Goal: Task Accomplishment & Management: Manage account settings

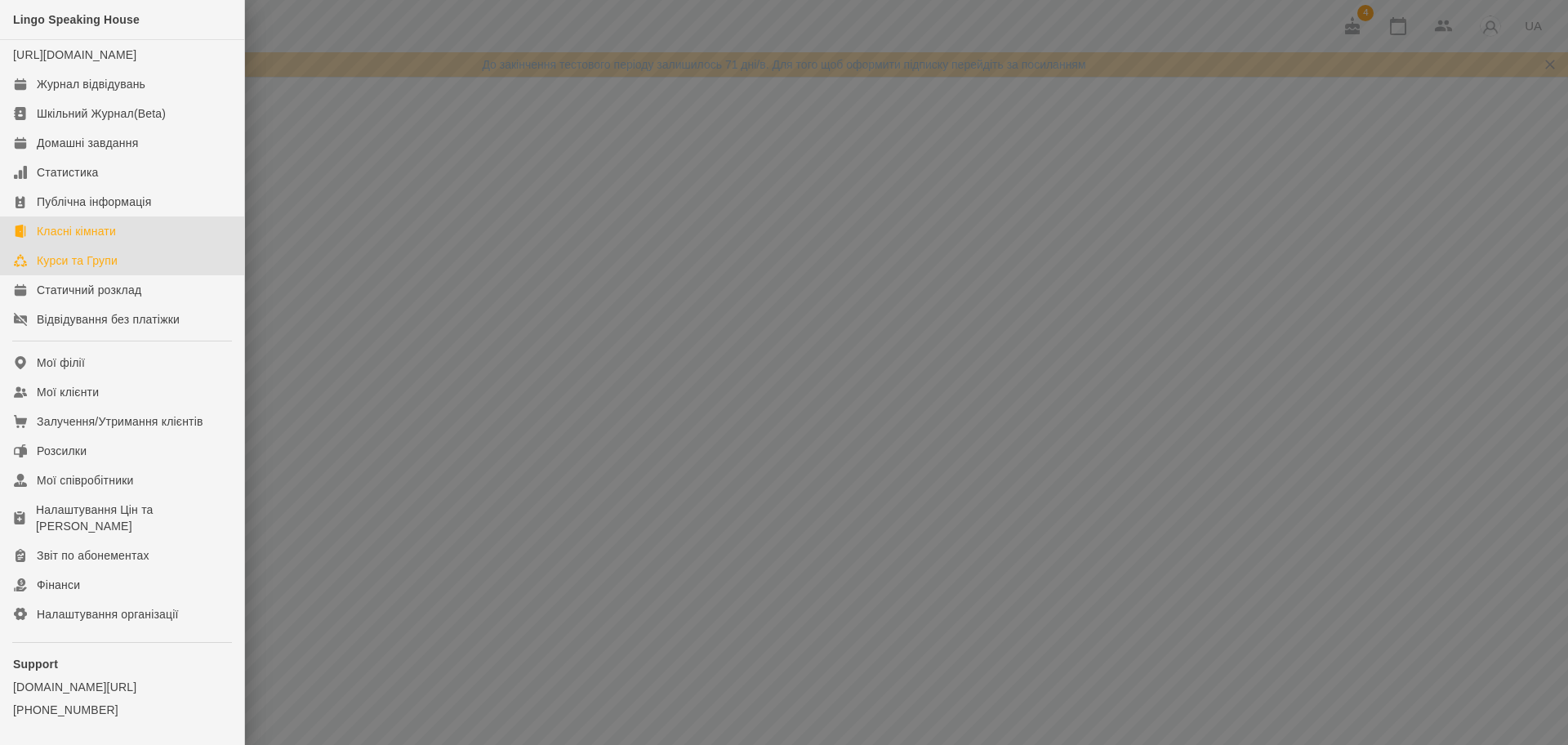
click at [149, 246] on link "Класні кімнати" at bounding box center [122, 231] width 244 height 30
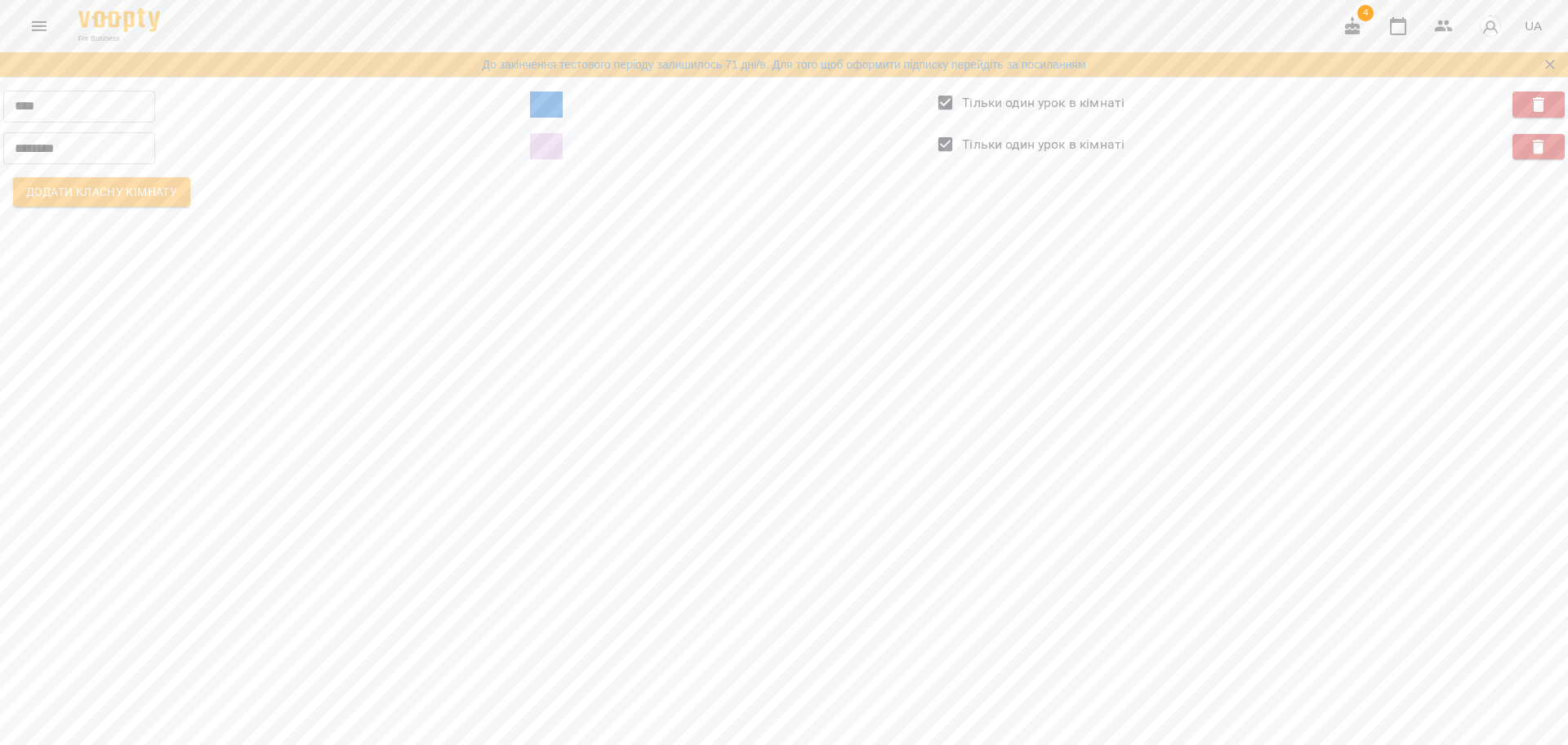
click at [941, 220] on div "**** ​ Тільки один урок в кімнаті ******* ​ Тільки один урок в кімнаті Додати к…" at bounding box center [784, 150] width 1568 height 139
click at [43, 36] on button "Menu" at bounding box center [39, 26] width 39 height 39
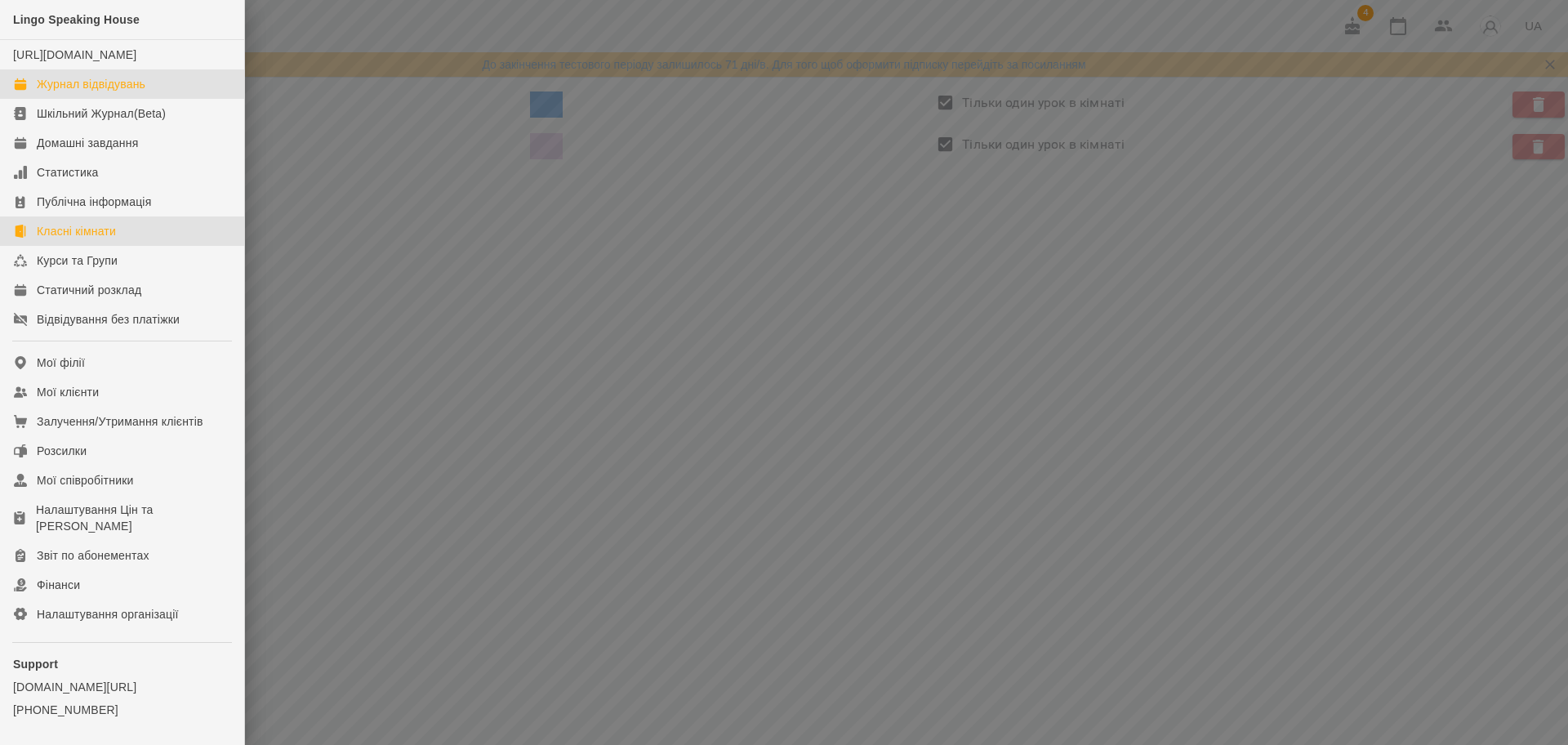
click at [171, 91] on link "Журнал відвідувань" at bounding box center [122, 84] width 244 height 30
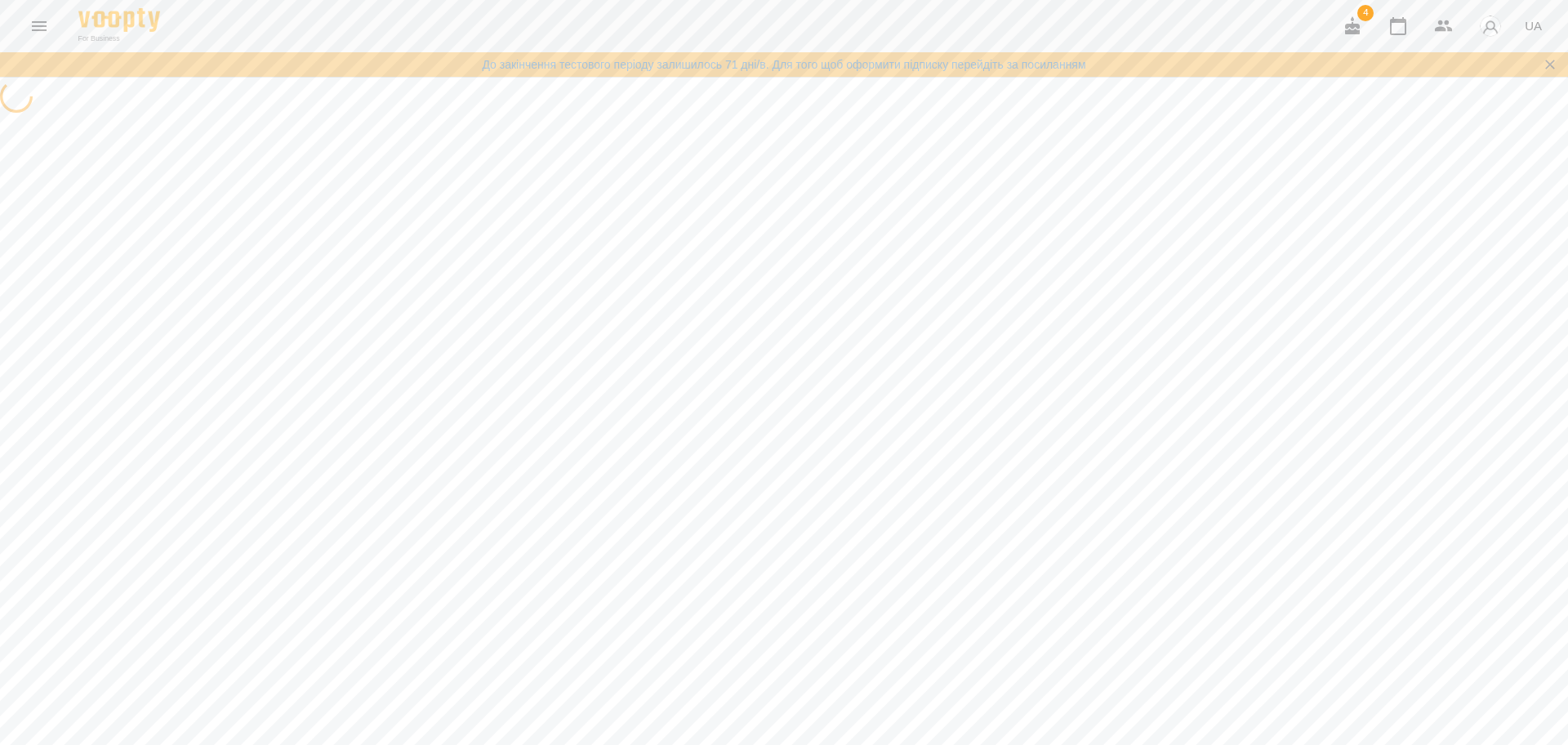
click at [926, 117] on div at bounding box center [784, 98] width 1568 height 37
click at [43, 26] on icon "Menu" at bounding box center [39, 26] width 14 height 10
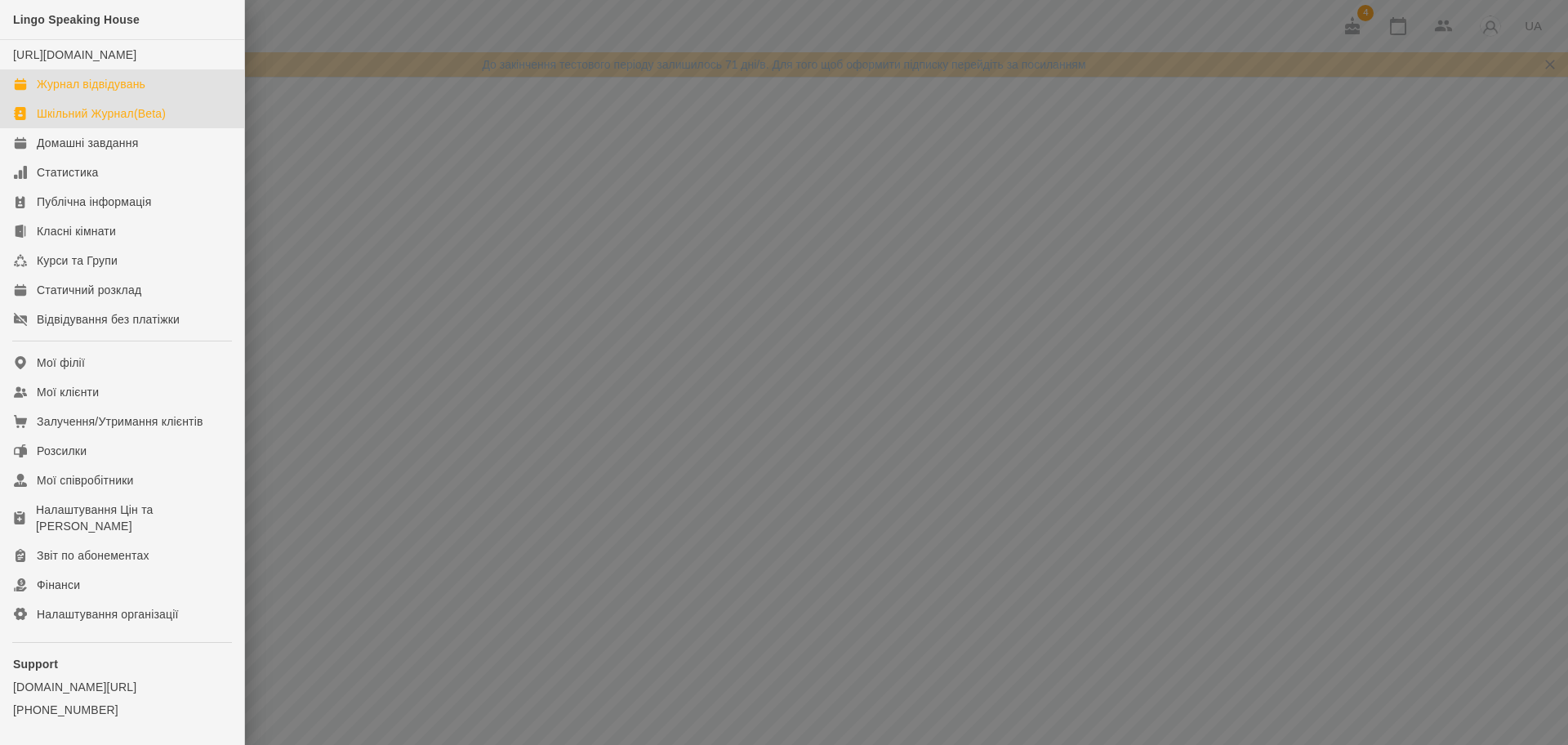
click at [42, 121] on div "Шкільний Журнал(Beta)" at bounding box center [101, 113] width 129 height 16
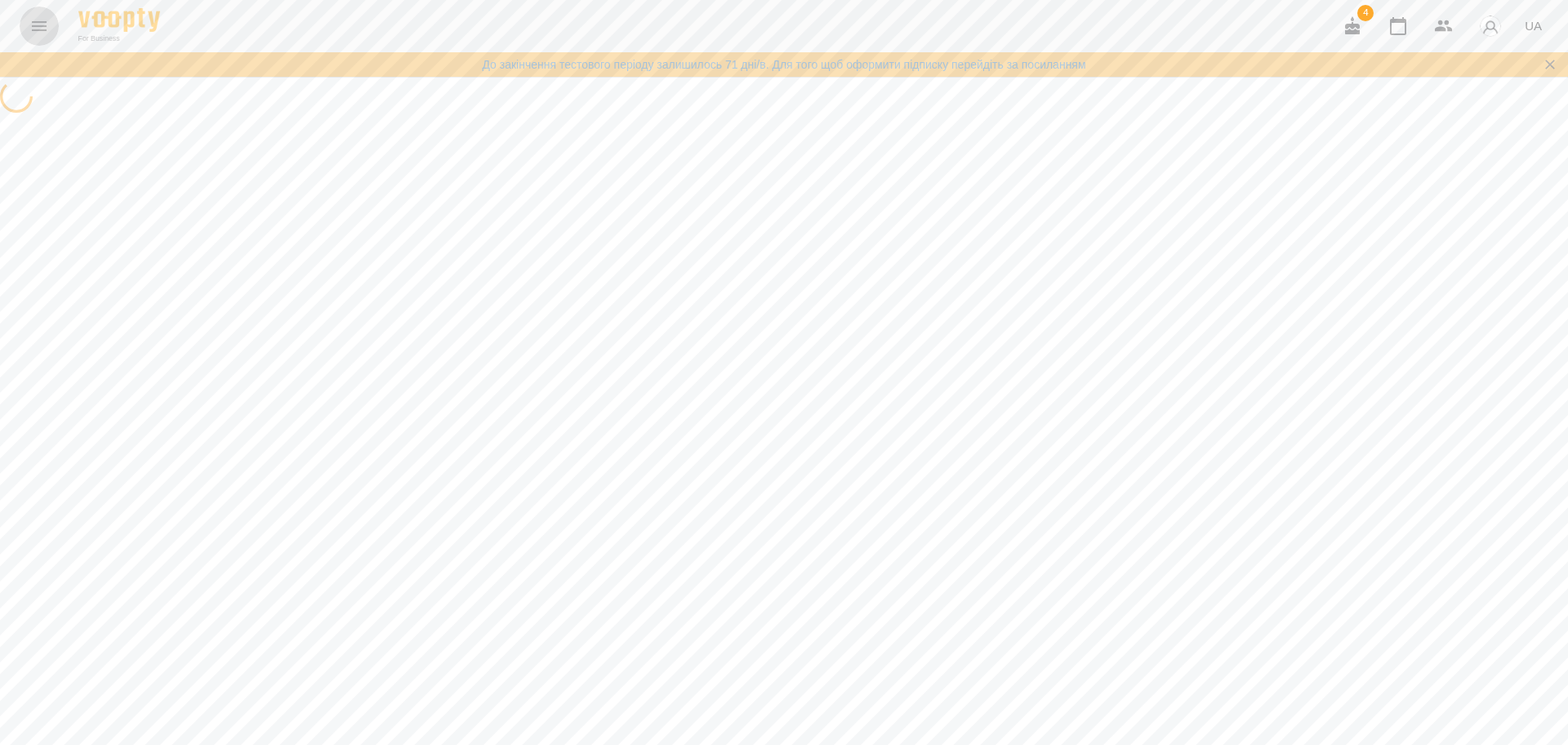
click at [38, 29] on icon "Menu" at bounding box center [39, 25] width 20 height 20
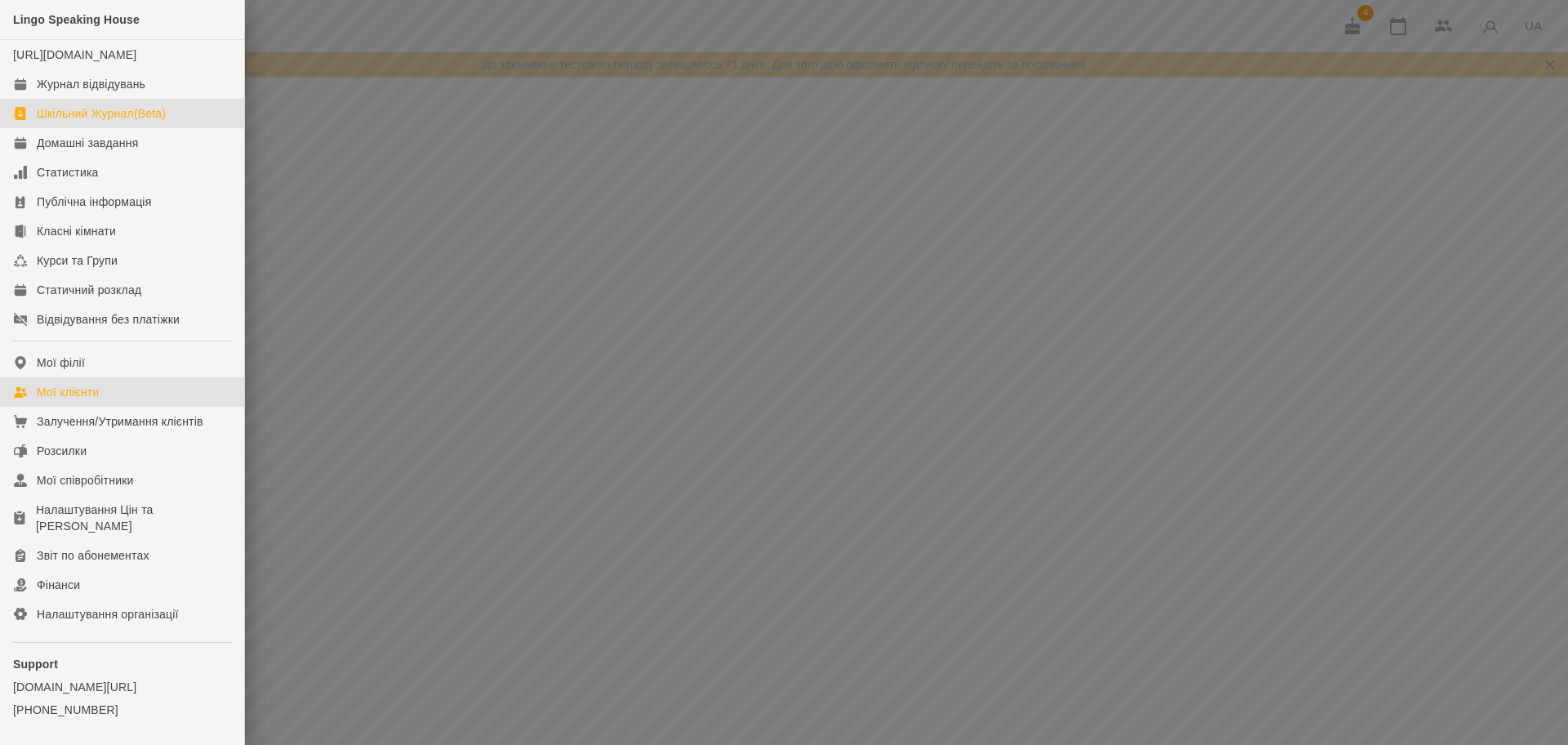
click at [182, 407] on link "Мої клієнти" at bounding box center [122, 392] width 244 height 30
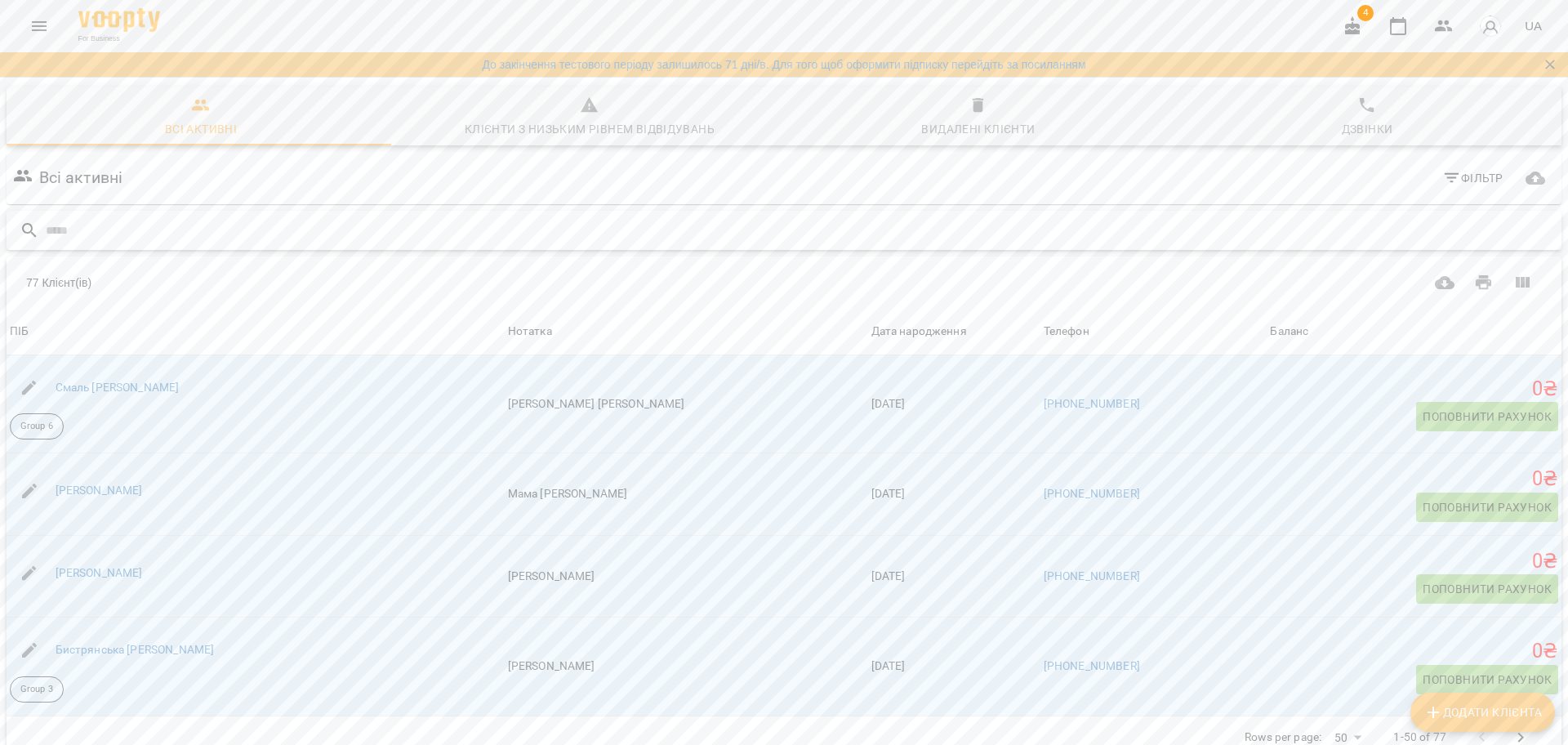
click at [789, 236] on input "text" at bounding box center [800, 231] width 1509 height 27
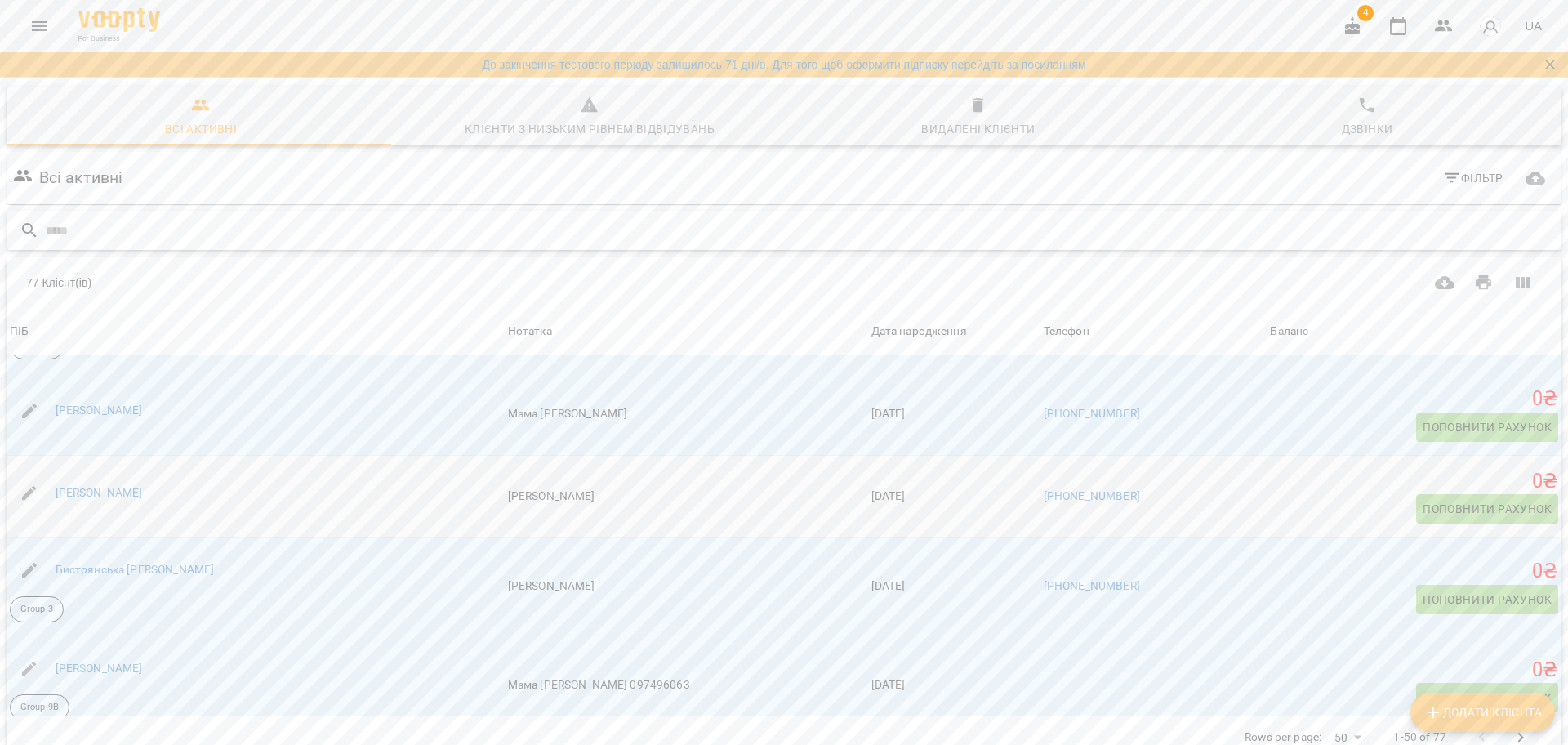
scroll to position [88, 0]
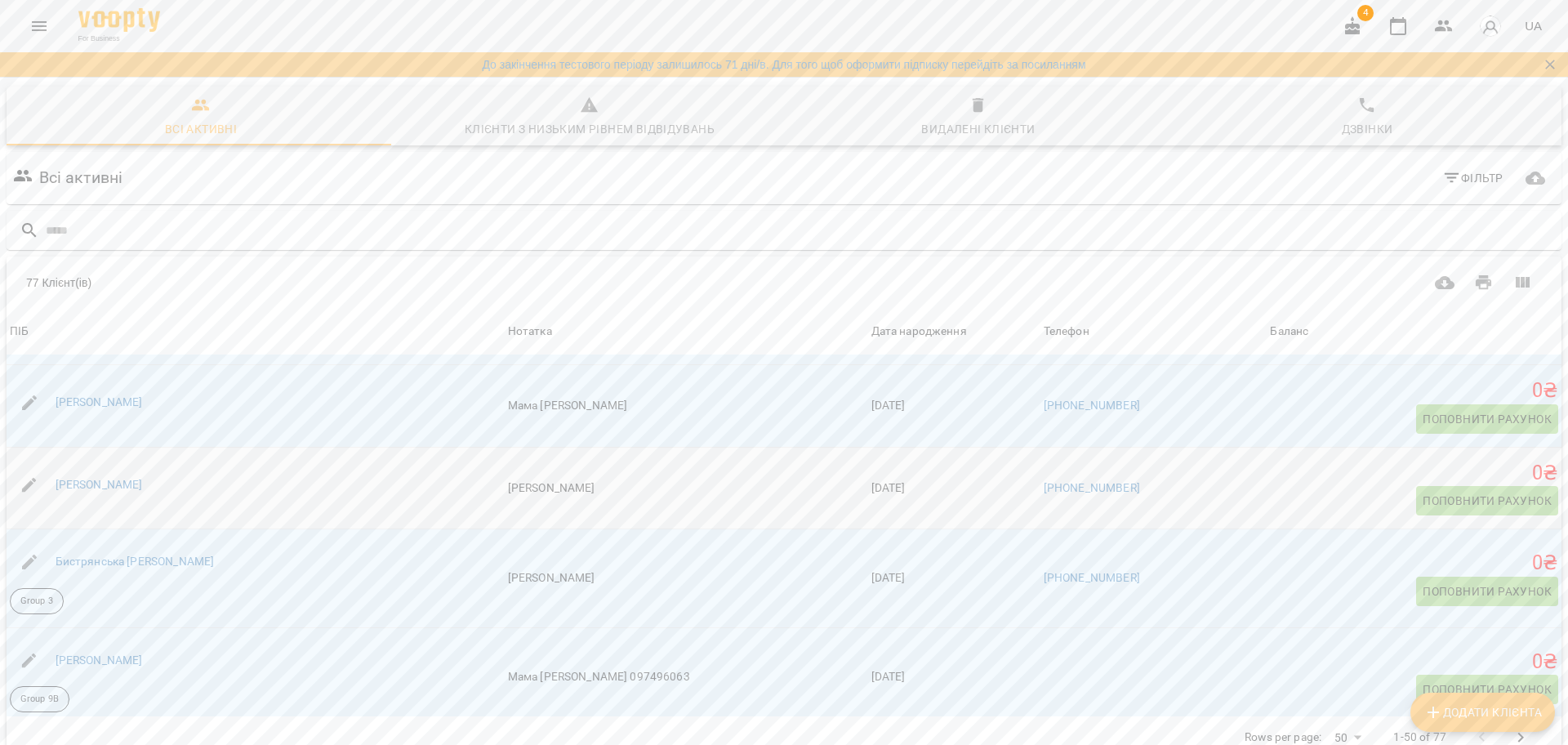
click at [228, 488] on div "[PERSON_NAME]" at bounding box center [256, 485] width 498 height 46
click at [65, 485] on link "[PERSON_NAME]" at bounding box center [98, 484] width 87 height 13
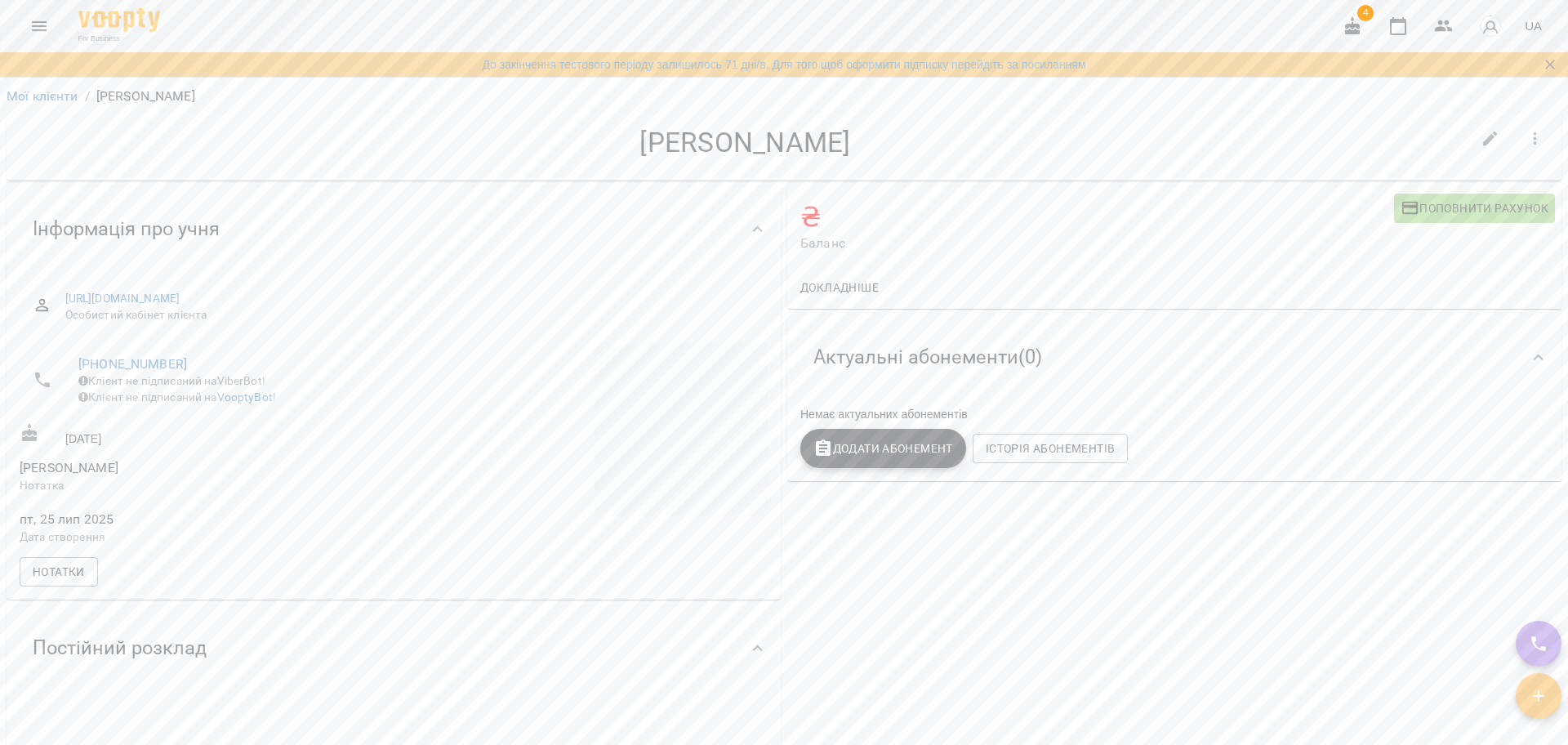
click at [1526, 132] on icon "button" at bounding box center [1535, 138] width 20 height 20
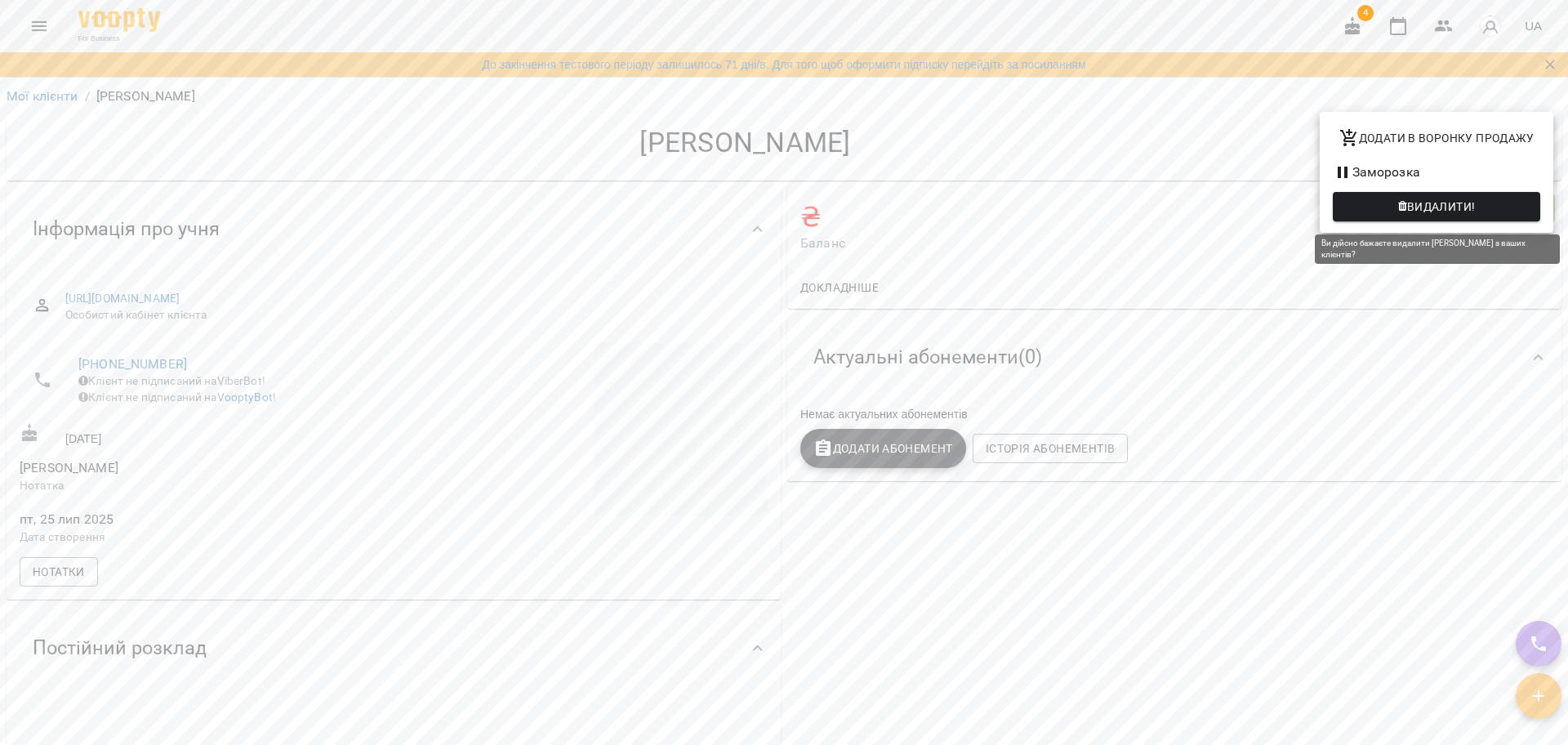
click at [1432, 205] on span "Видалити!" at bounding box center [1441, 206] width 69 height 20
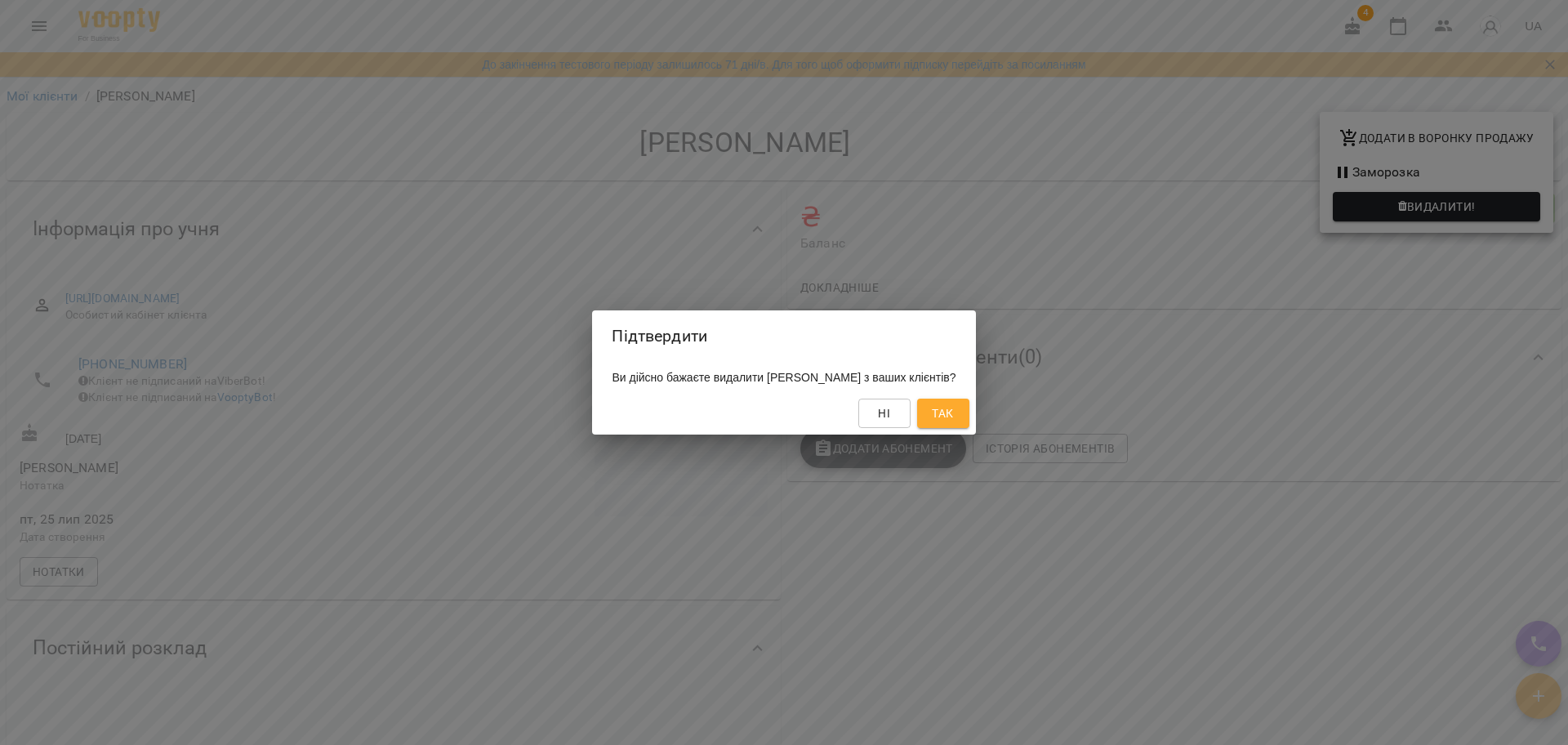
click at [972, 398] on div "Ні Так" at bounding box center [783, 414] width 383 height 42
click at [969, 403] on button "Так" at bounding box center [943, 413] width 53 height 30
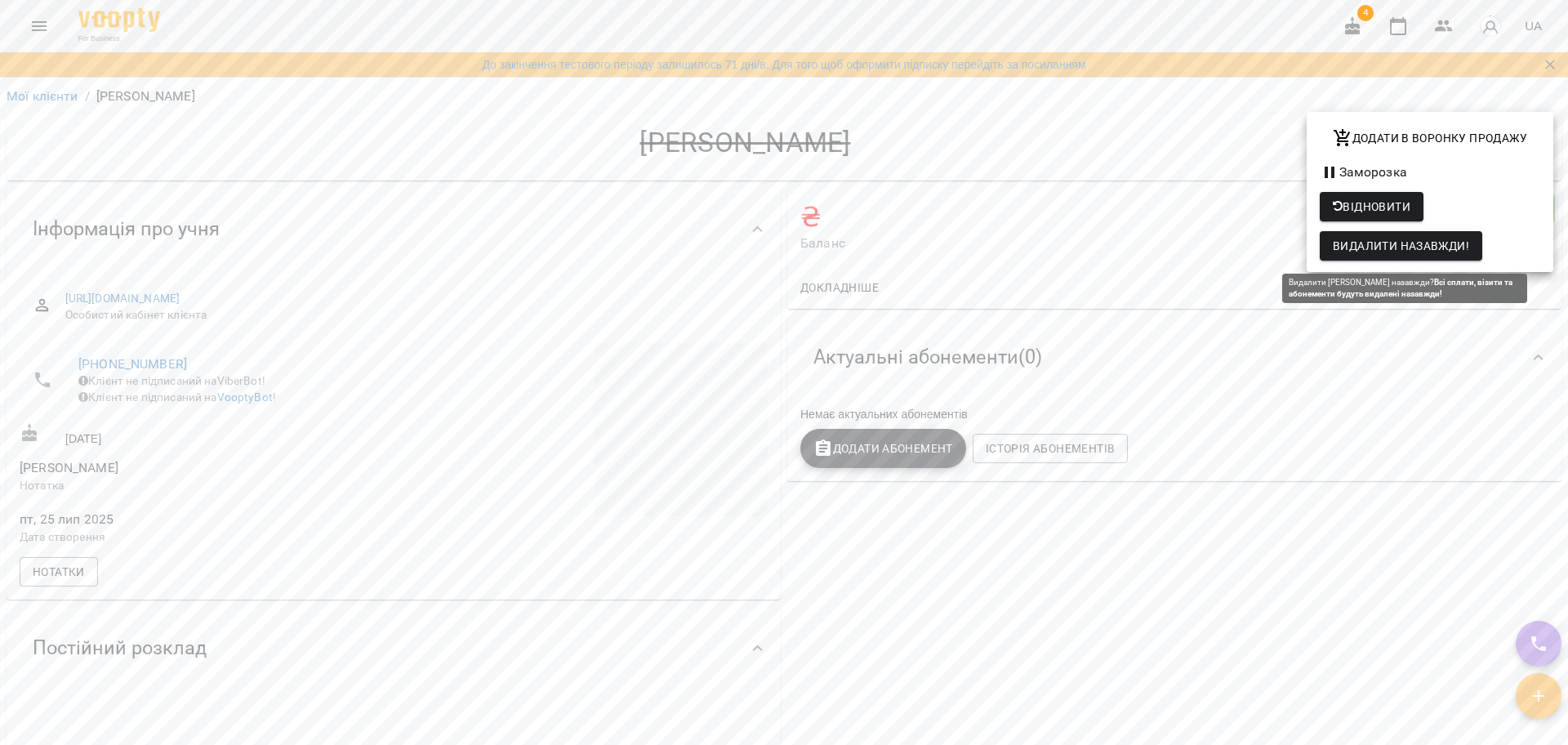
click at [1410, 251] on span "Видалити назавжди!" at bounding box center [1401, 246] width 137 height 20
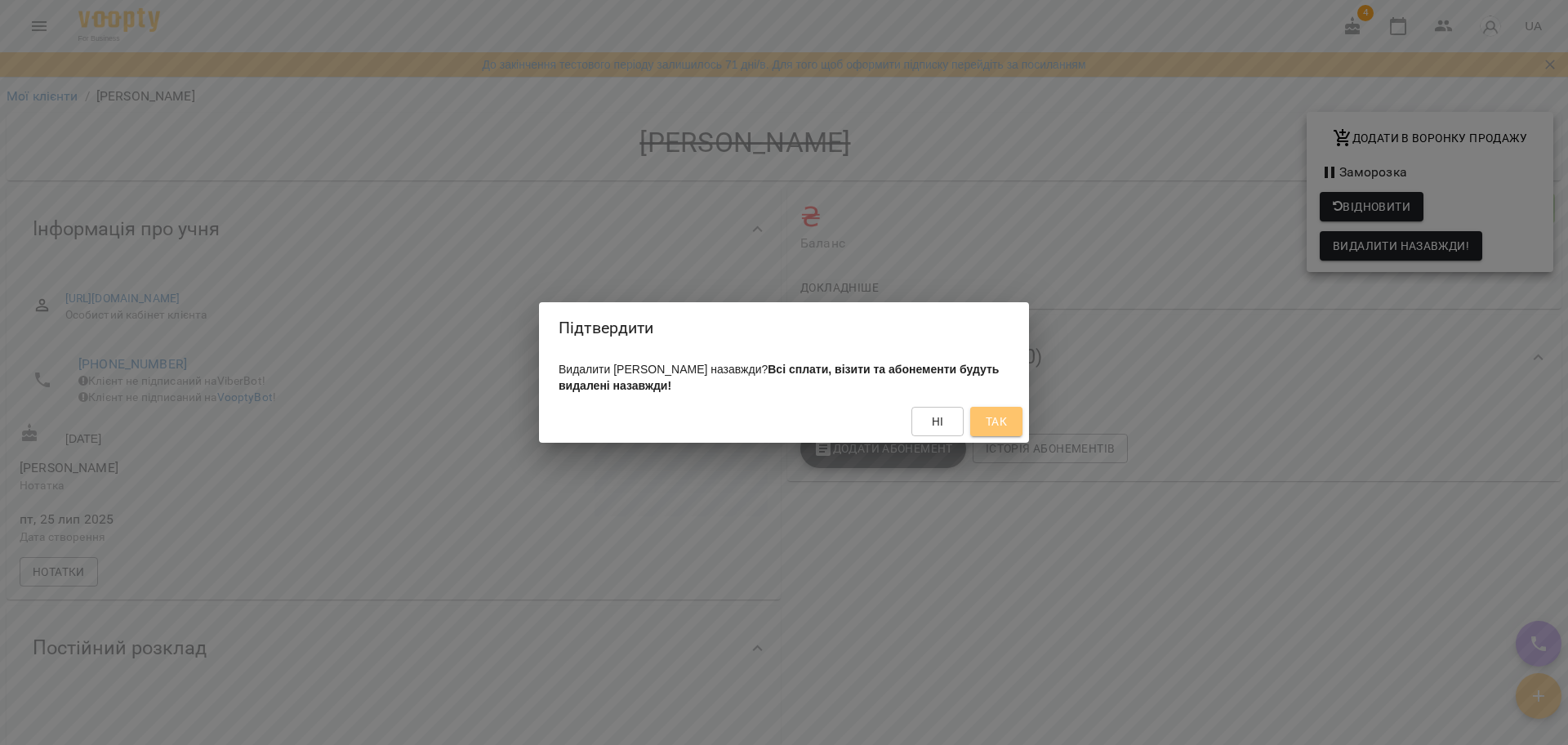
click at [1014, 421] on button "Так" at bounding box center [997, 421] width 53 height 30
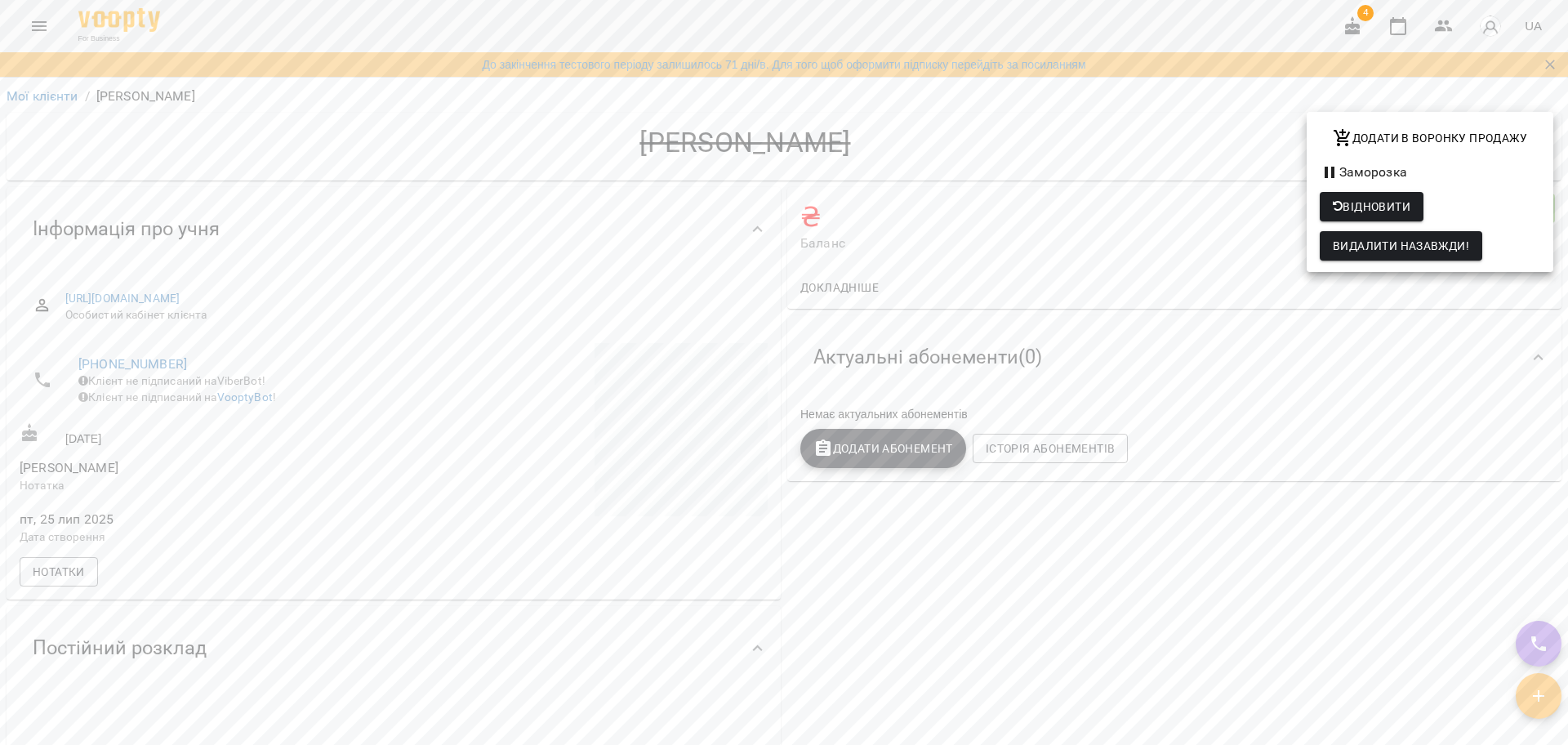
click at [70, 90] on div at bounding box center [784, 372] width 1568 height 745
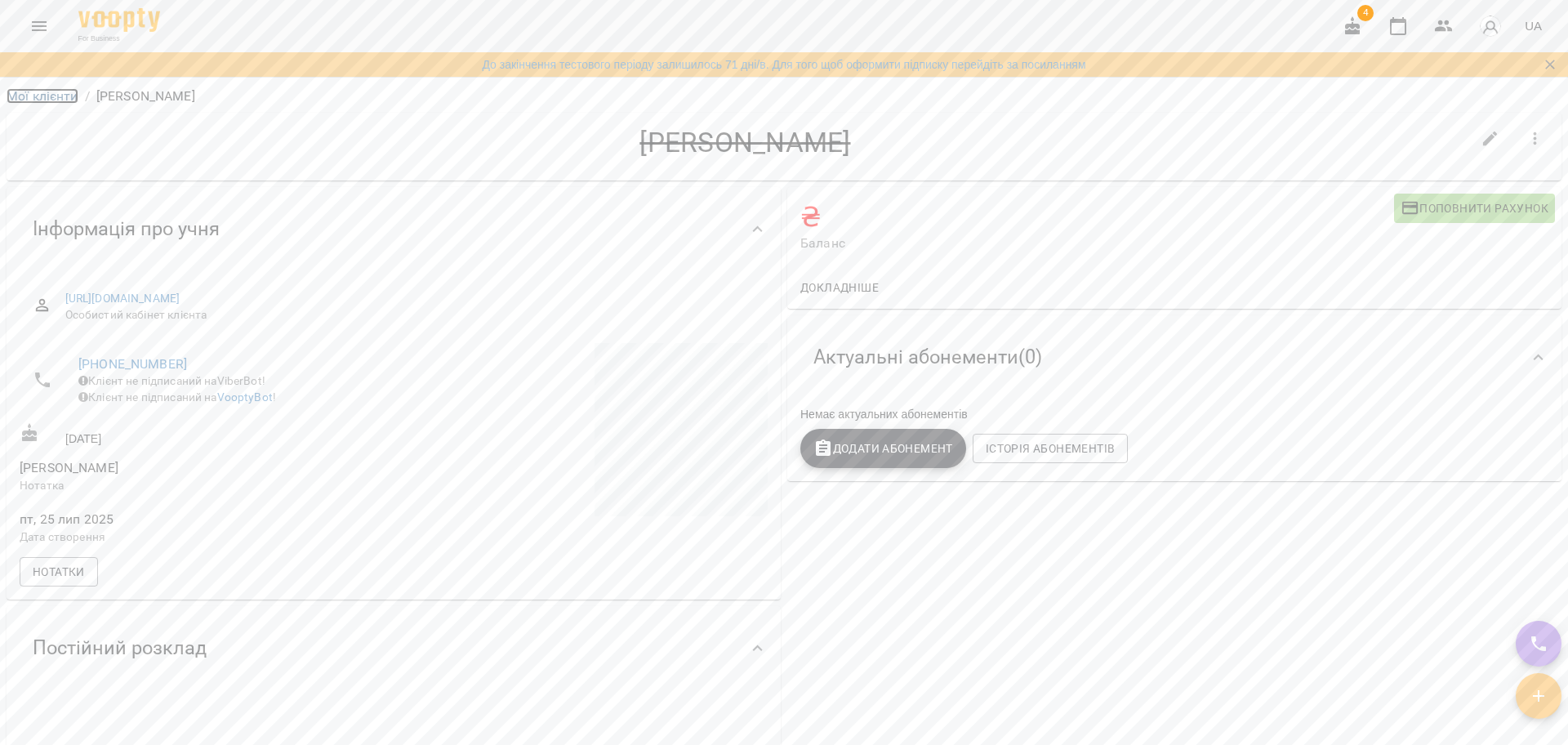
click at [44, 88] on link "Мої клієнти" at bounding box center [42, 96] width 72 height 15
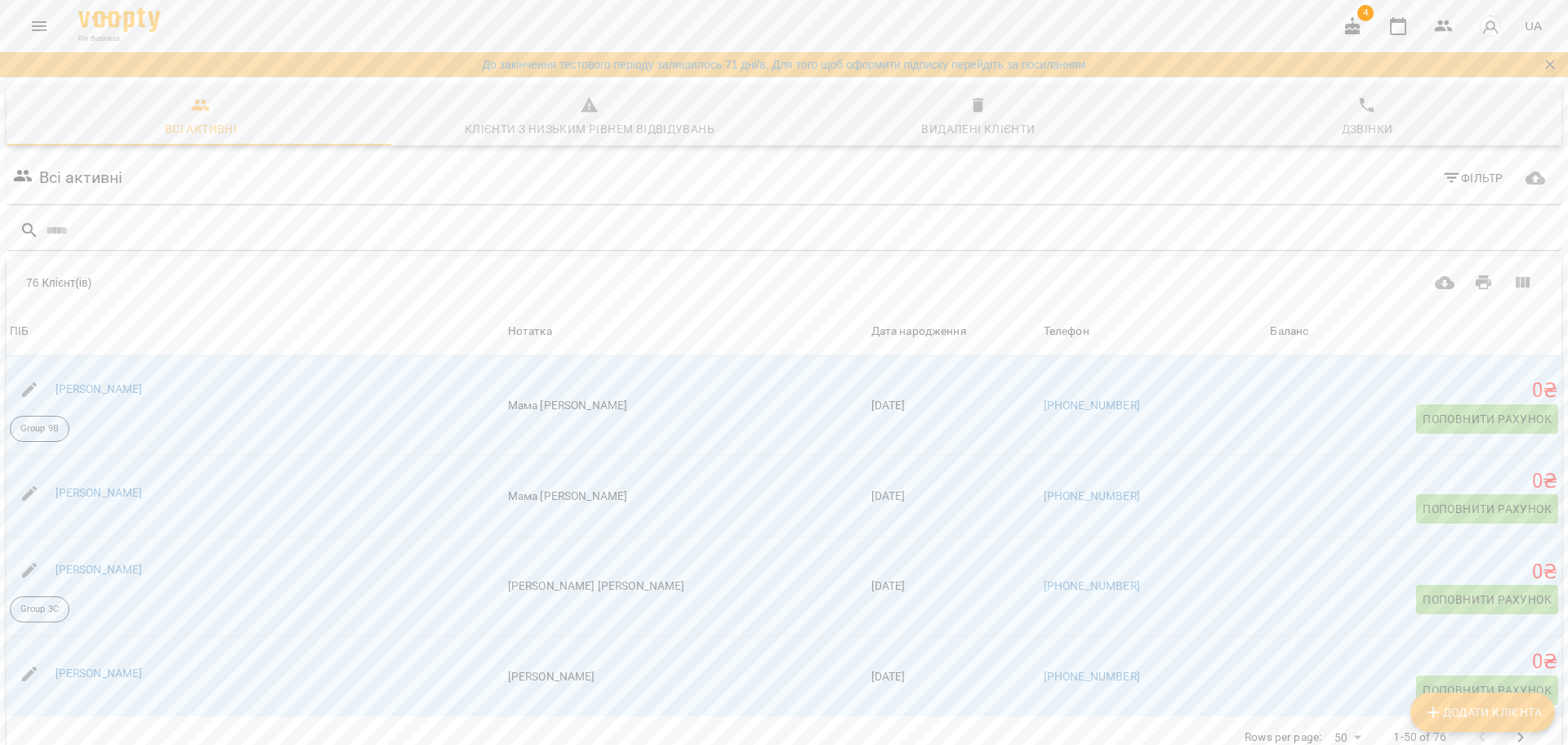
scroll to position [1877, 0]
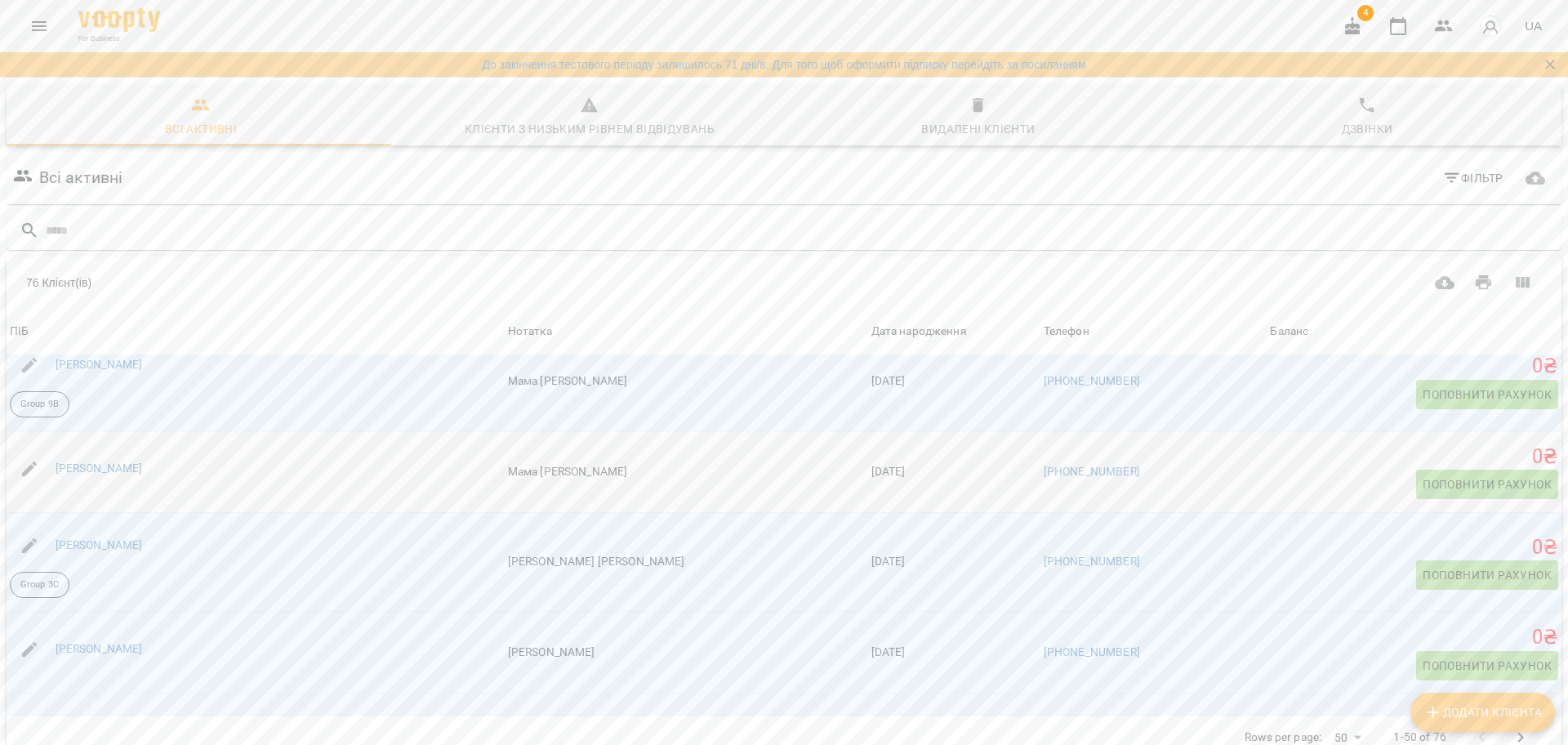
click at [244, 460] on div "Друзюк Олександра" at bounding box center [256, 469] width 498 height 46
click at [121, 477] on div "Друзюк Олександра" at bounding box center [99, 469] width 94 height 23
click at [121, 466] on link "Друзюк Олександра" at bounding box center [98, 467] width 87 height 13
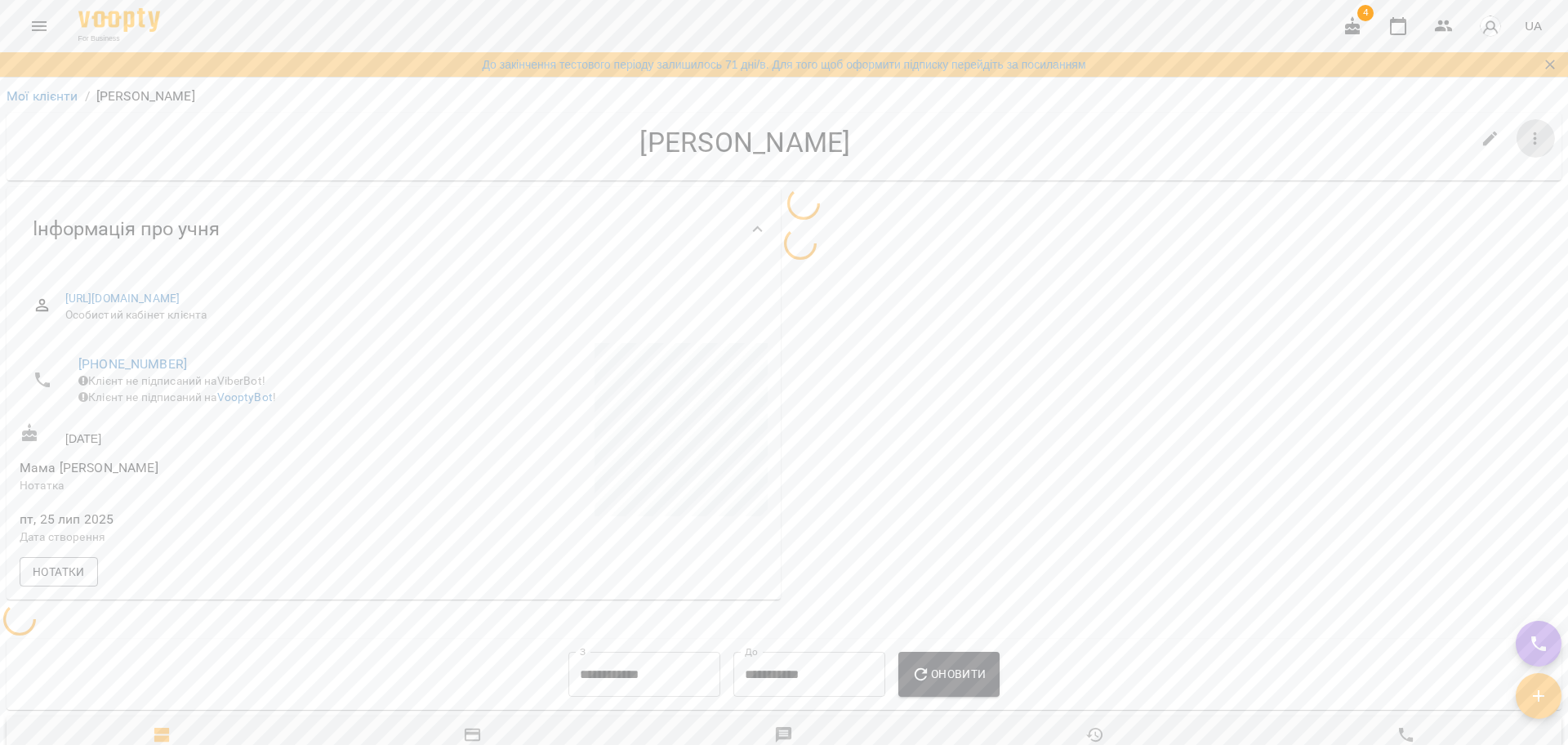
click at [1526, 129] on icon "button" at bounding box center [1535, 138] width 20 height 20
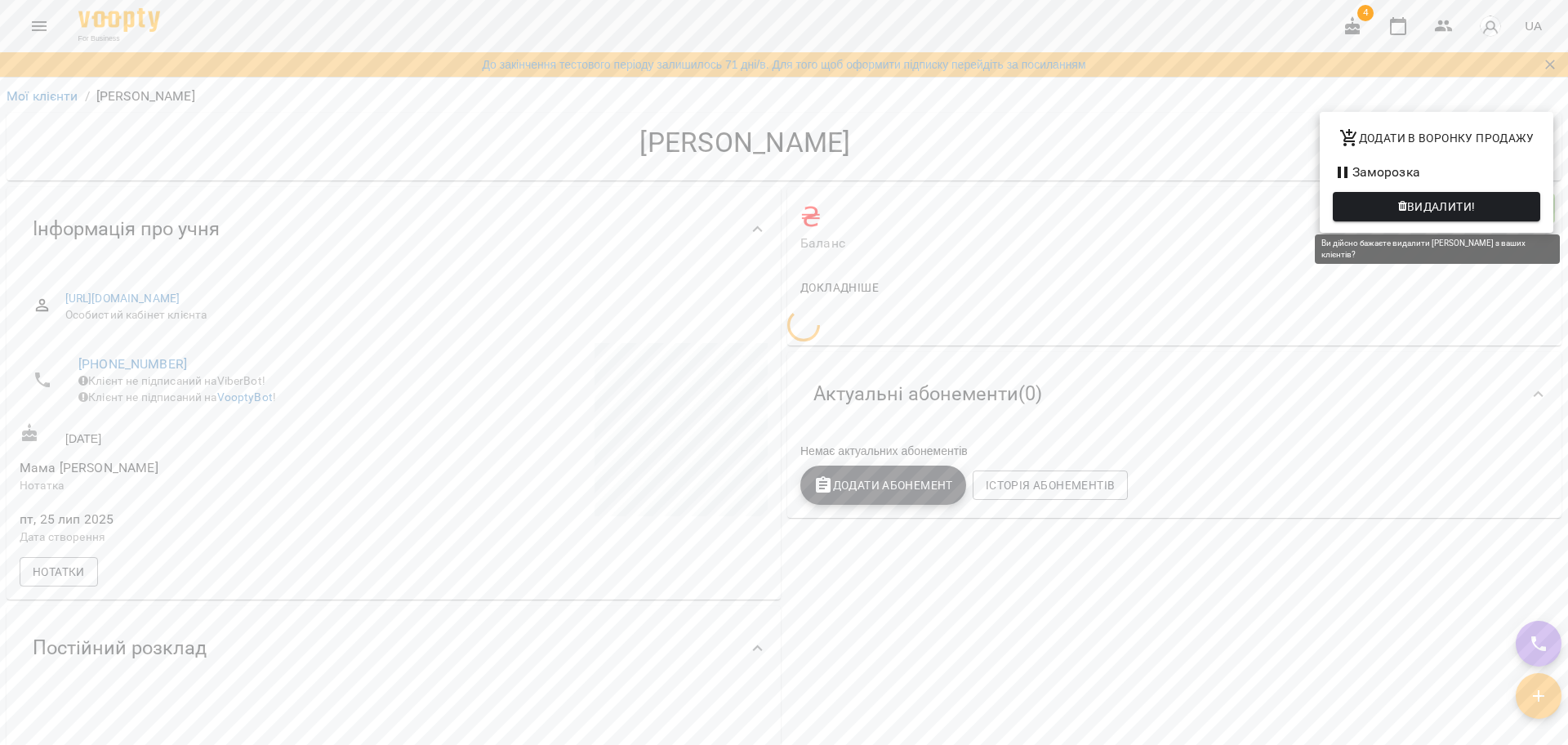
click at [1458, 220] on button "Видалити!" at bounding box center [1436, 206] width 207 height 30
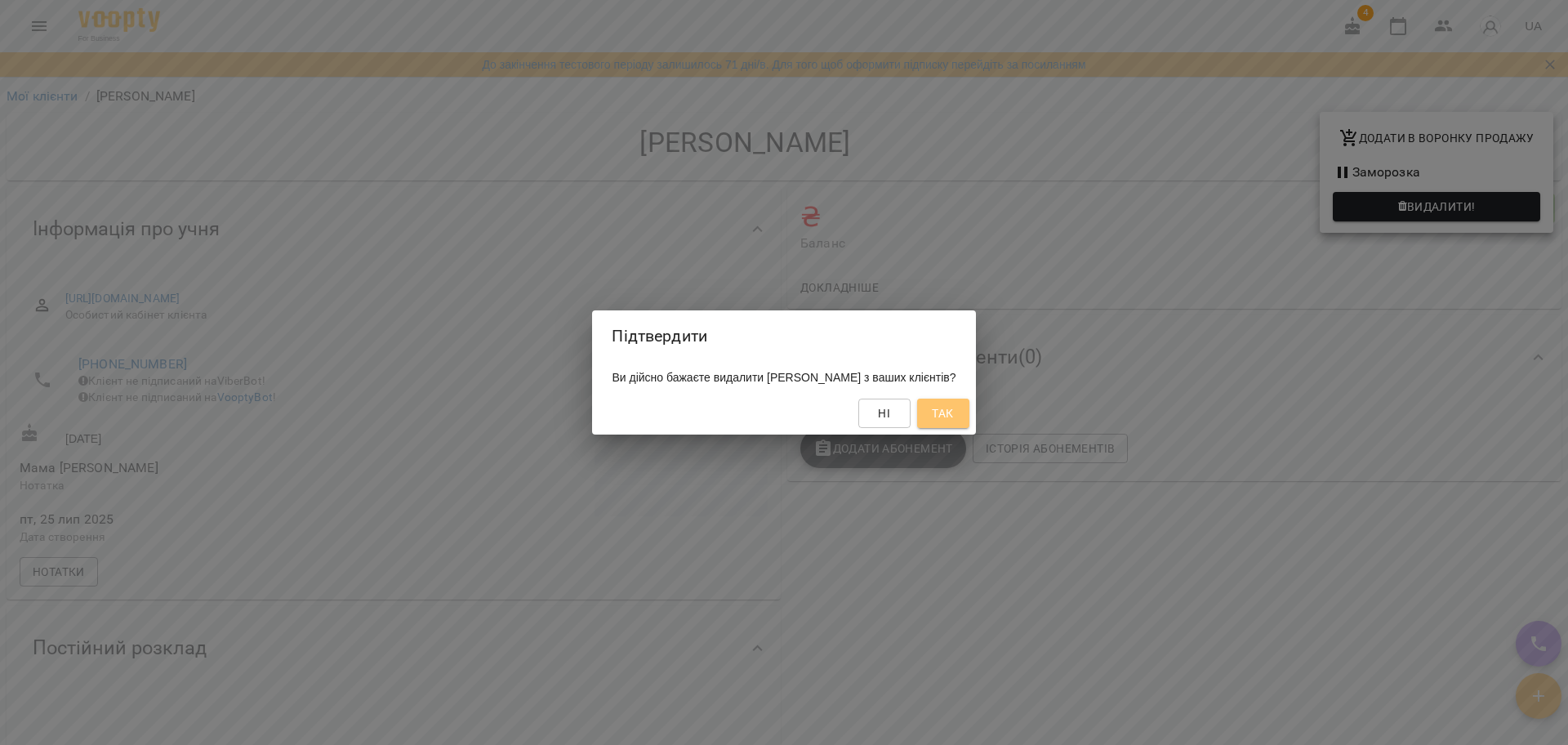
click at [969, 420] on button "Так" at bounding box center [943, 413] width 53 height 30
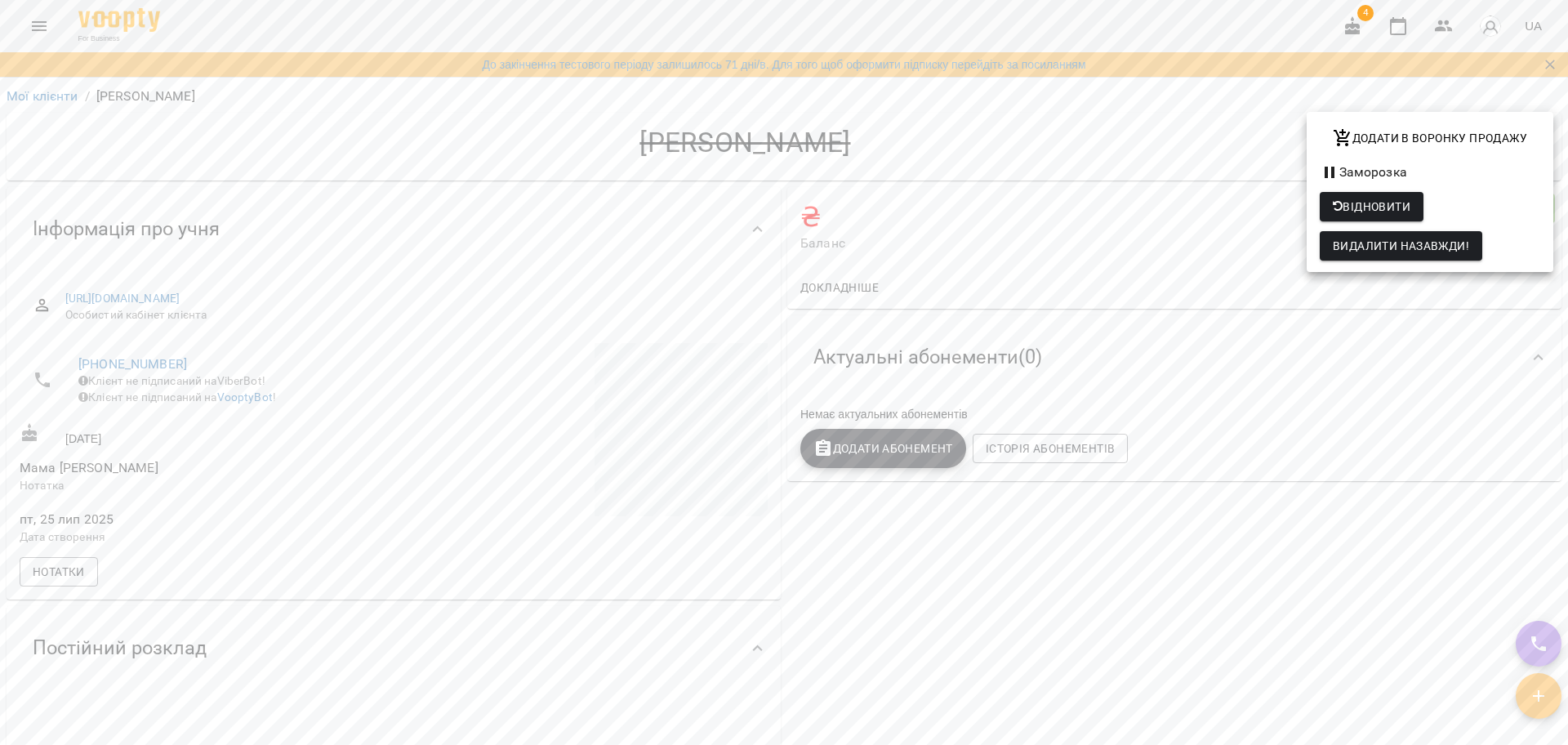
click at [41, 87] on div at bounding box center [784, 372] width 1568 height 745
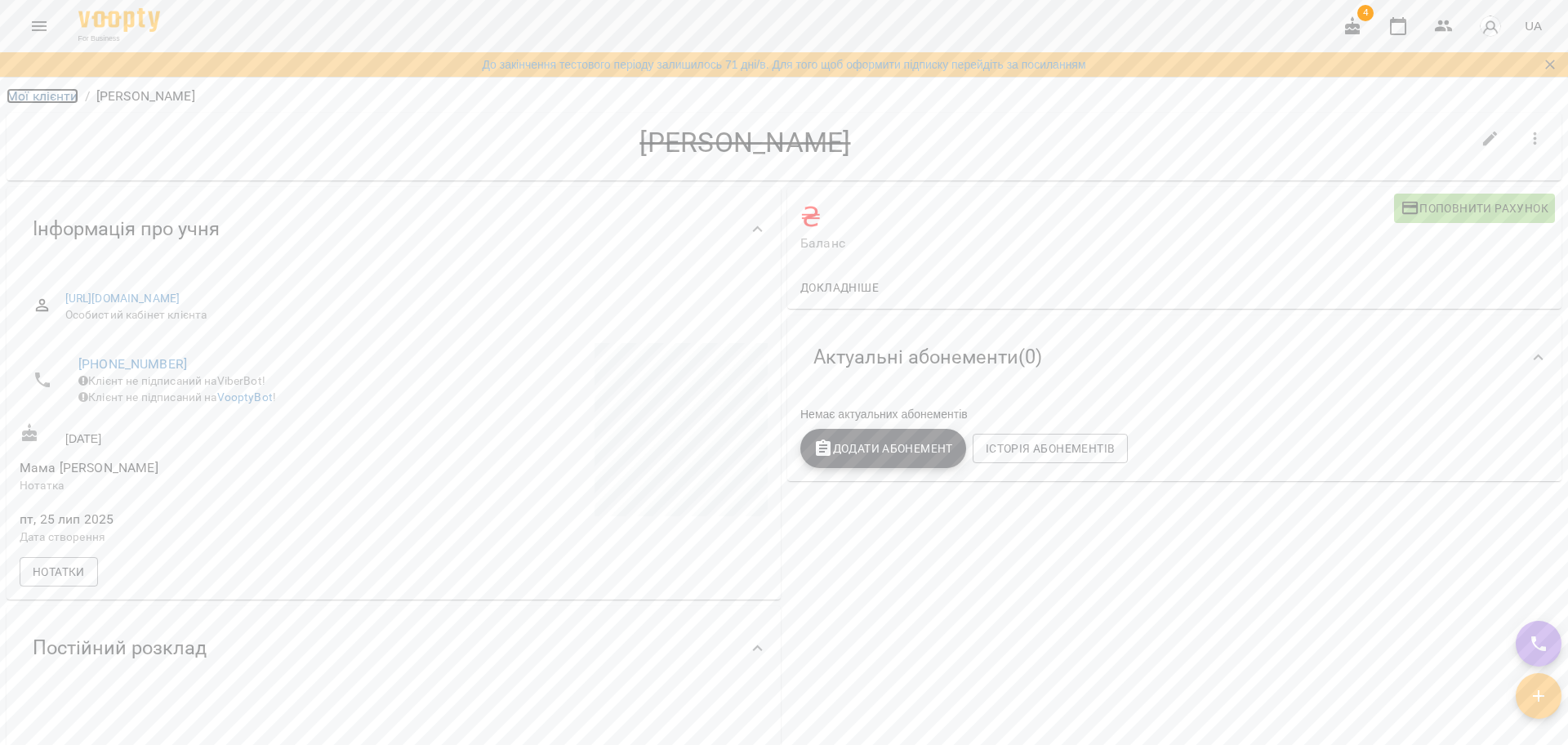
click at [38, 99] on link "Мої клієнти" at bounding box center [42, 96] width 72 height 15
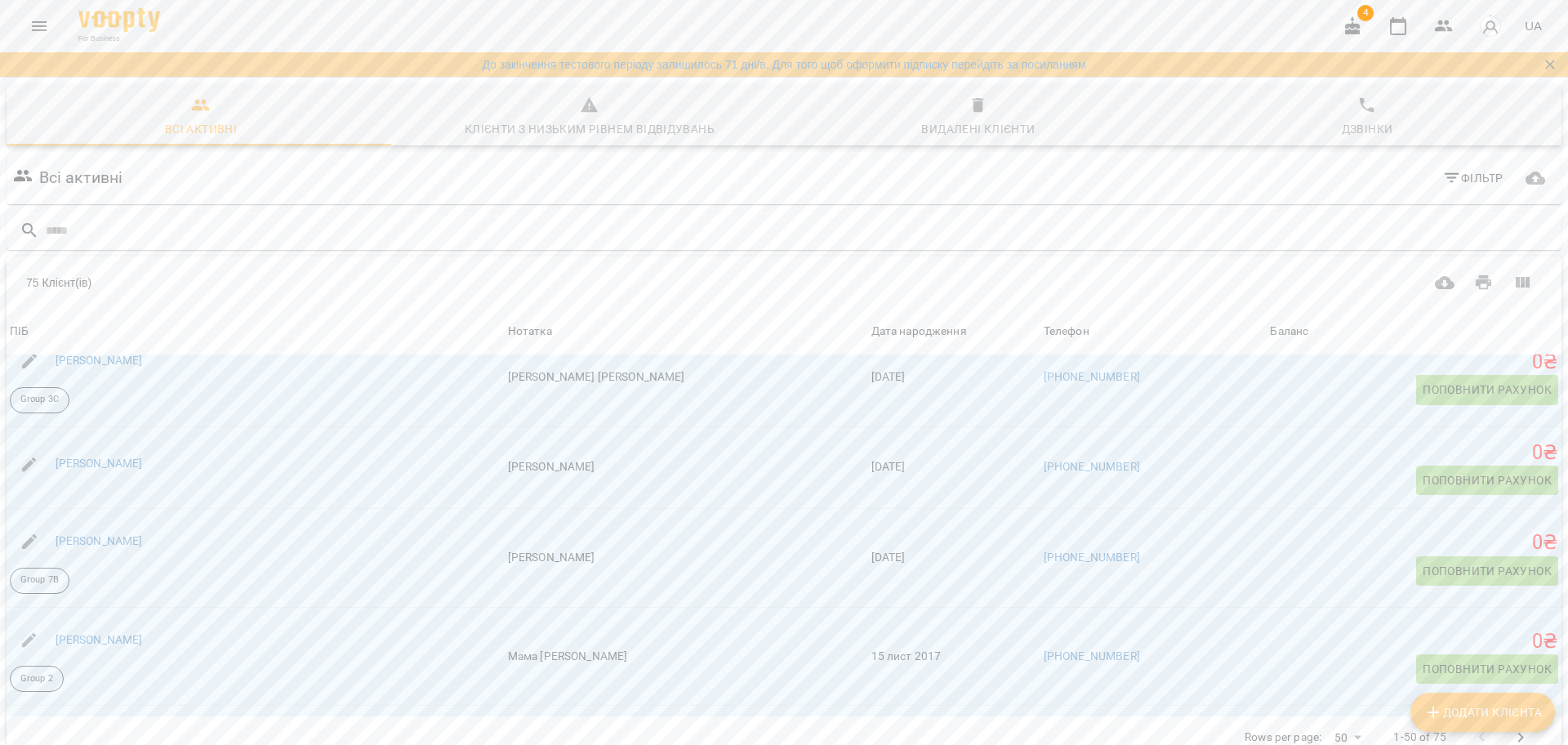
scroll to position [1981, 0]
click at [143, 463] on link "Збагерська Евеліна" at bounding box center [98, 462] width 87 height 13
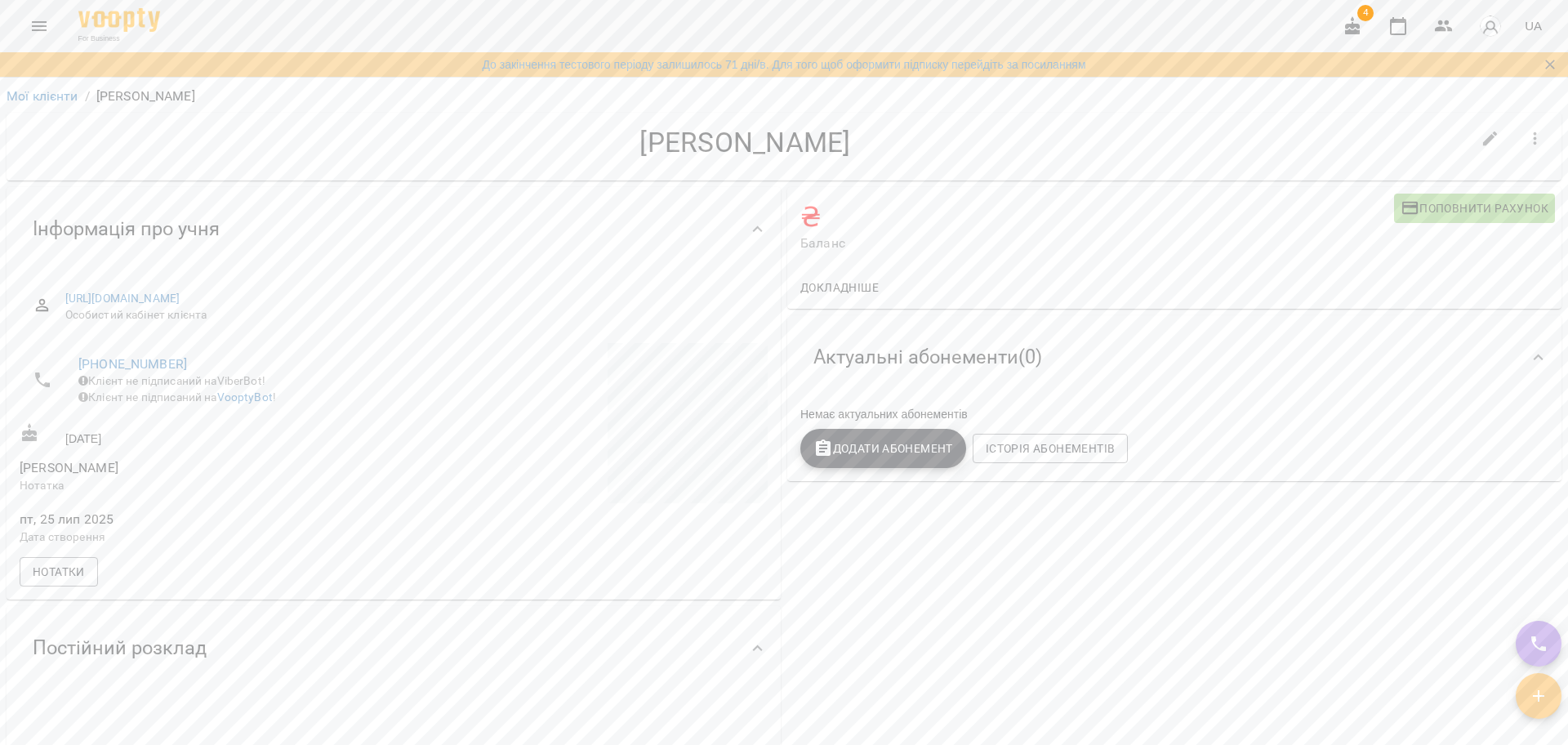
click at [1518, 124] on button "button" at bounding box center [1535, 138] width 39 height 39
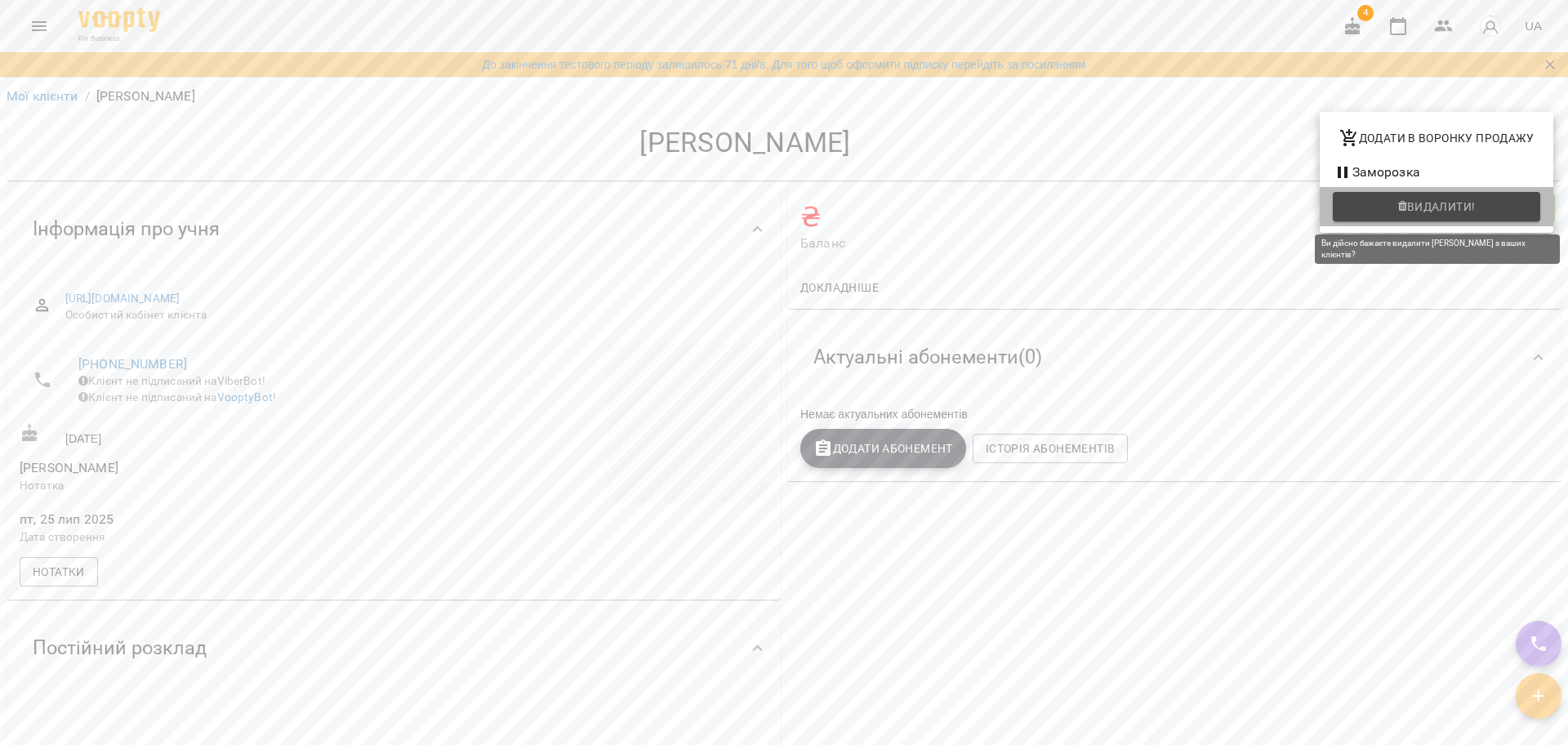
click at [1380, 205] on span "Видалити!" at bounding box center [1436, 206] width 182 height 20
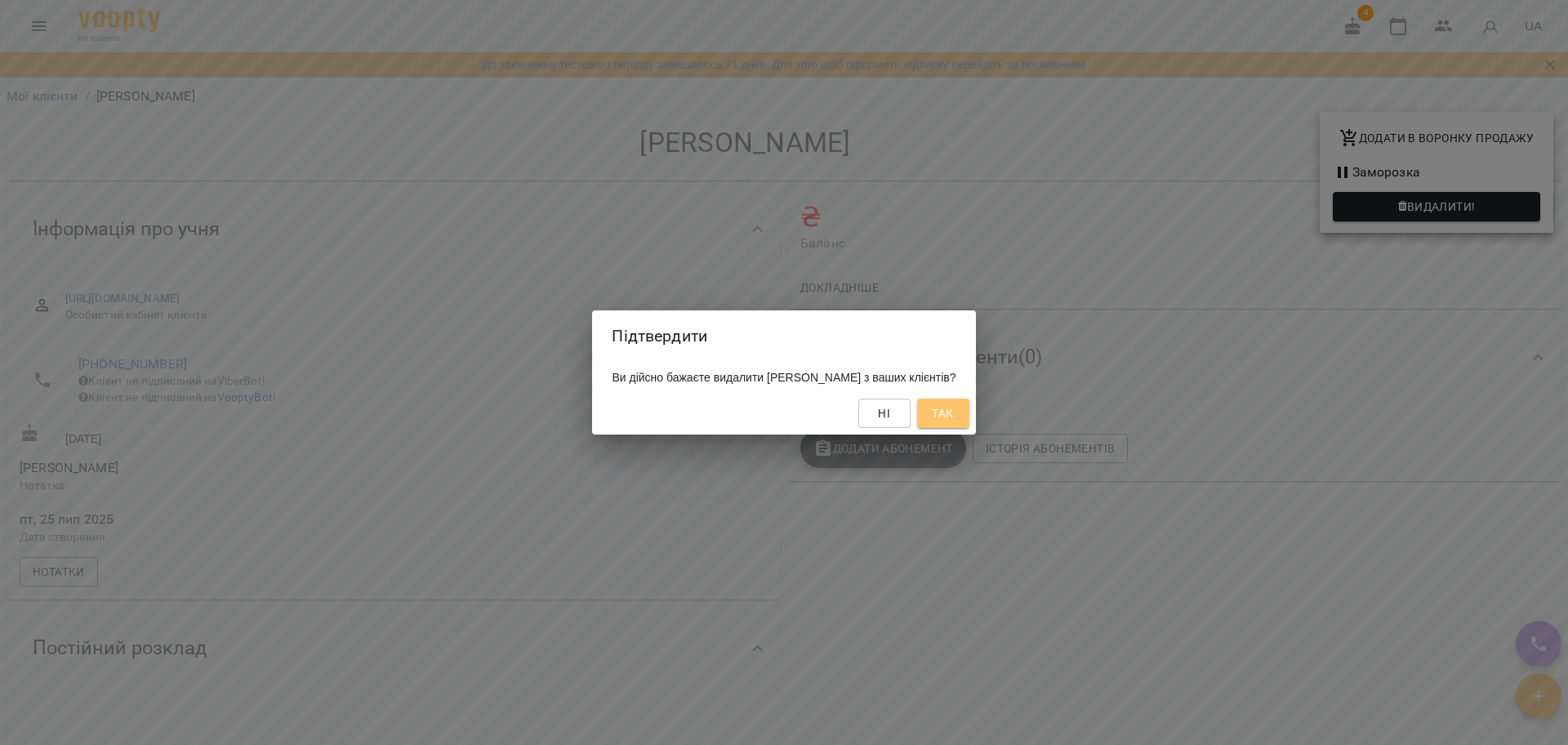
click at [953, 417] on span "Так" at bounding box center [941, 413] width 21 height 20
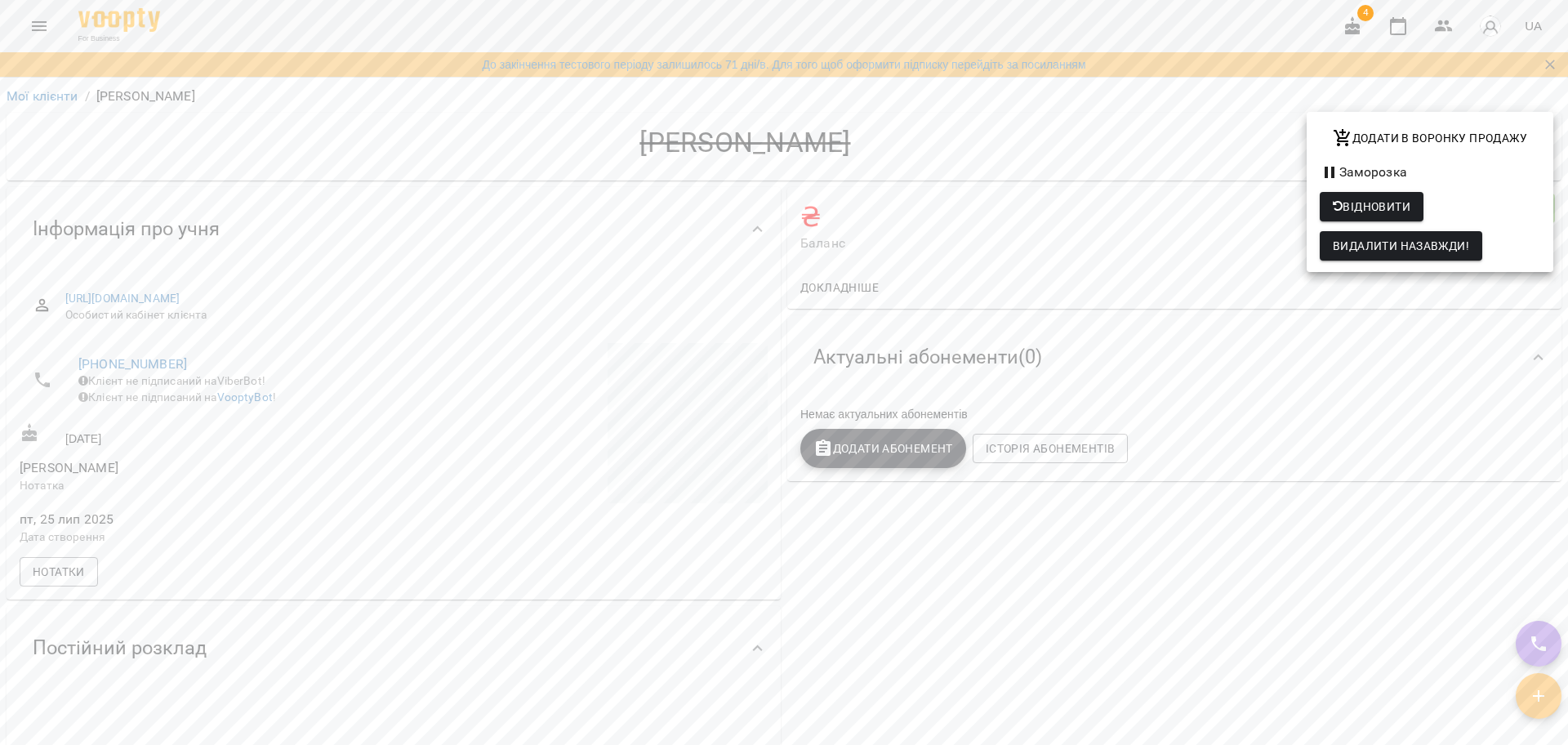
click at [56, 97] on div at bounding box center [784, 372] width 1568 height 745
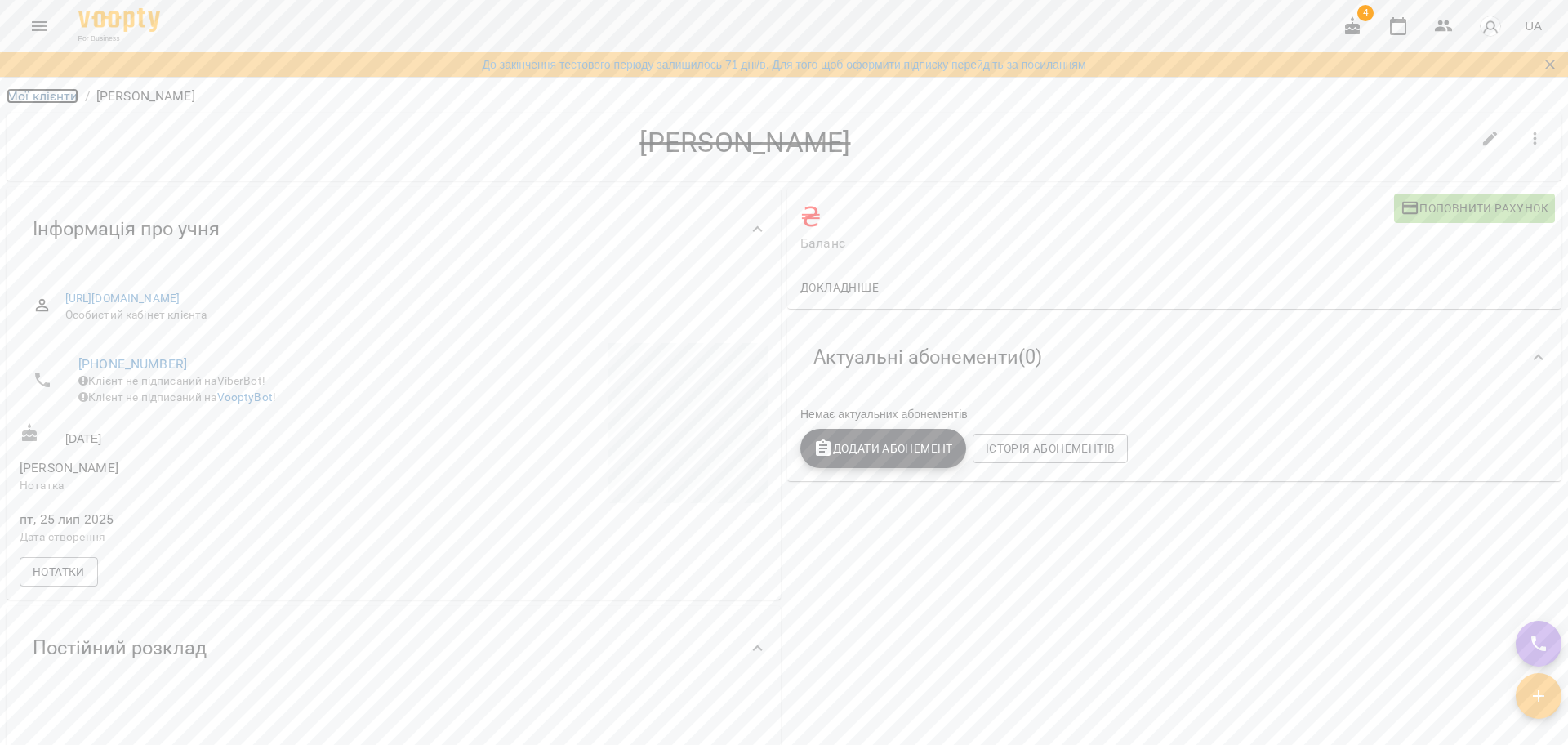
click at [56, 97] on link "Мої клієнти" at bounding box center [42, 96] width 72 height 15
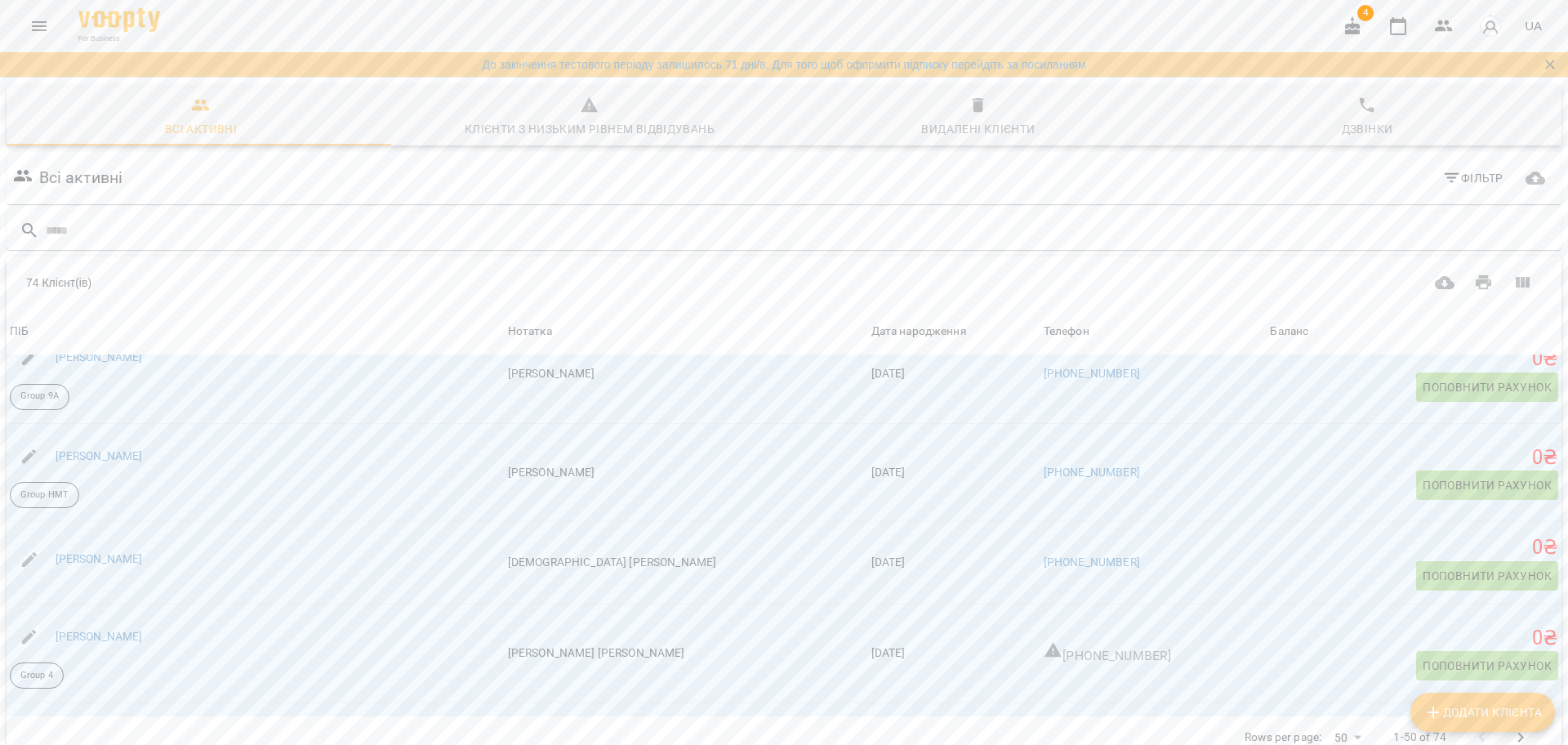
scroll to position [3070, 0]
click at [376, 567] on div "Мазур Вероніка" at bounding box center [256, 556] width 498 height 46
click at [86, 552] on link "Мазур Вероніка" at bounding box center [98, 555] width 87 height 13
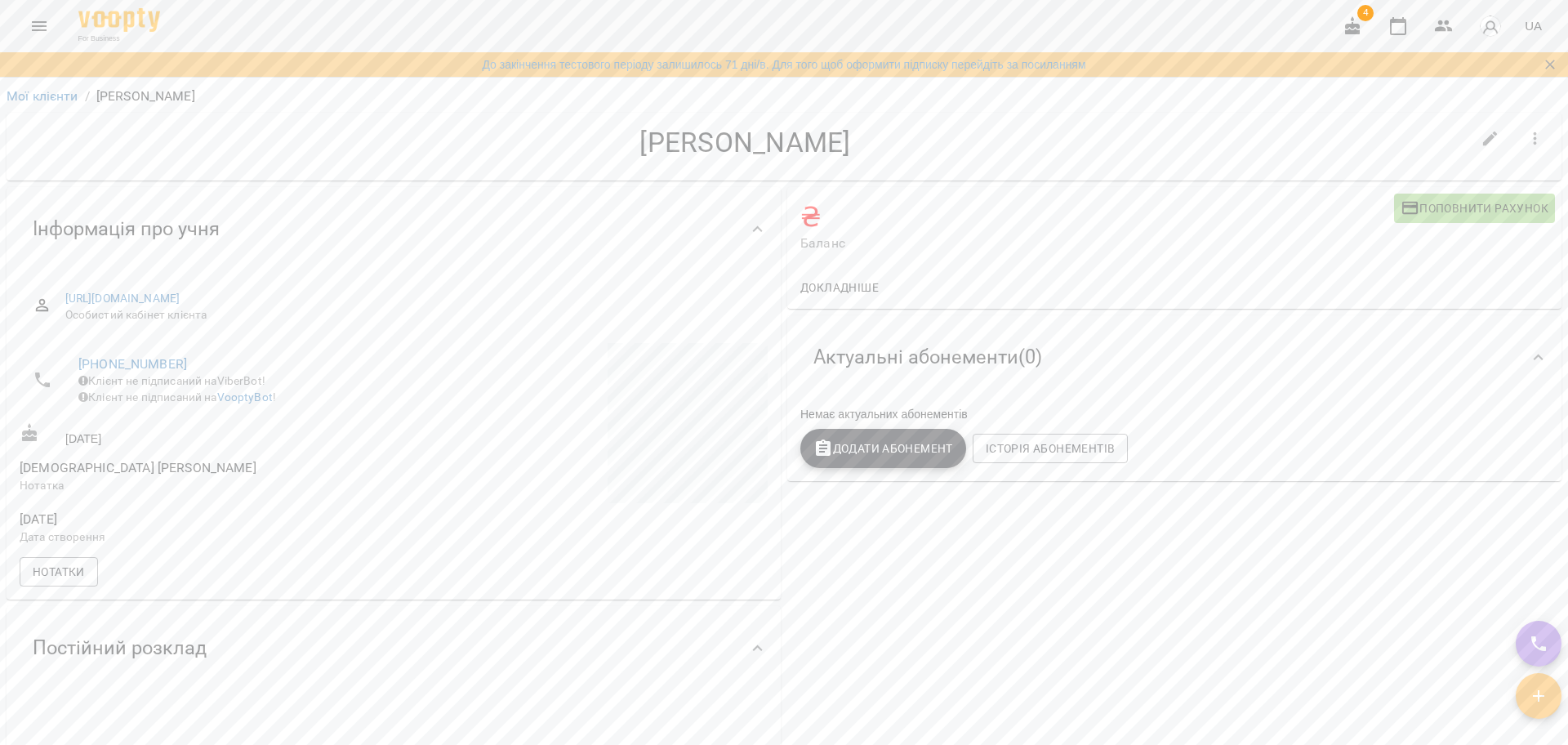
click at [1533, 134] on icon "button" at bounding box center [1535, 138] width 3 height 13
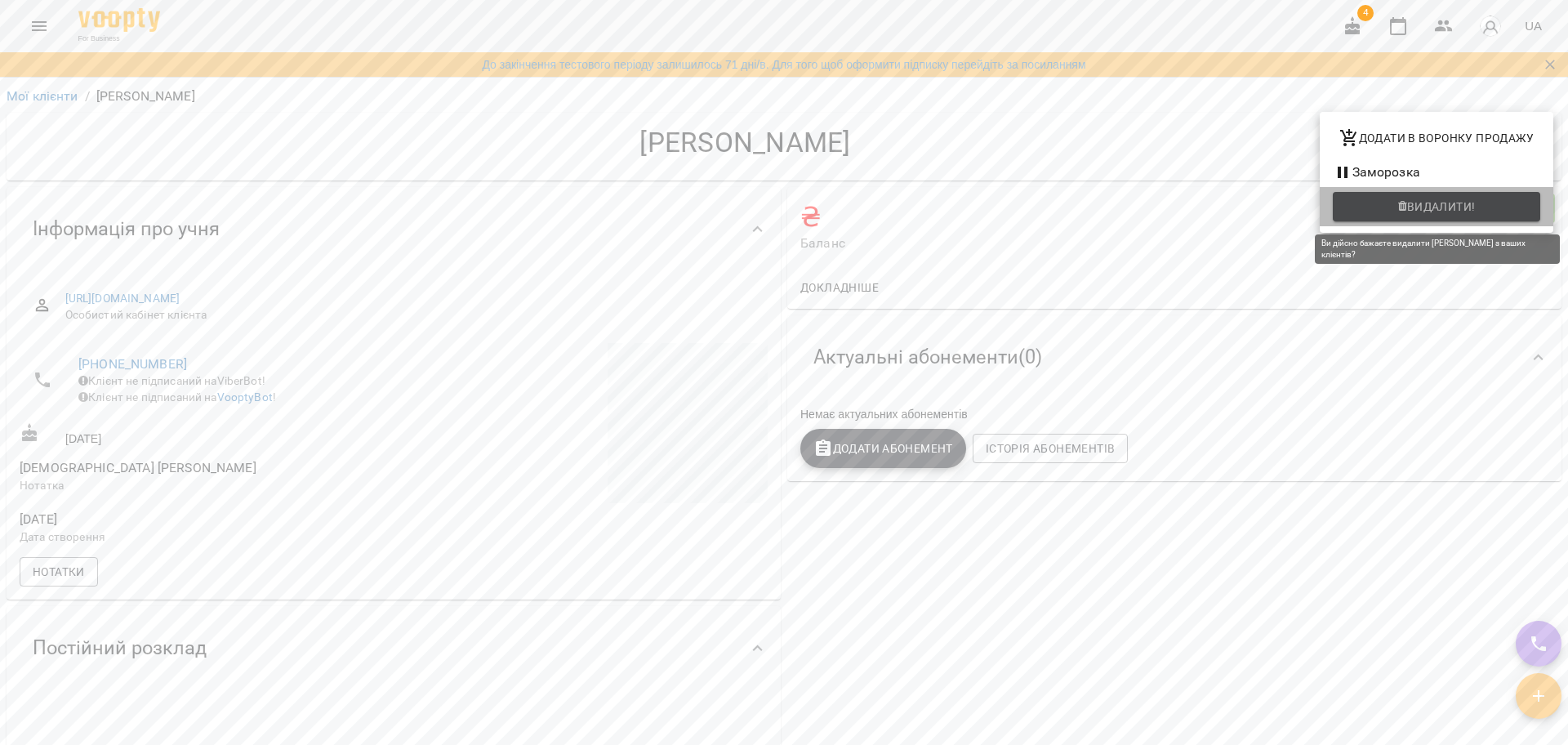
click at [1395, 207] on span "Видалити!" at bounding box center [1436, 206] width 182 height 20
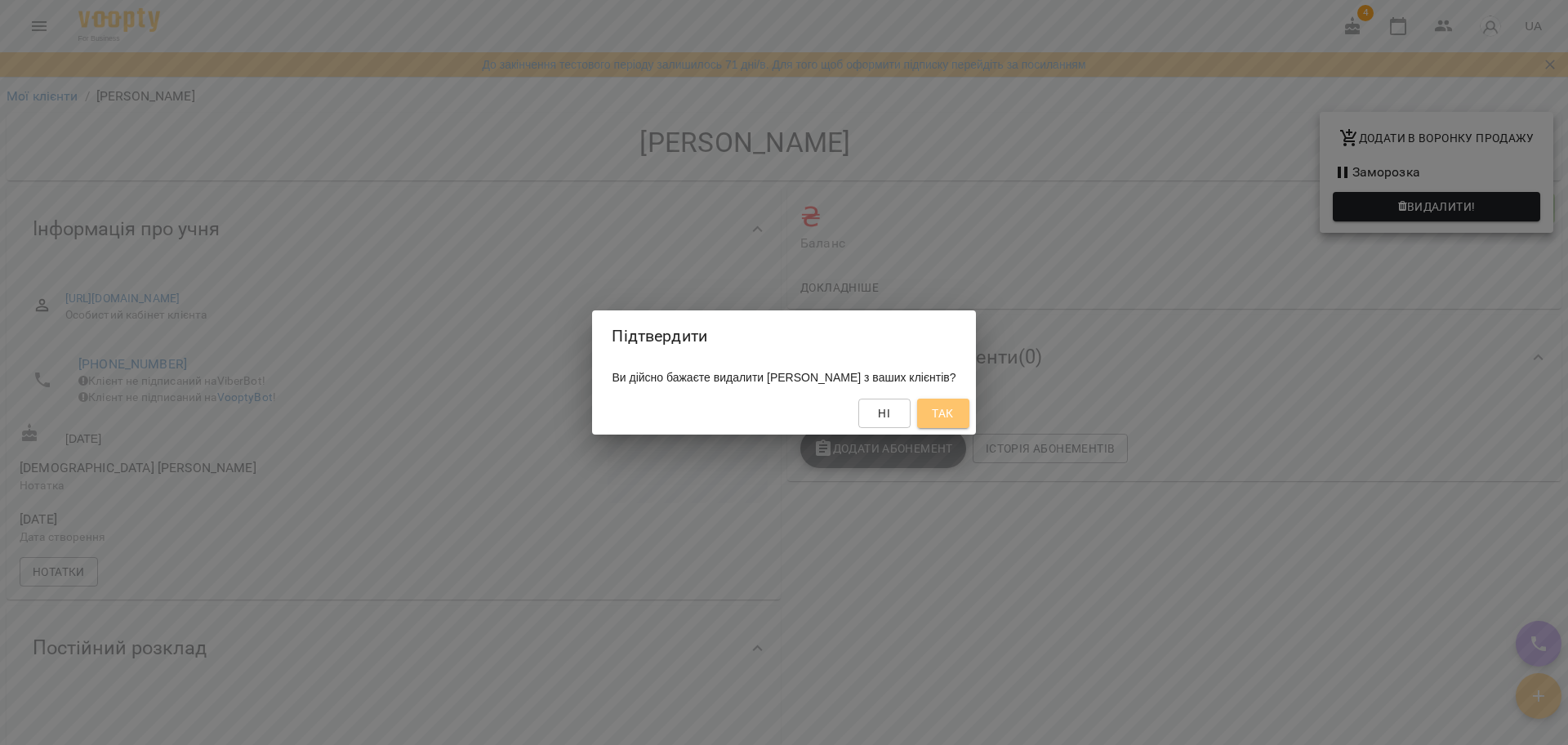
click at [953, 420] on span "Так" at bounding box center [941, 413] width 21 height 20
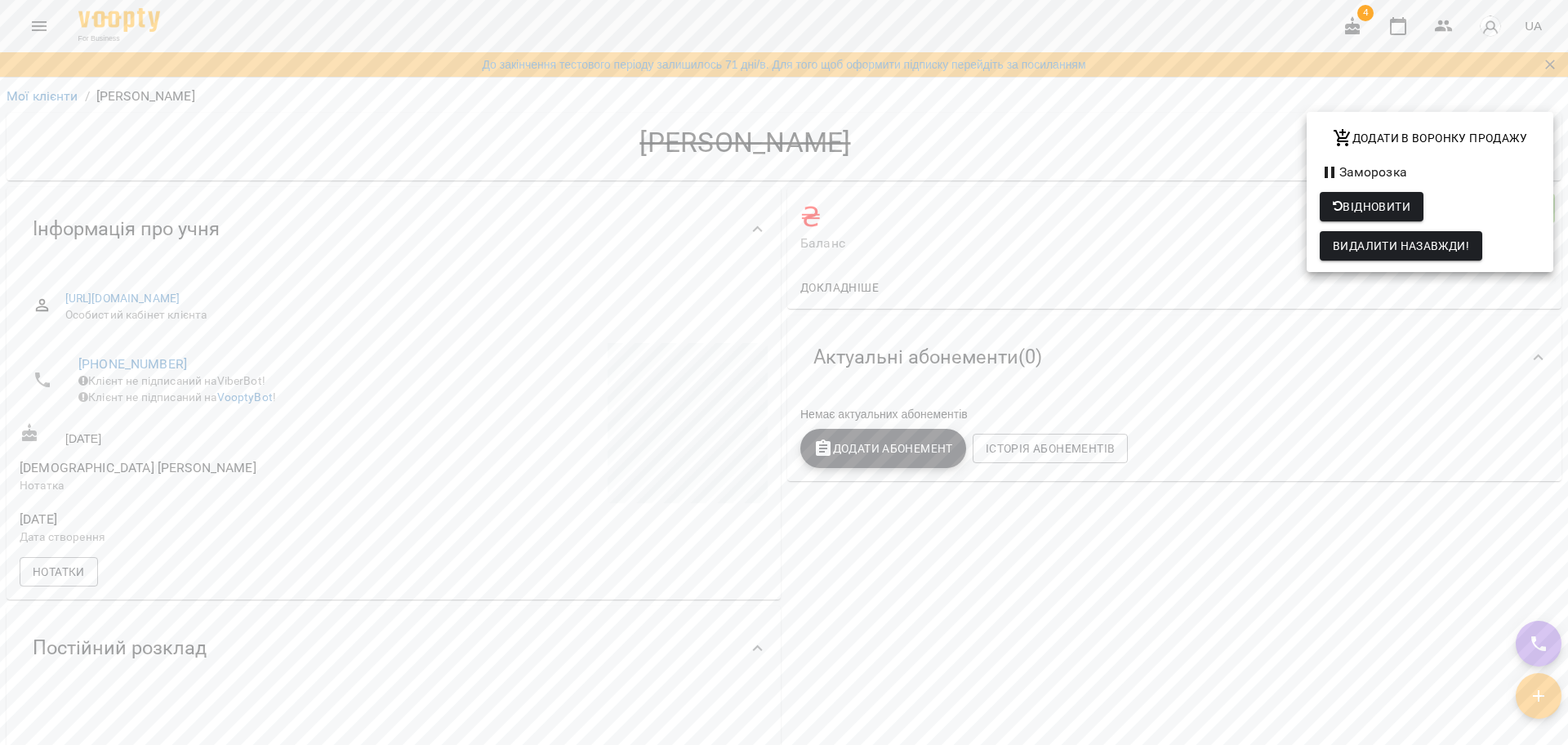
click at [63, 93] on div at bounding box center [784, 372] width 1568 height 745
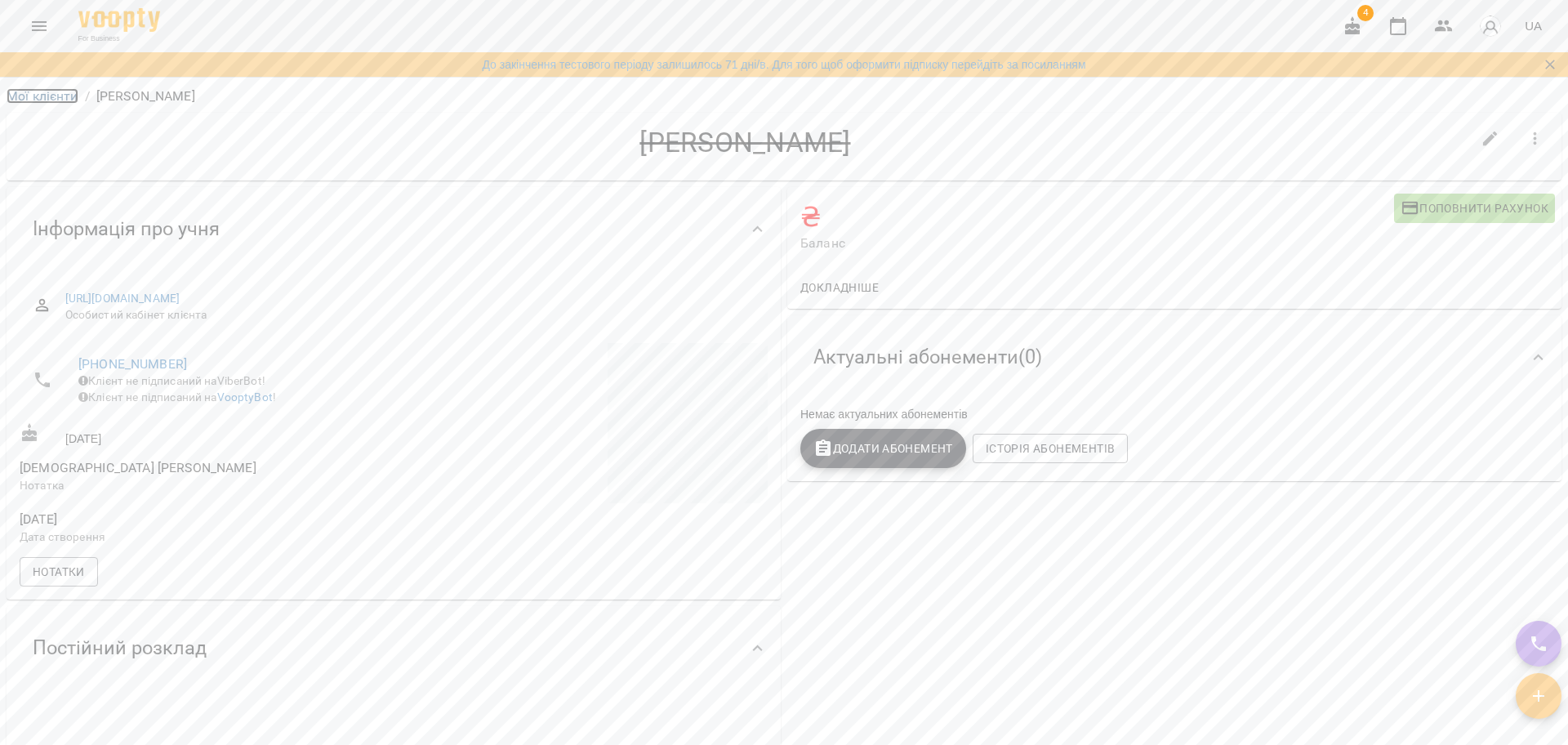
click at [62, 92] on link "Мої клієнти" at bounding box center [42, 96] width 72 height 15
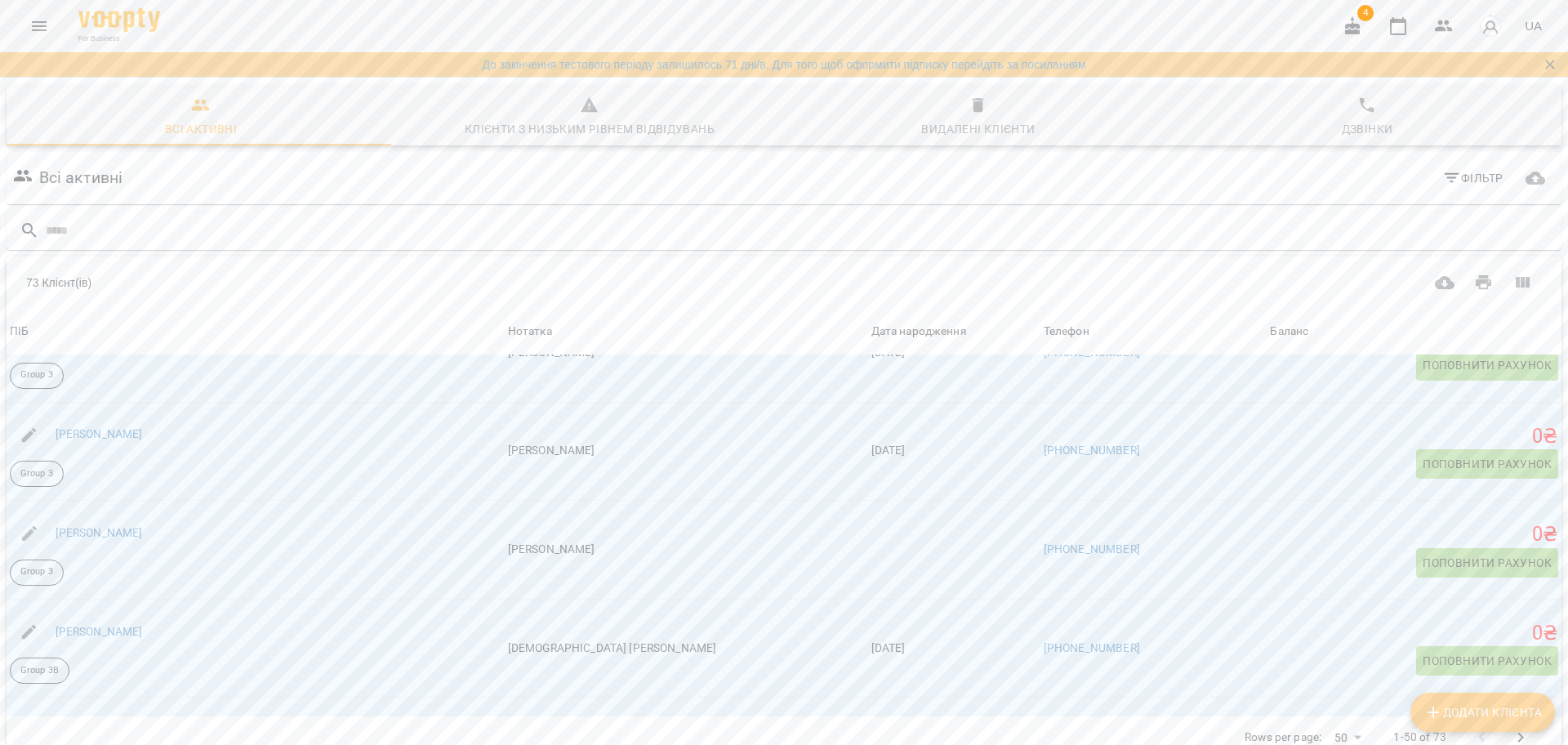
drag, startPoint x: 233, startPoint y: 438, endPoint x: 81, endPoint y: 189, distance: 291.7
click at [81, 189] on div "Всі активні Фільтр 73 Клієнт(ів) 73 Клієнт(ів) ПІБ Нотатка Дата народження Теле…" at bounding box center [784, 484] width 1561 height 672
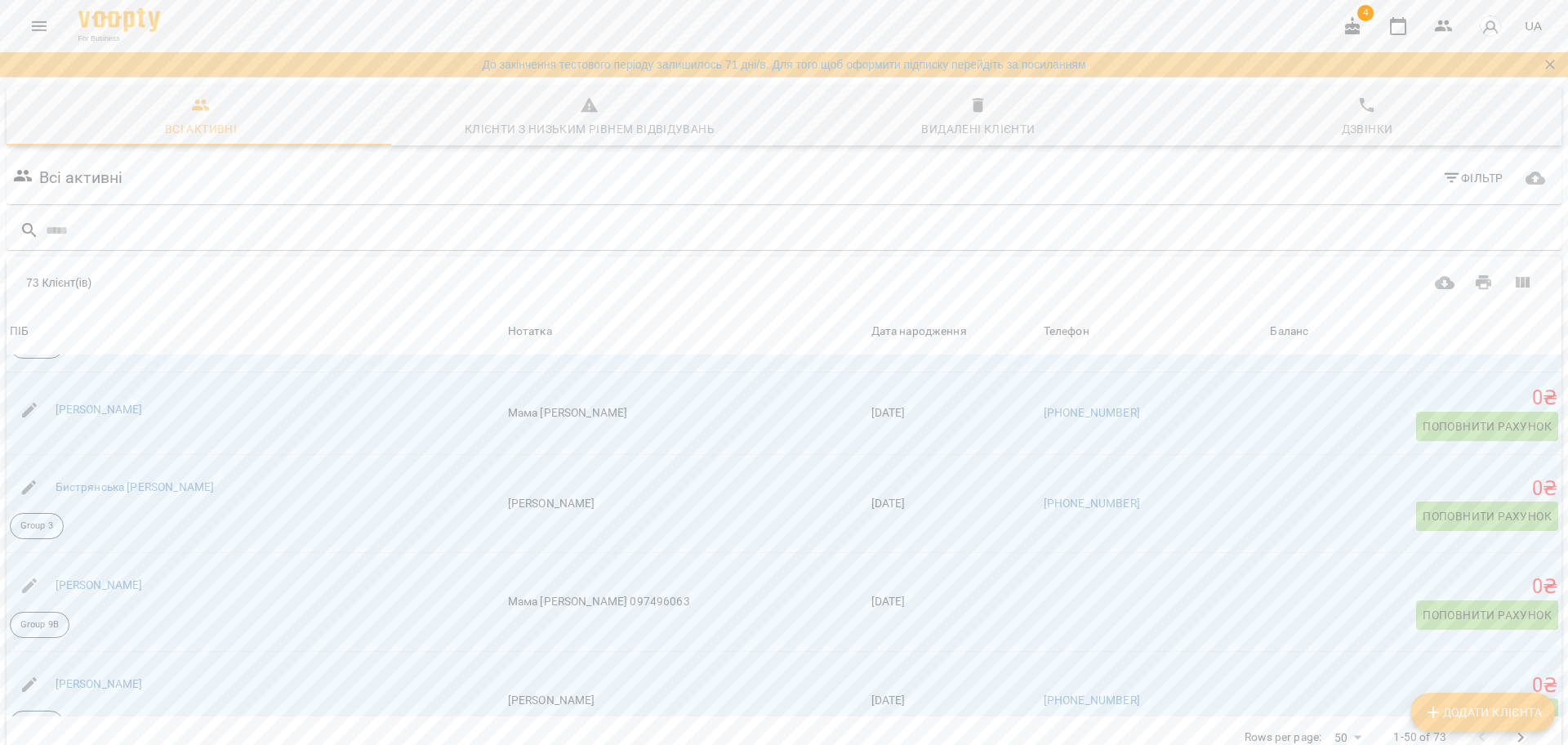
click at [356, 27] on div "For Business 4 UA" at bounding box center [784, 26] width 1568 height 53
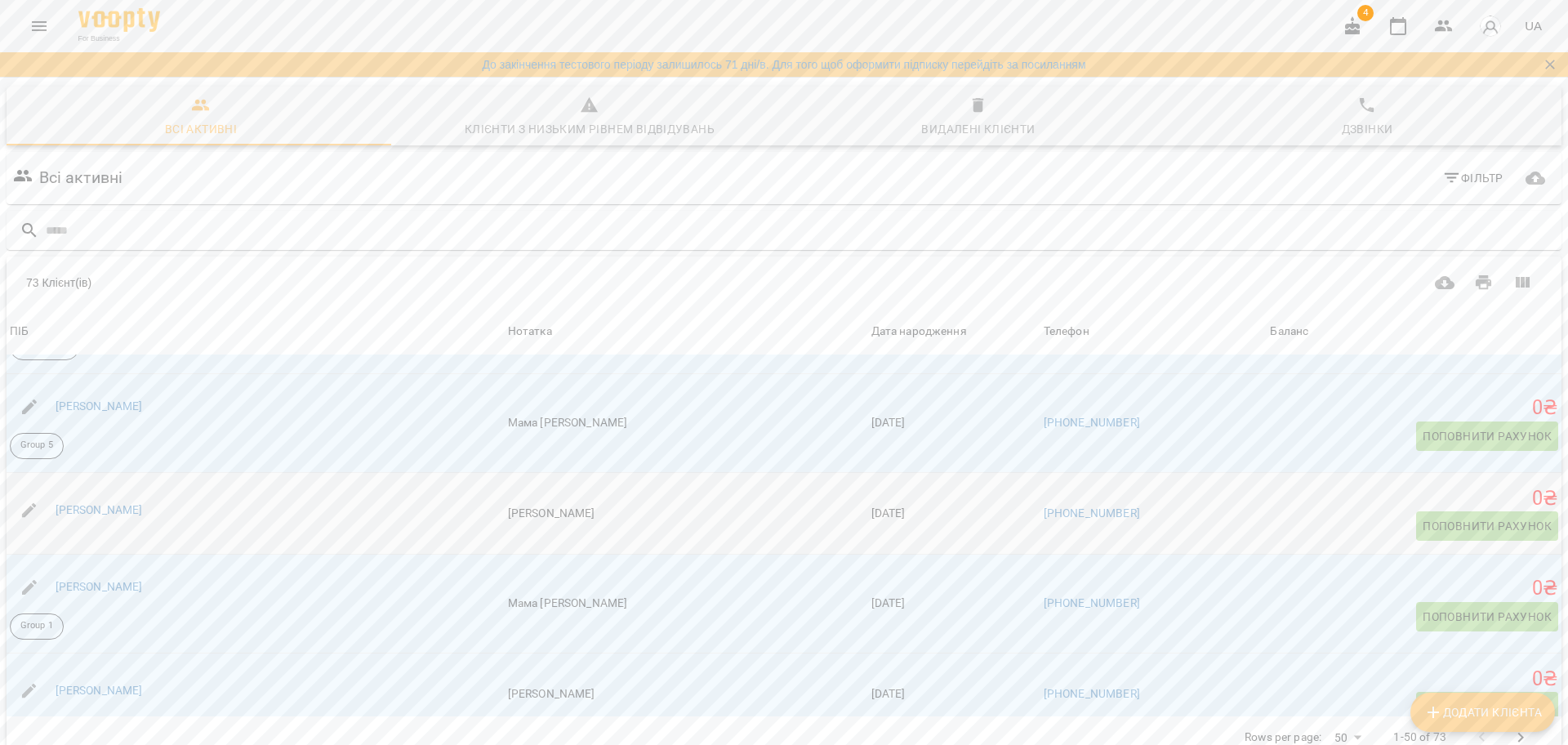
click at [262, 488] on div "Мирончук Вікторія" at bounding box center [256, 511] width 498 height 46
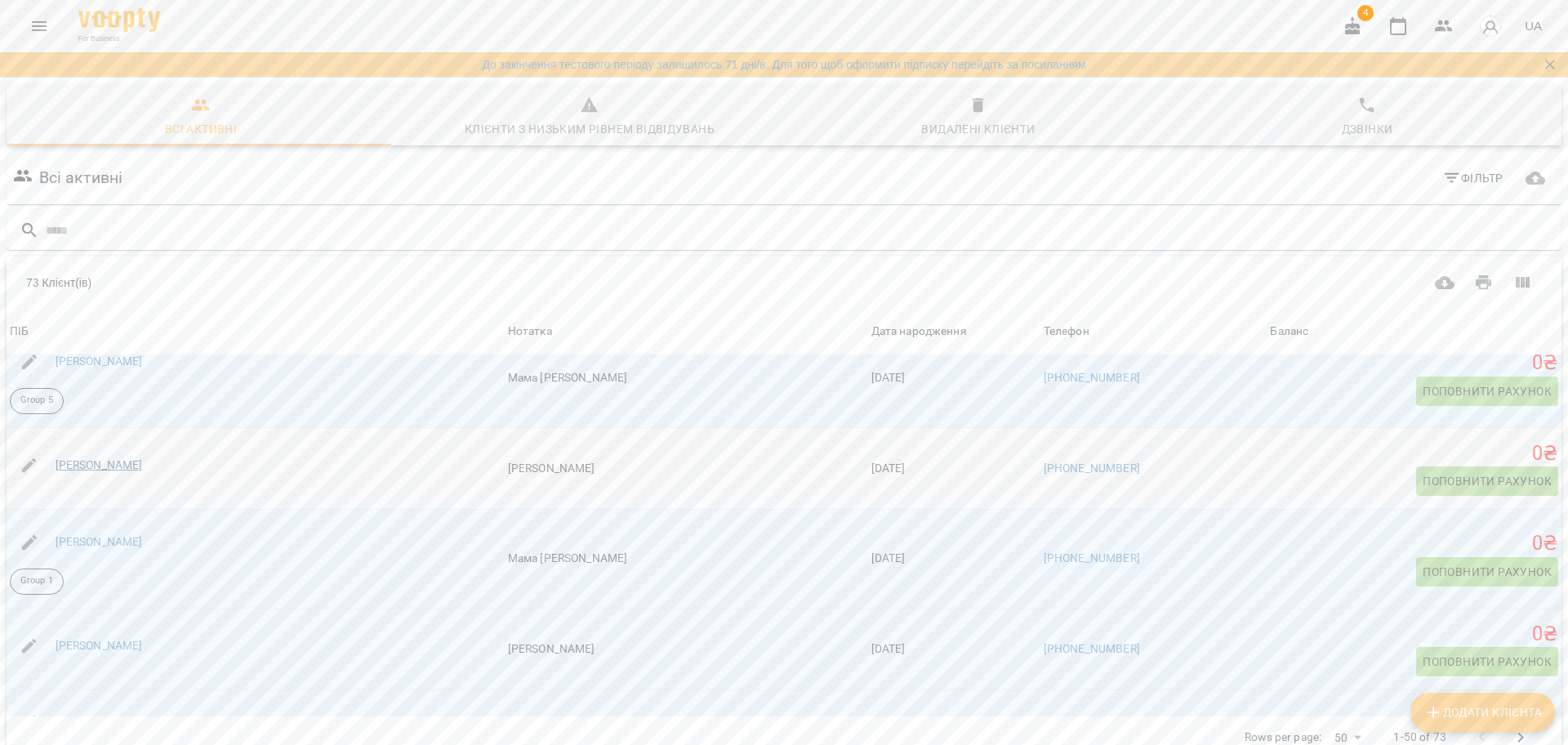
scroll to position [3753, 0]
click at [108, 458] on link "Мирончук Вікторія" at bounding box center [98, 464] width 87 height 13
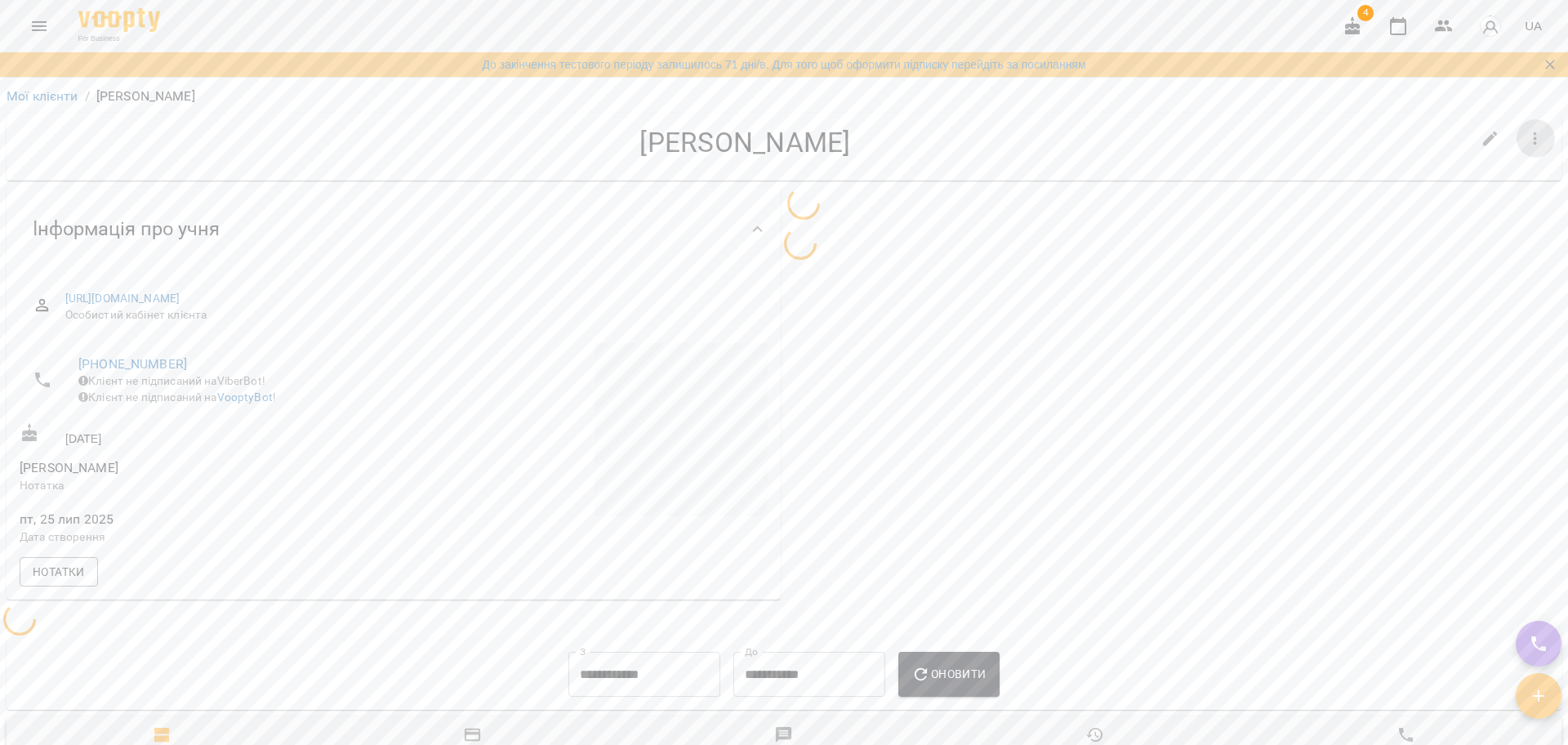
click at [1526, 138] on icon "button" at bounding box center [1535, 138] width 20 height 20
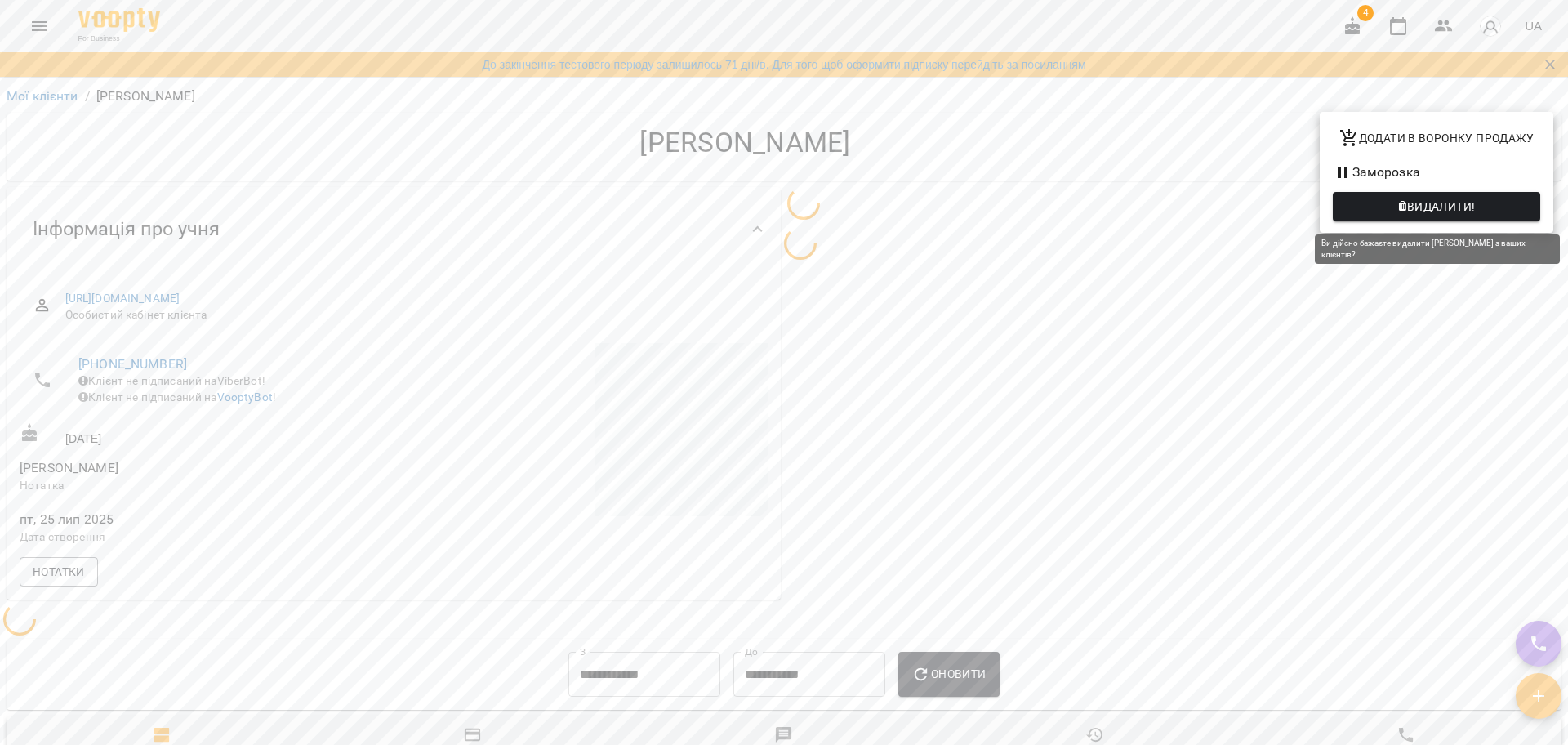
click at [1451, 218] on button "Видалити!" at bounding box center [1436, 206] width 207 height 30
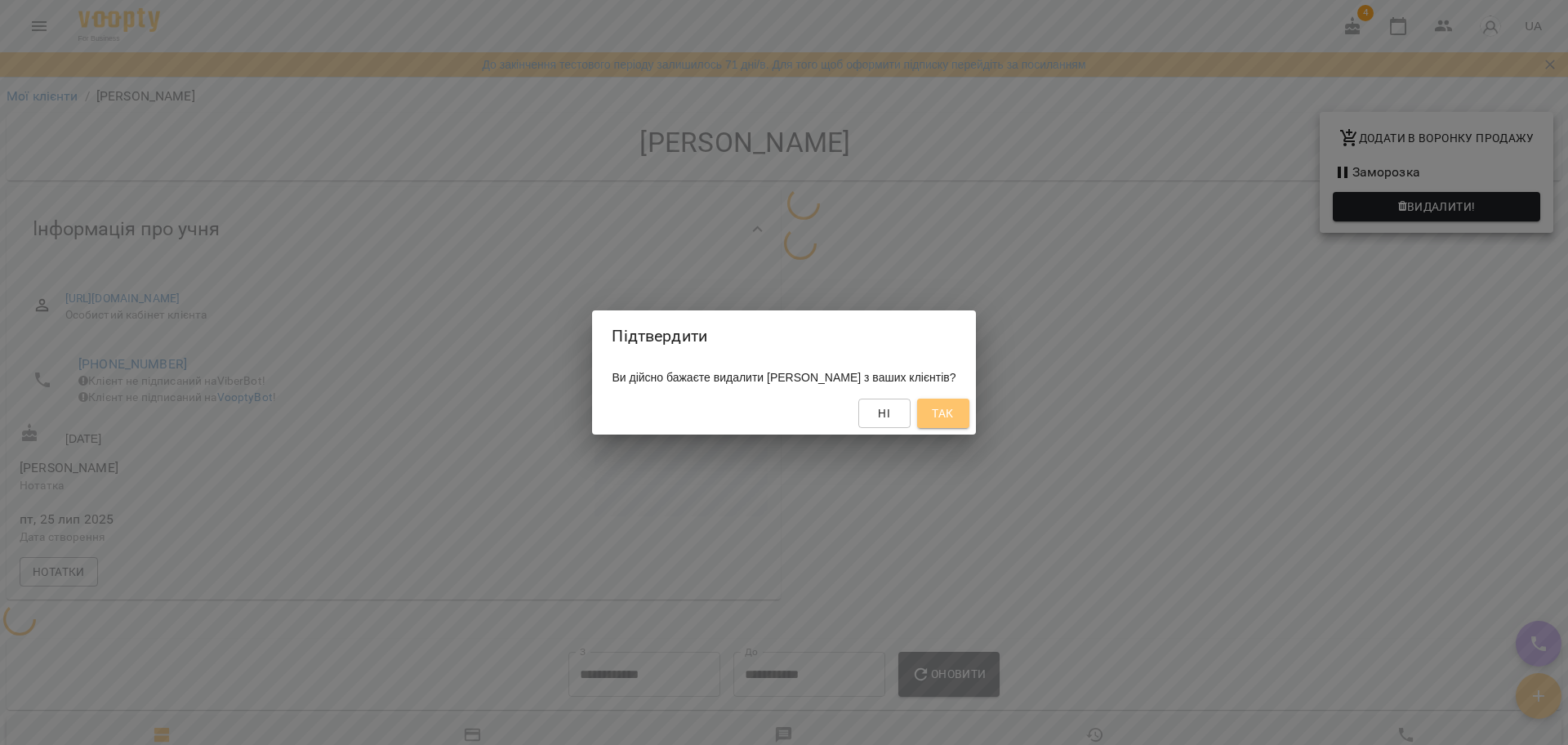
click at [956, 410] on span "Так" at bounding box center [942, 413] width 26 height 20
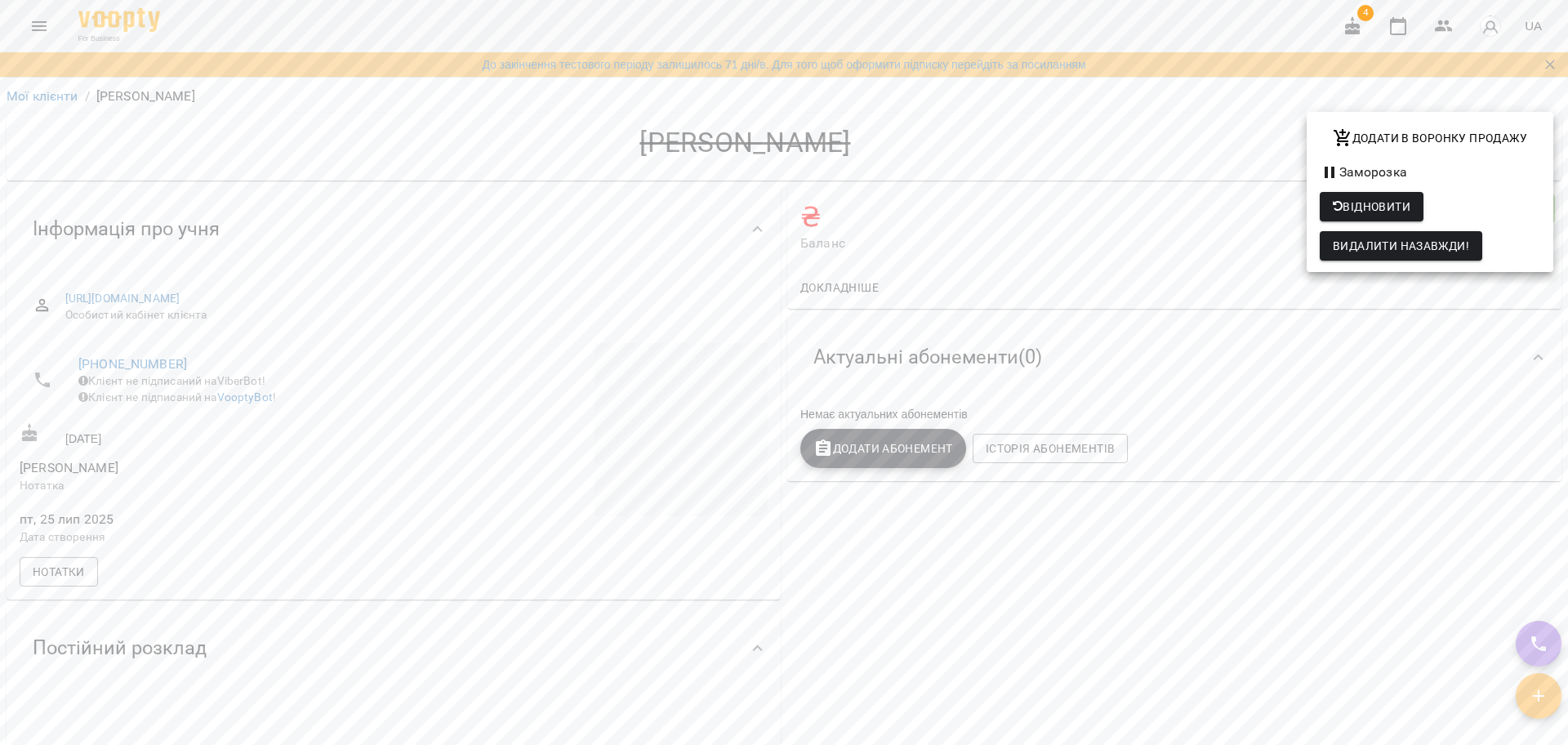
click at [44, 83] on div at bounding box center [784, 372] width 1568 height 745
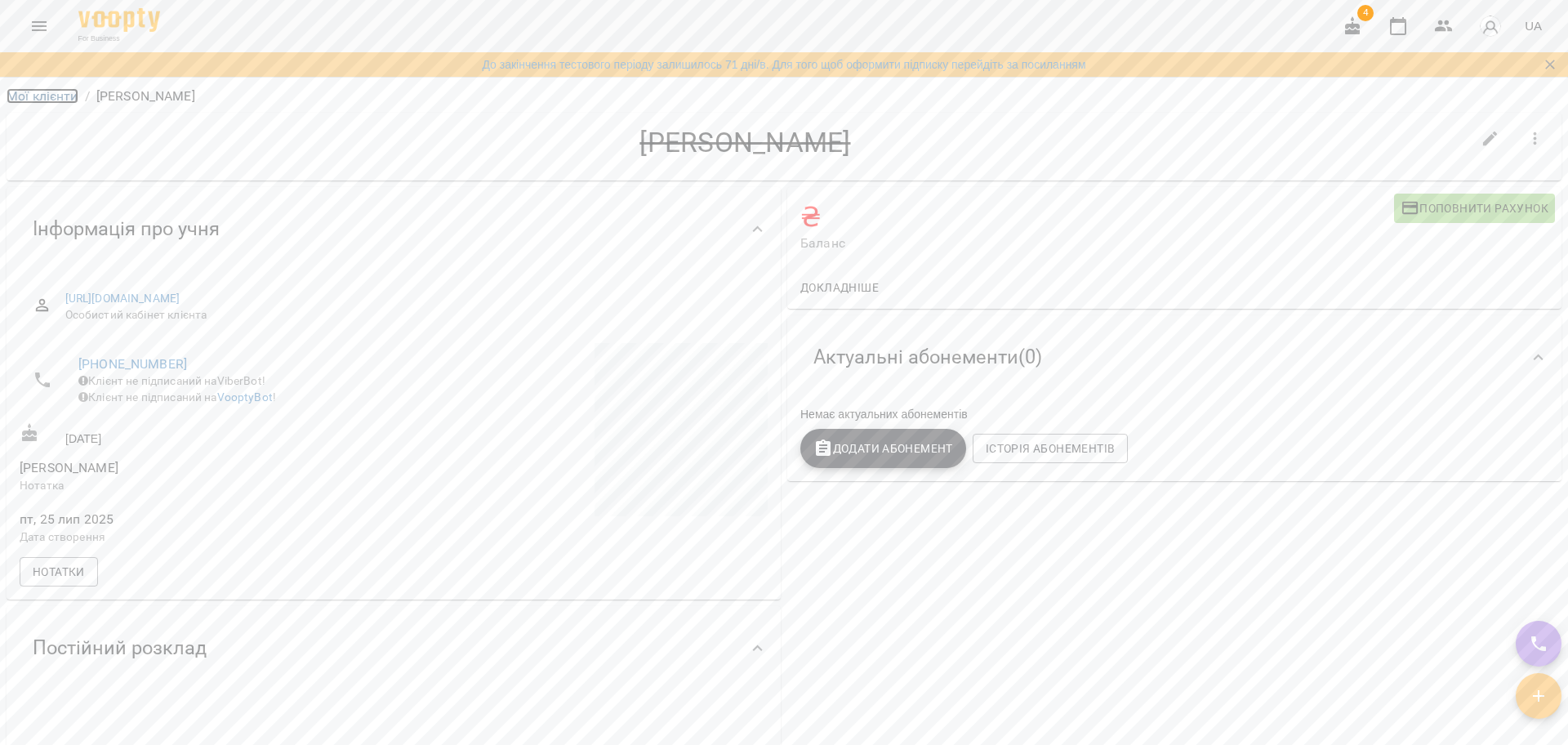
click at [42, 96] on link "Мої клієнти" at bounding box center [42, 96] width 72 height 15
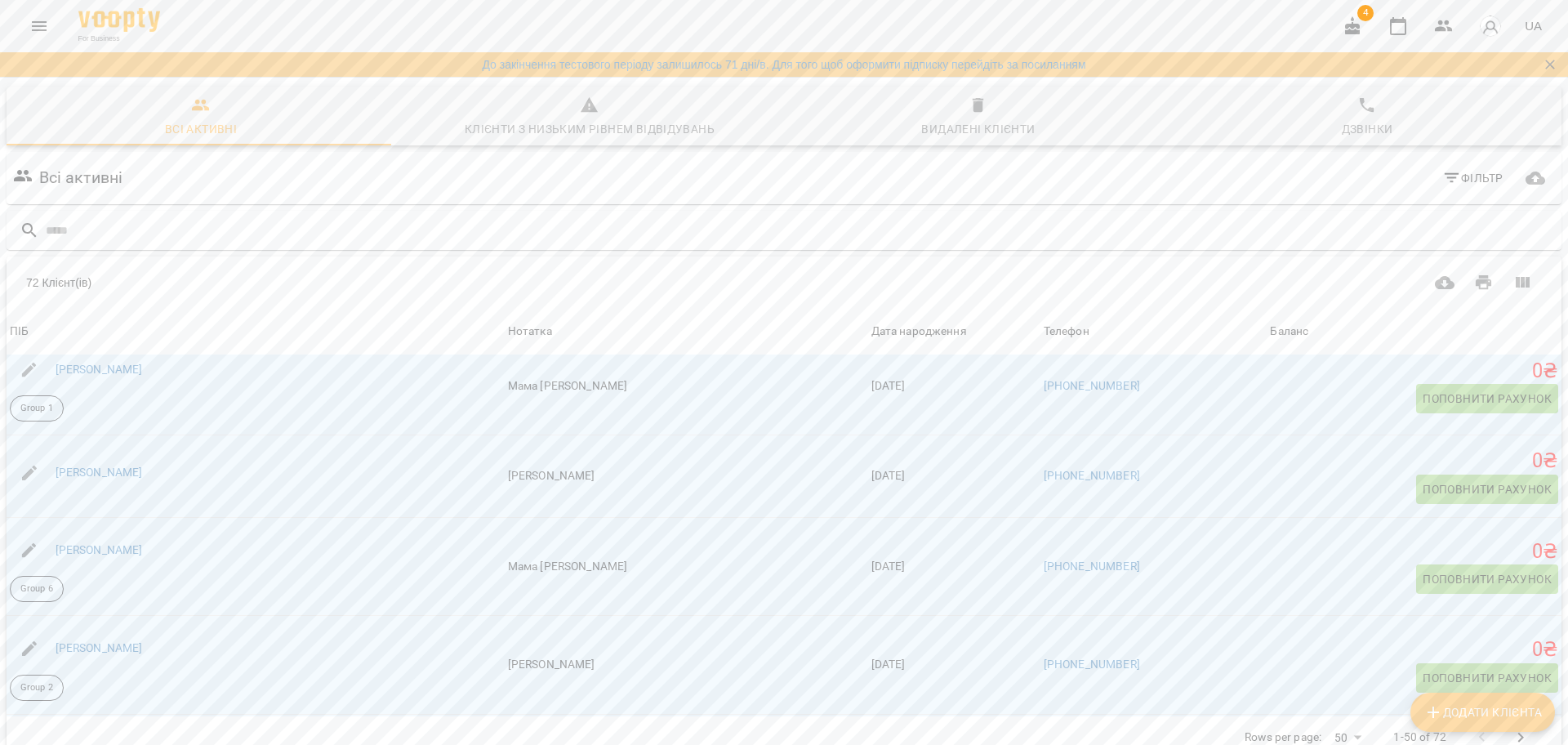
scroll to position [3859, 0]
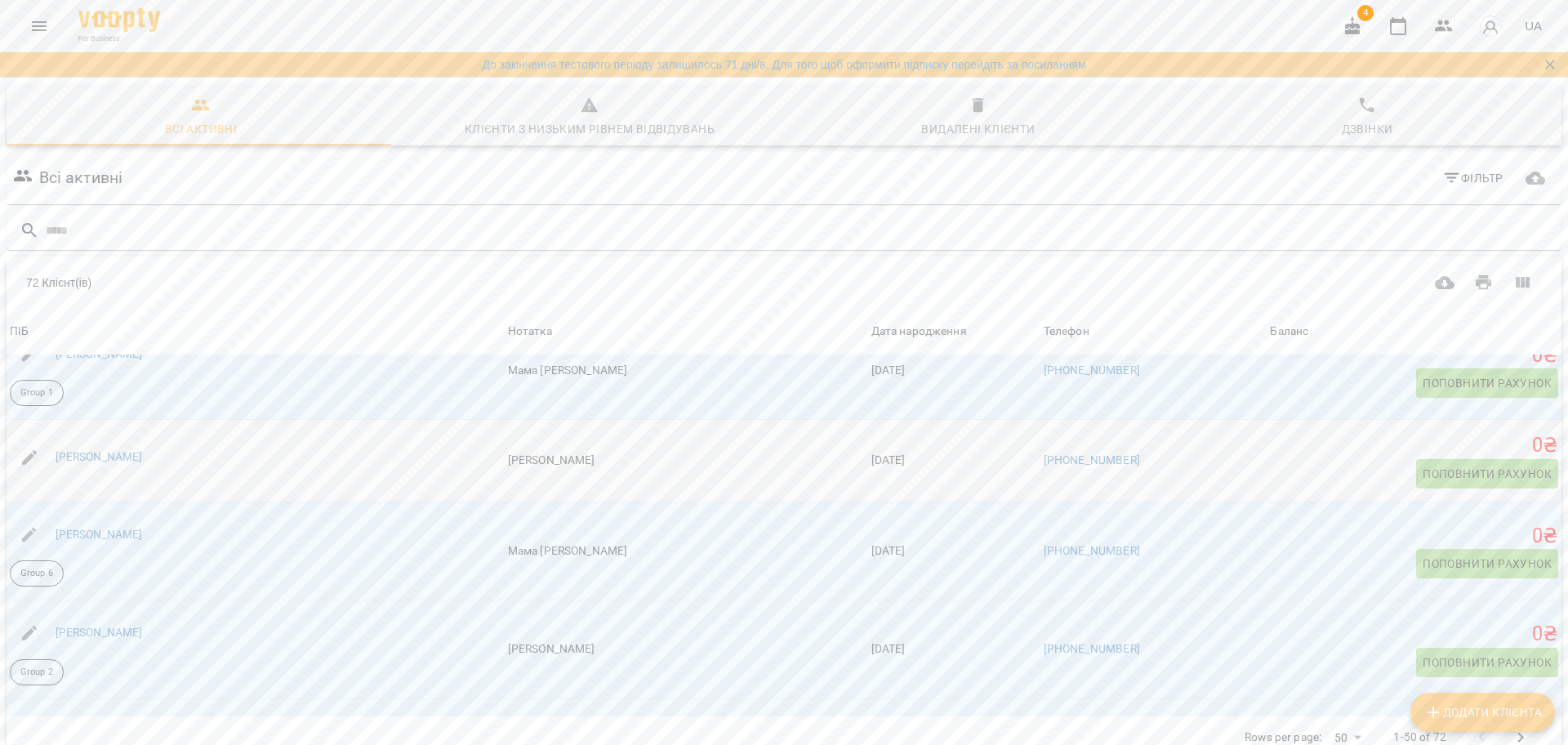
click at [244, 435] on div "Нечипорук Дмитро" at bounding box center [256, 458] width 498 height 46
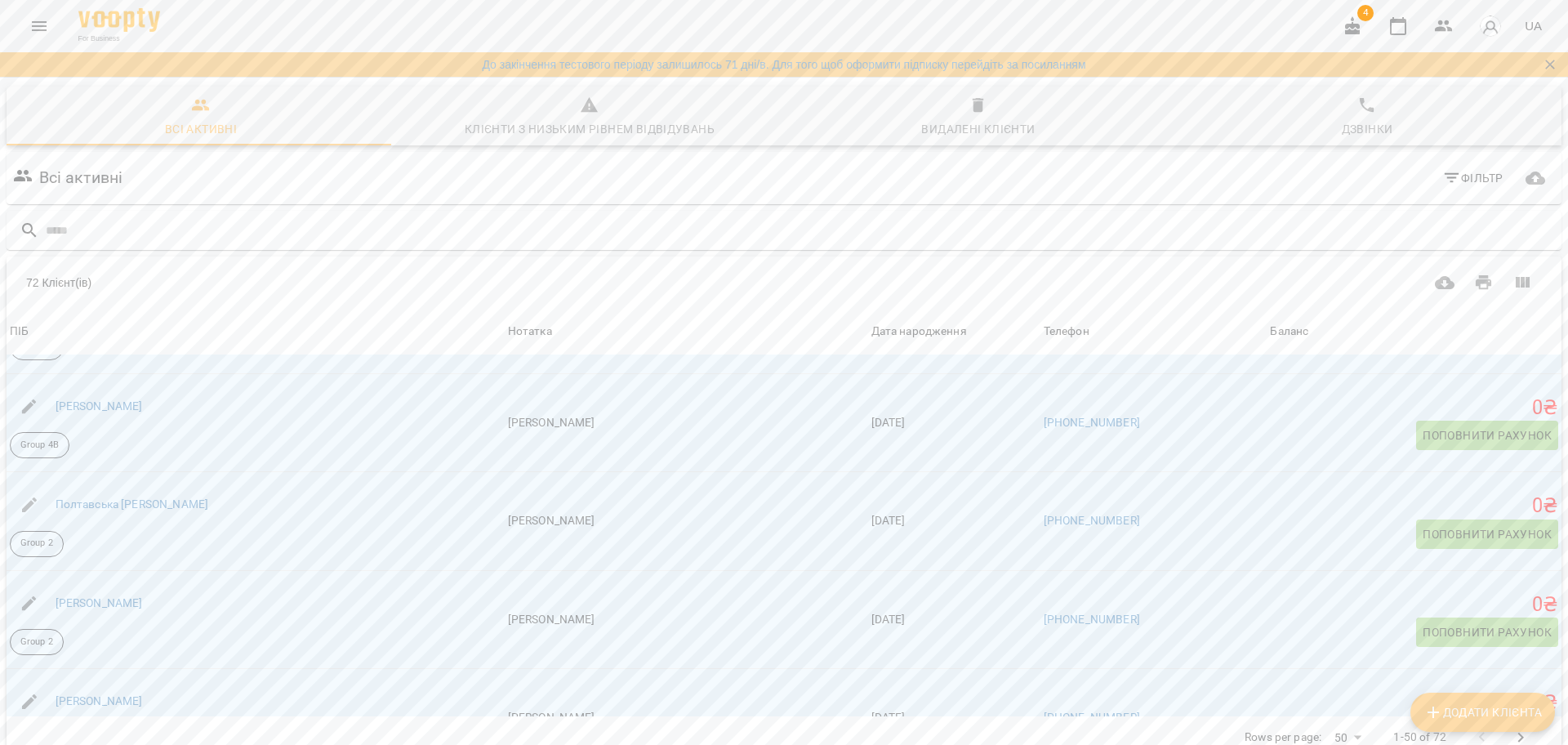
scroll to position [4531, 0]
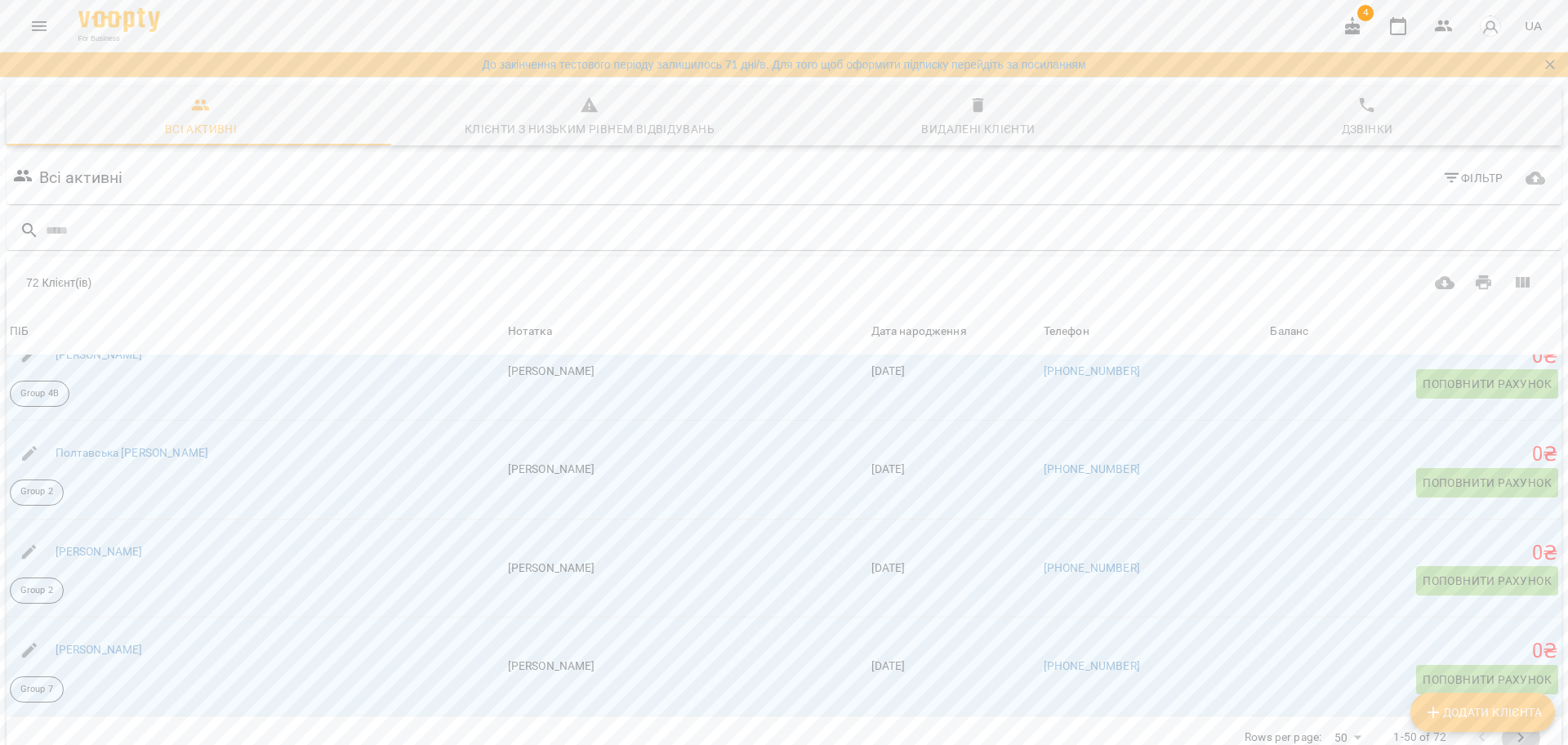
click at [1510, 728] on icon "Next Page" at bounding box center [1520, 737] width 20 height 20
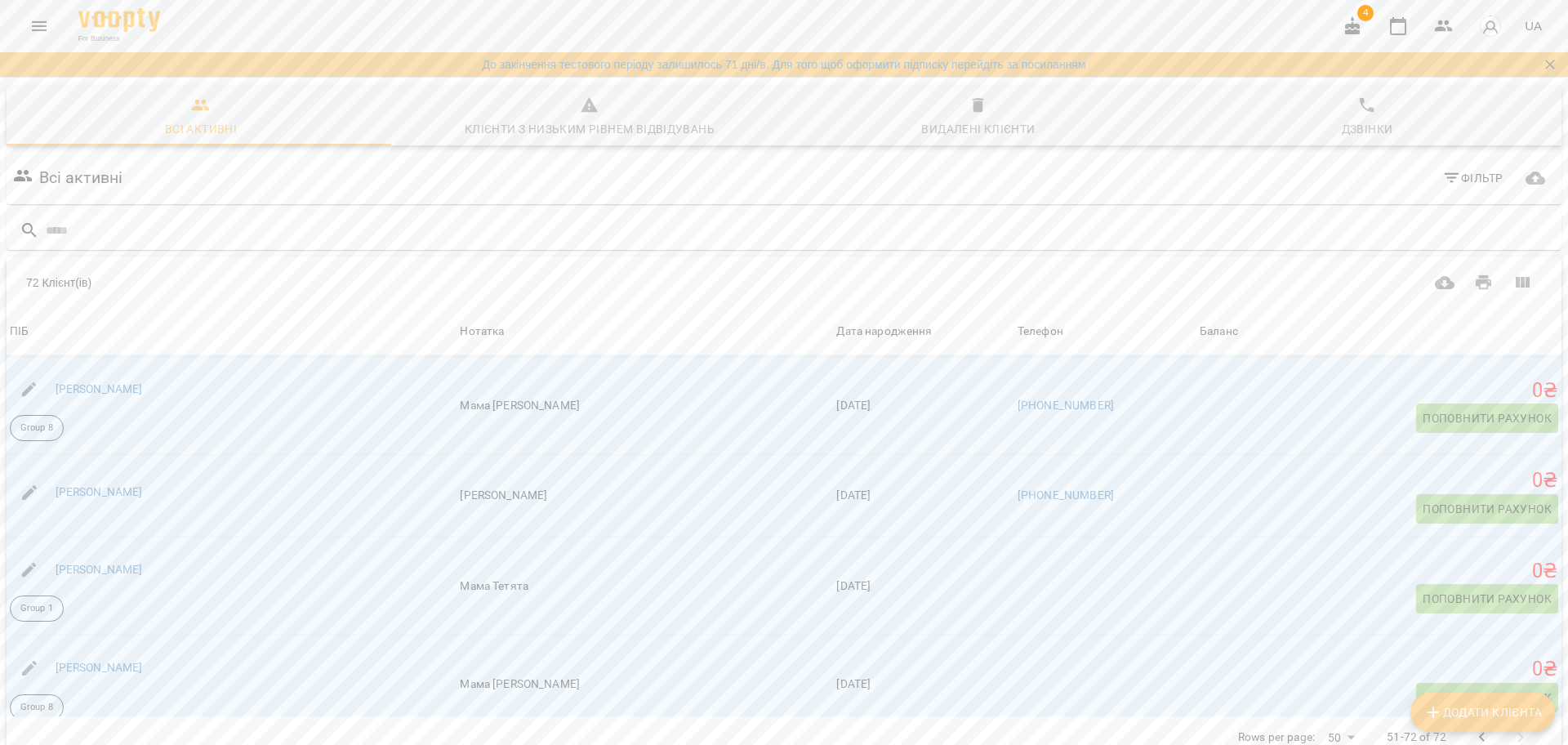
scroll to position [883, 0]
click at [256, 471] on div "Томін Євгеній" at bounding box center [232, 498] width 450 height 53
click at [123, 483] on div "Томін Євгеній" at bounding box center [99, 494] width 94 height 23
click at [112, 487] on link "Томін Євгеній" at bounding box center [98, 493] width 87 height 13
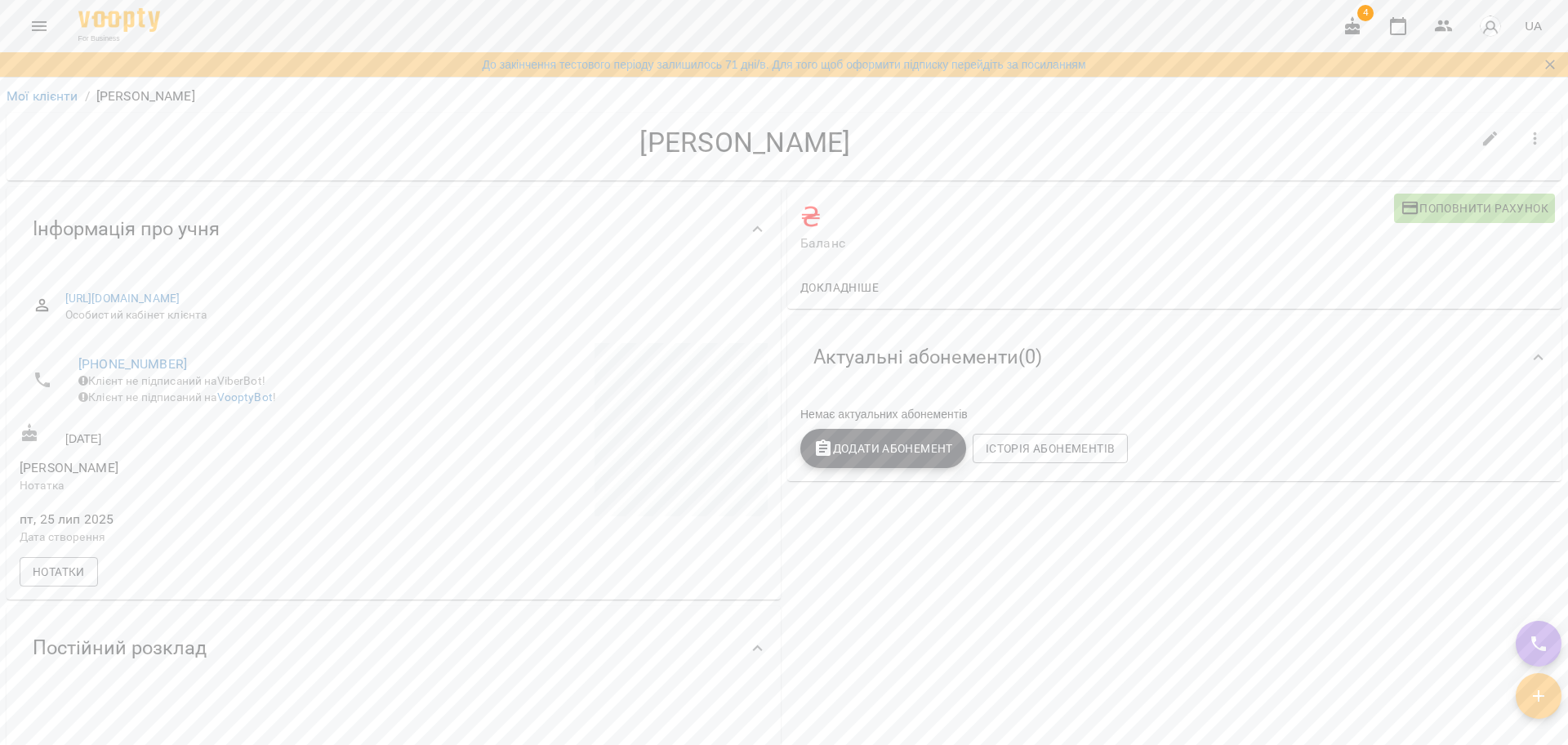
click at [112, 417] on li "+380970323183 Клієнт не підписаний на ViberBot! Клієнт не підписаний на VooptyB…" at bounding box center [205, 381] width 371 height 75
click at [1526, 145] on icon "button" at bounding box center [1535, 138] width 20 height 20
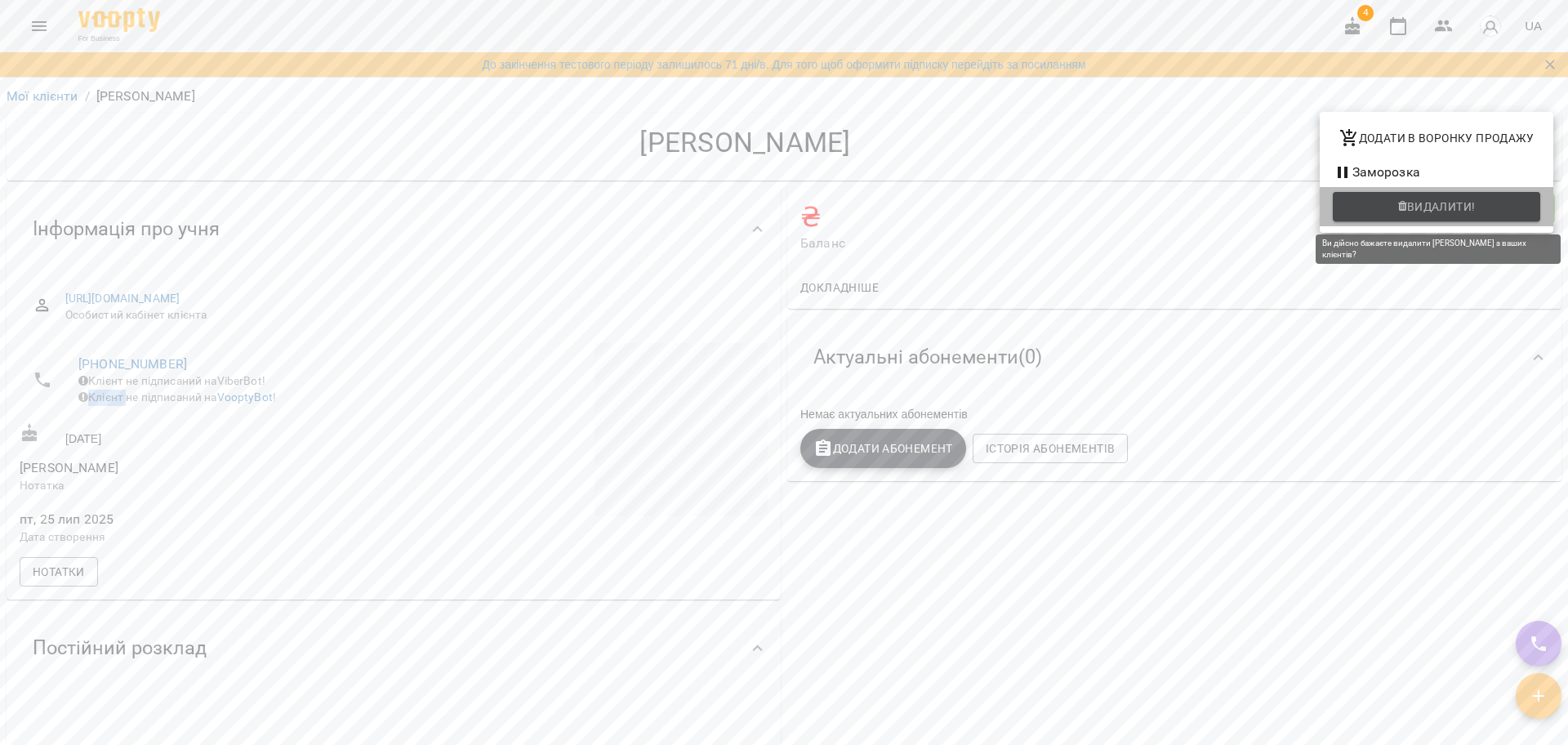
click at [1412, 221] on button "Видалити!" at bounding box center [1436, 206] width 207 height 30
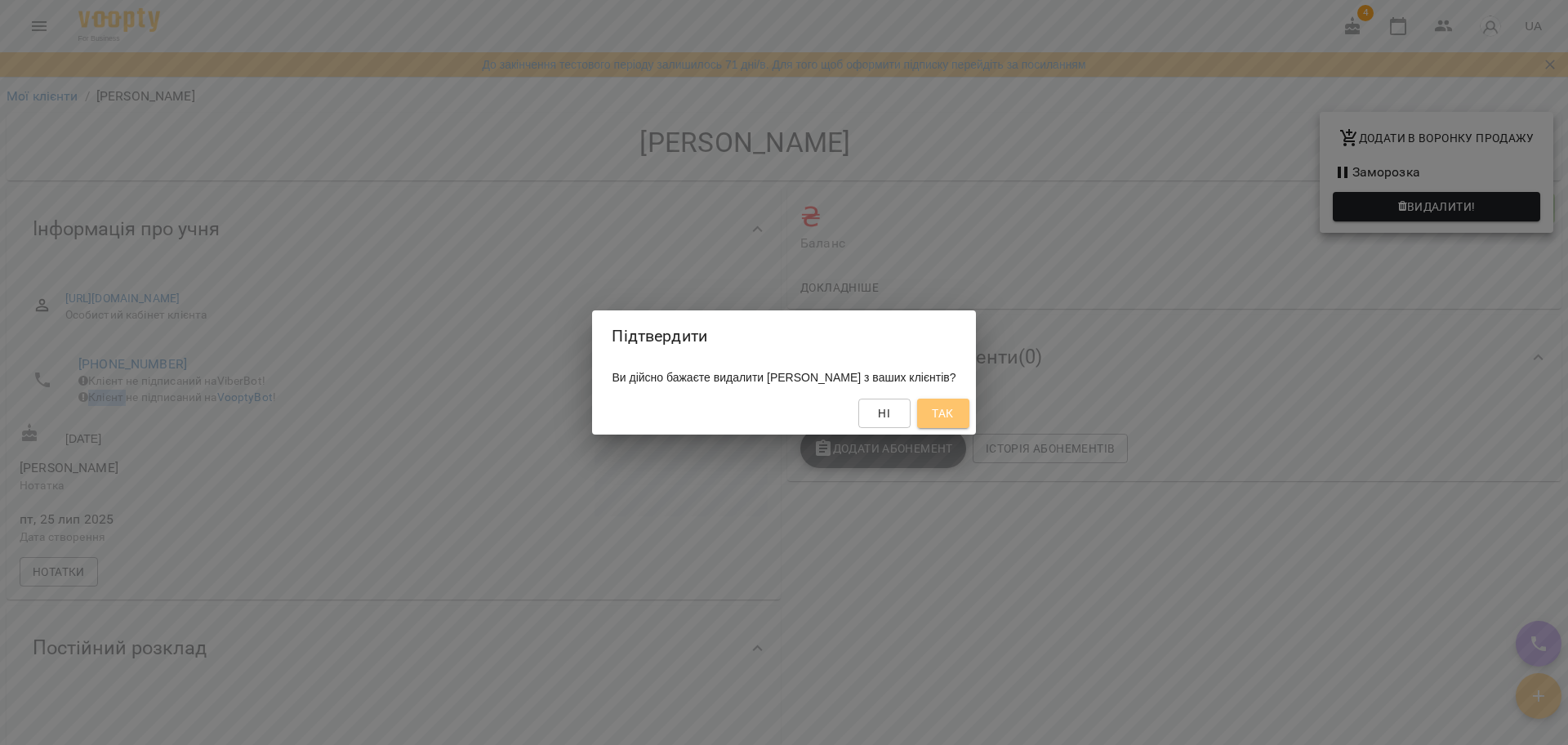
click at [950, 411] on span "Так" at bounding box center [941, 413] width 21 height 20
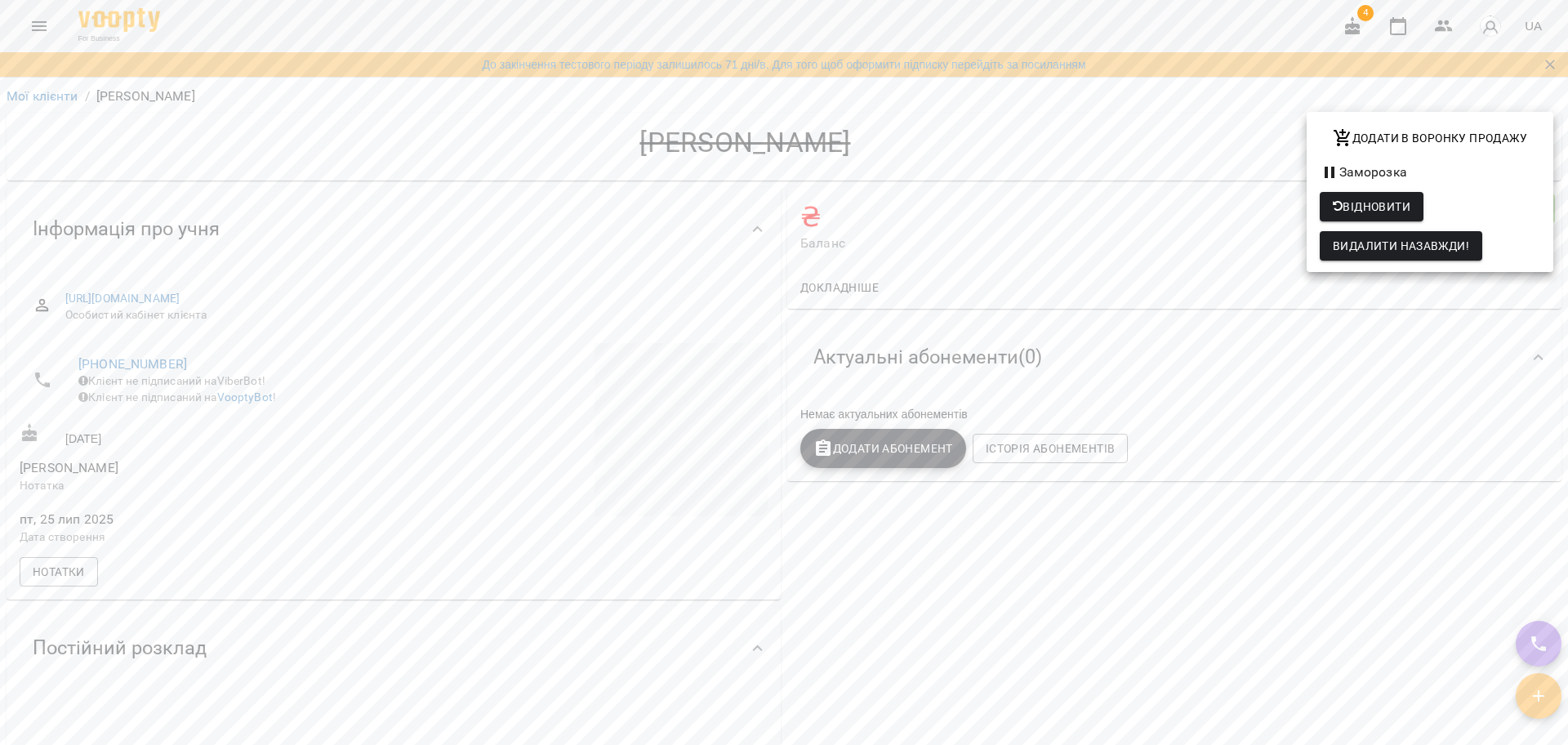
click at [37, 94] on div at bounding box center [784, 372] width 1568 height 745
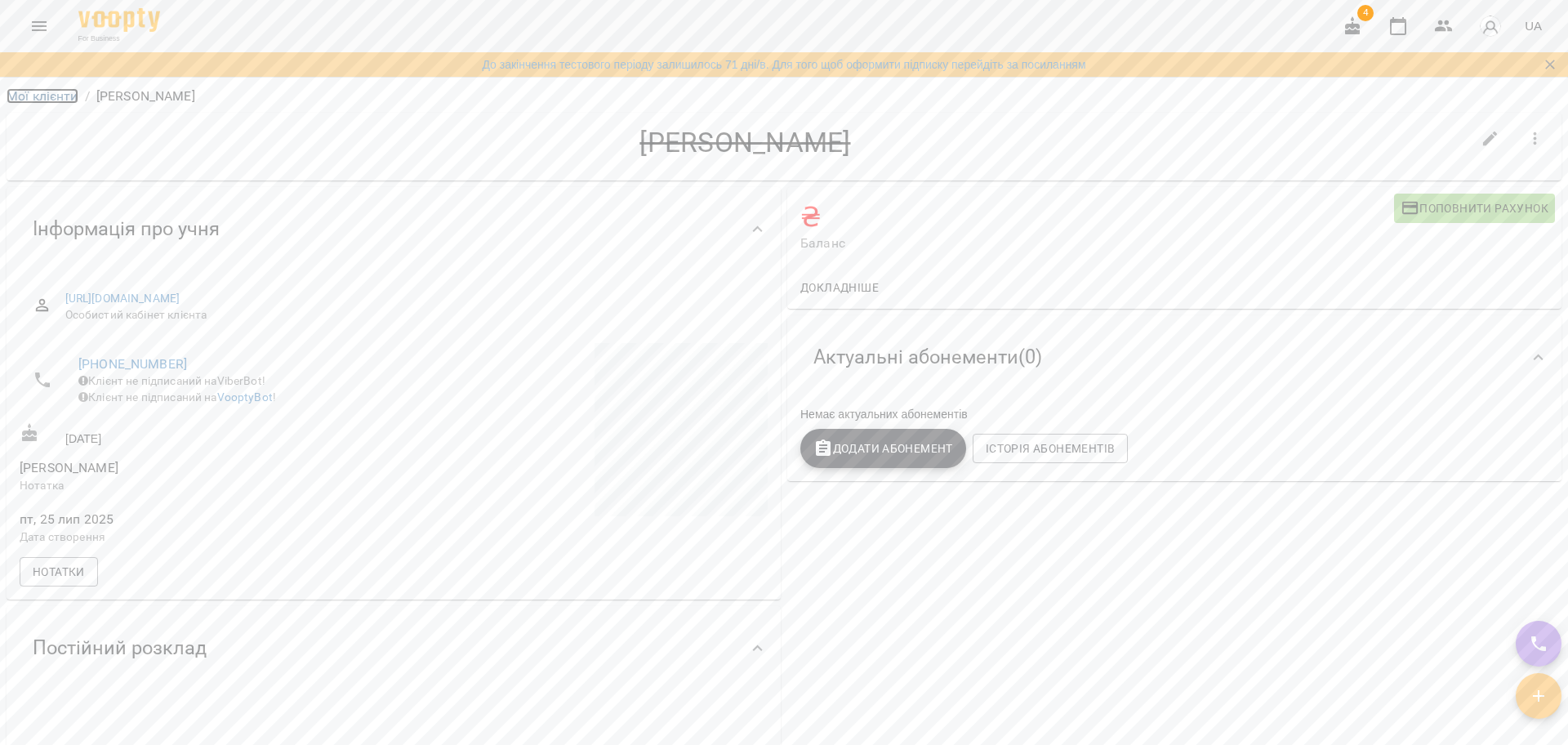
click at [51, 91] on link "Мої клієнти" at bounding box center [42, 96] width 72 height 15
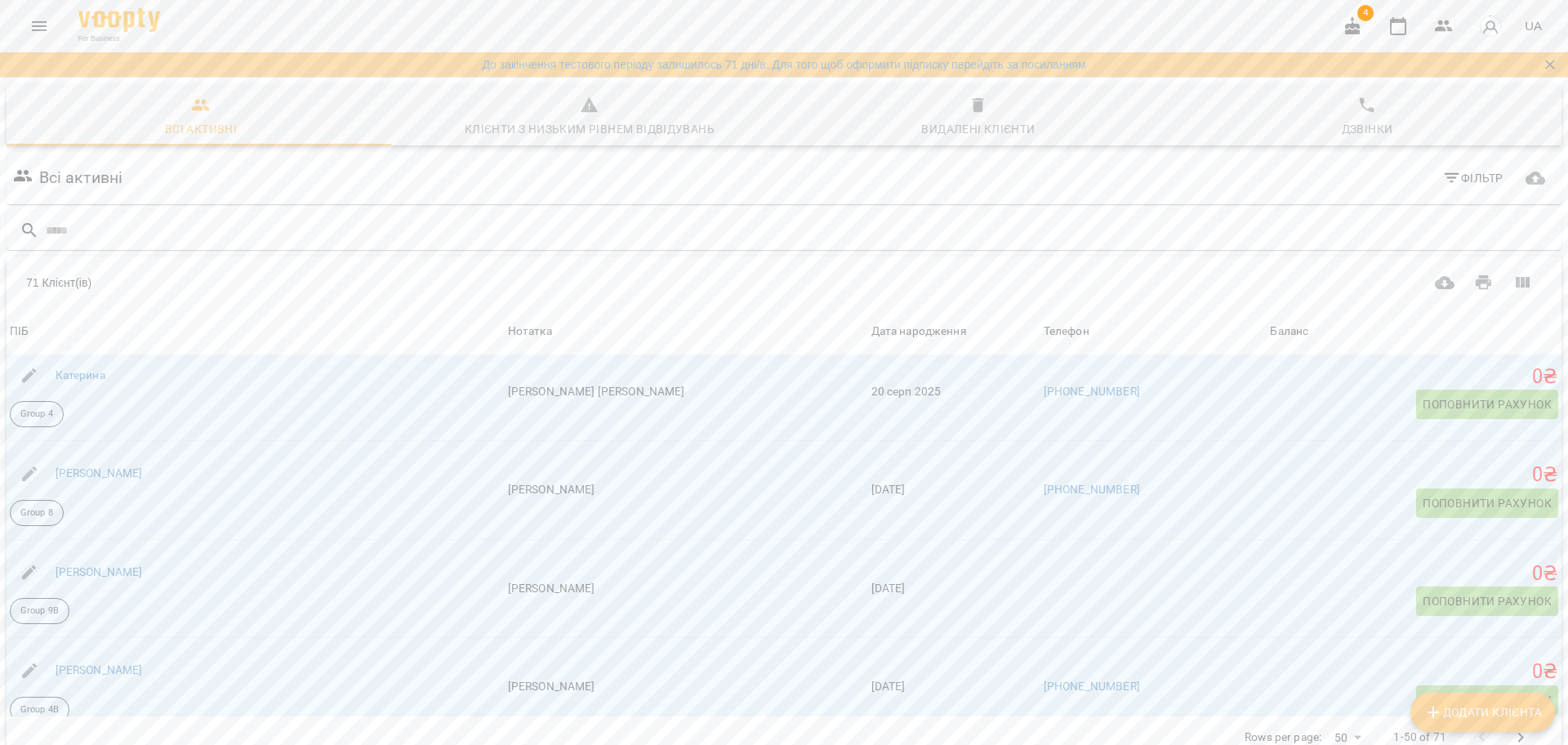
scroll to position [2277, 0]
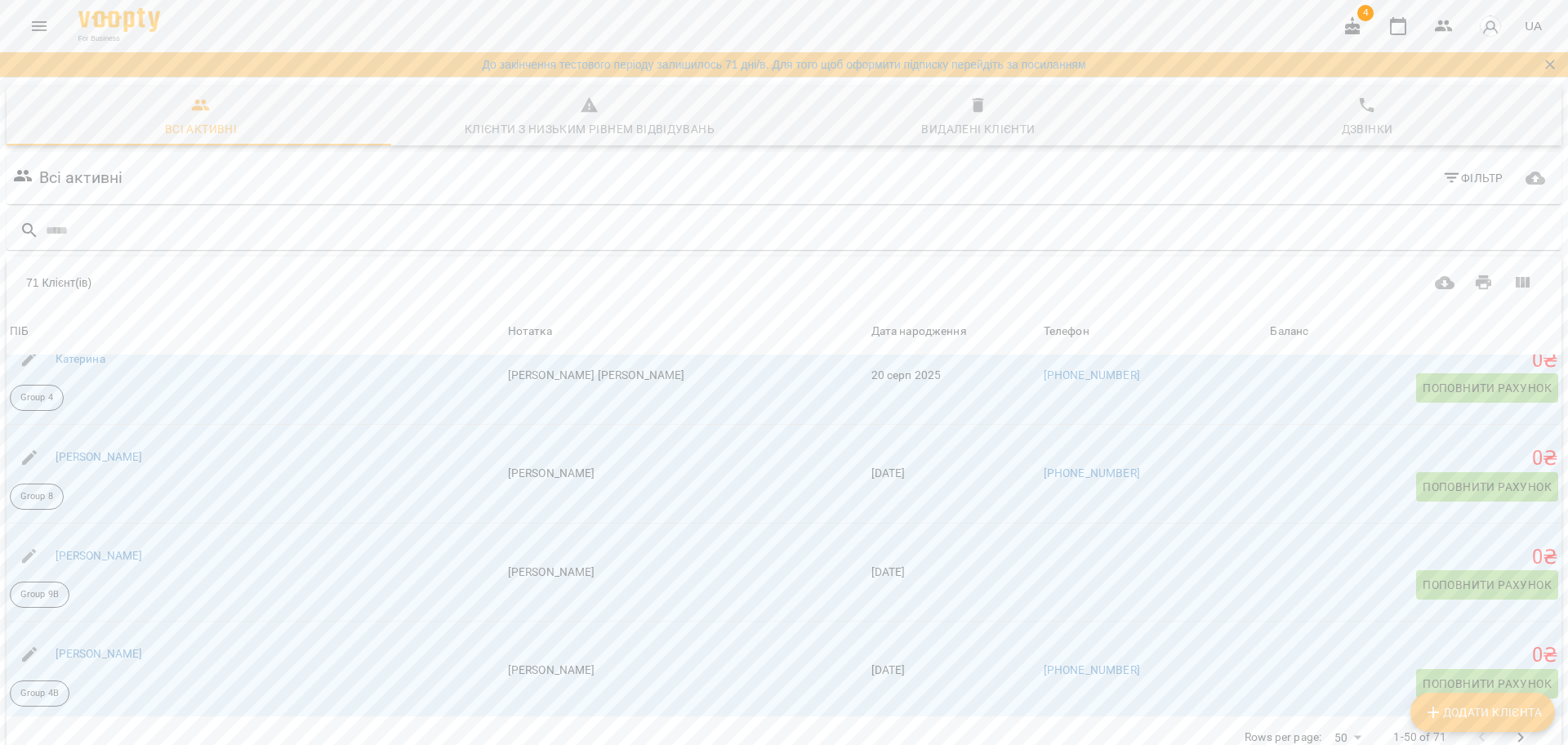
click at [1444, 178] on icon "button" at bounding box center [1452, 178] width 20 height 20
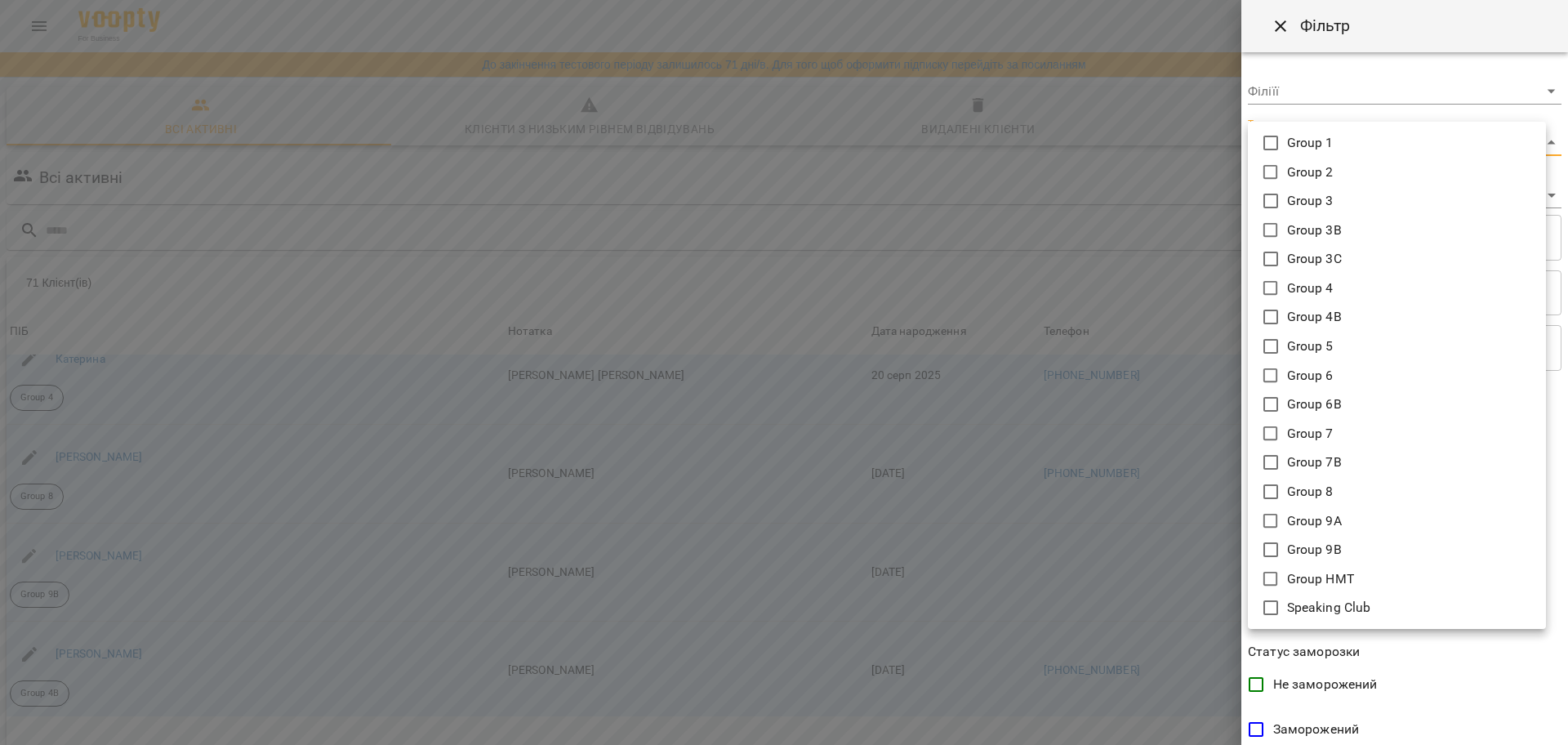
click at [1293, 144] on body "For Business 4 UA До закінчення тестового періоду залишилось 71 дні/в. Для того…" at bounding box center [784, 440] width 1568 height 881
click at [1382, 87] on div at bounding box center [784, 372] width 1568 height 745
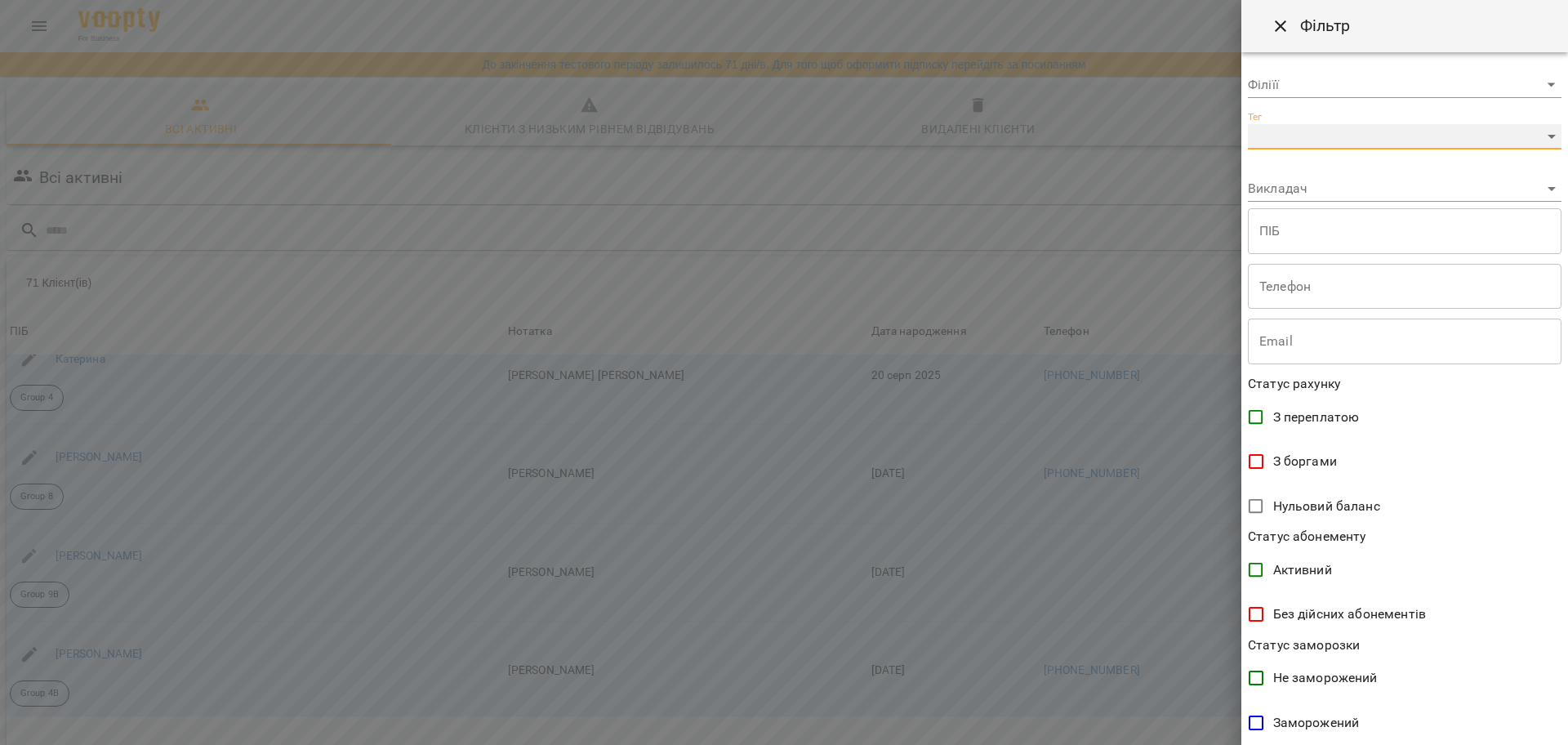
scroll to position [0, 0]
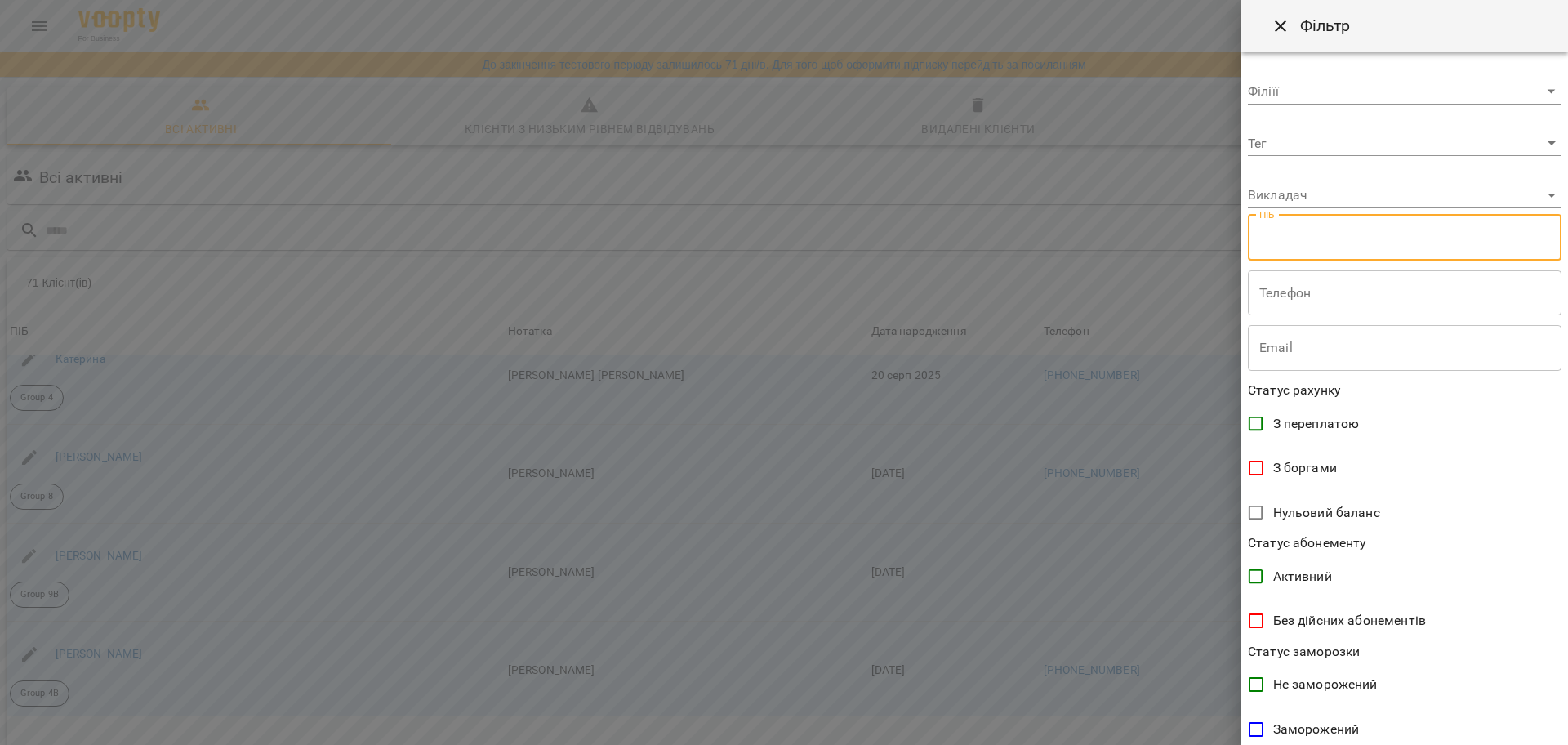
click at [1290, 246] on input "text" at bounding box center [1404, 238] width 313 height 46
type input "*"
click at [1129, 257] on div at bounding box center [784, 372] width 1568 height 745
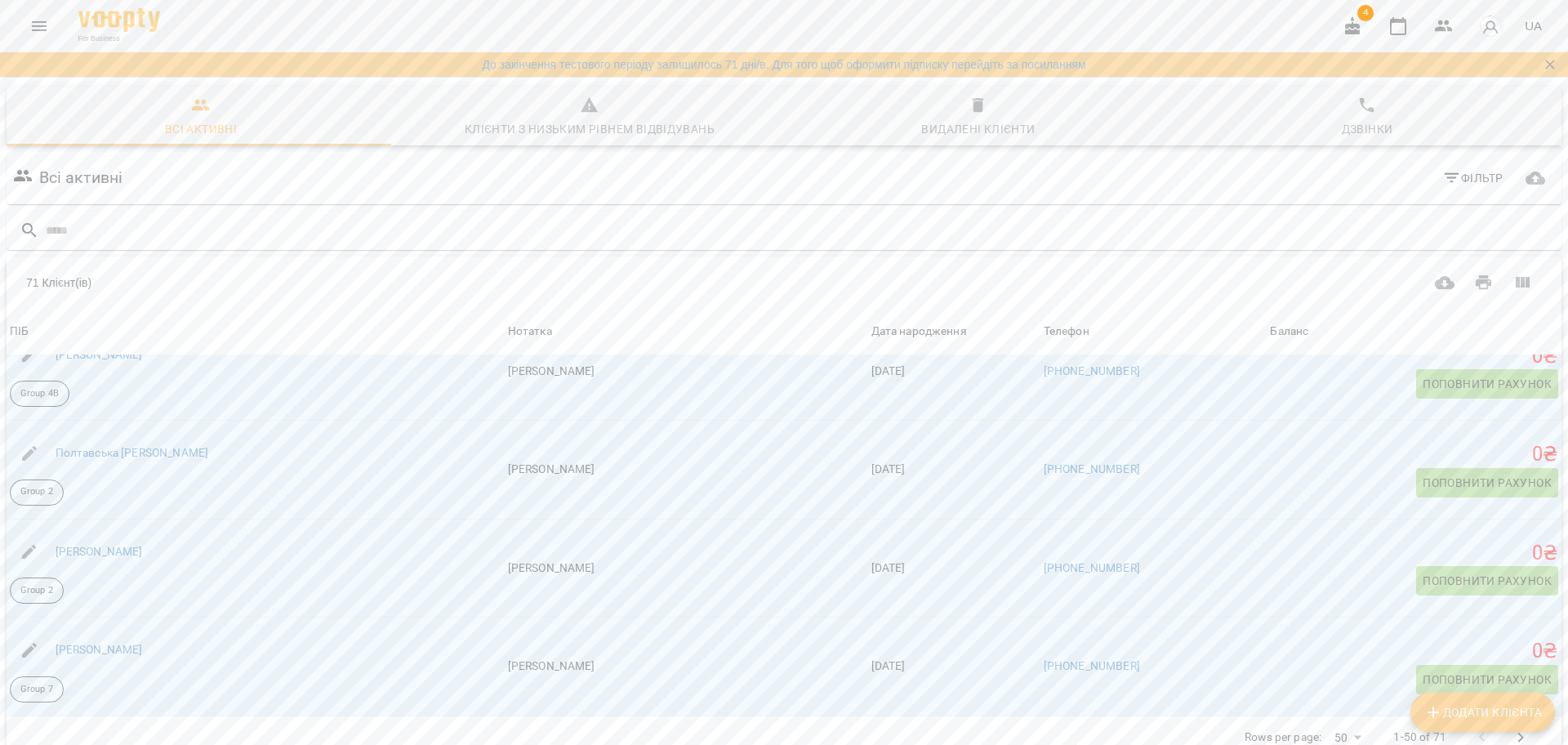
scroll to position [72, 0]
click at [1510, 728] on icon "Next Page" at bounding box center [1520, 737] width 20 height 20
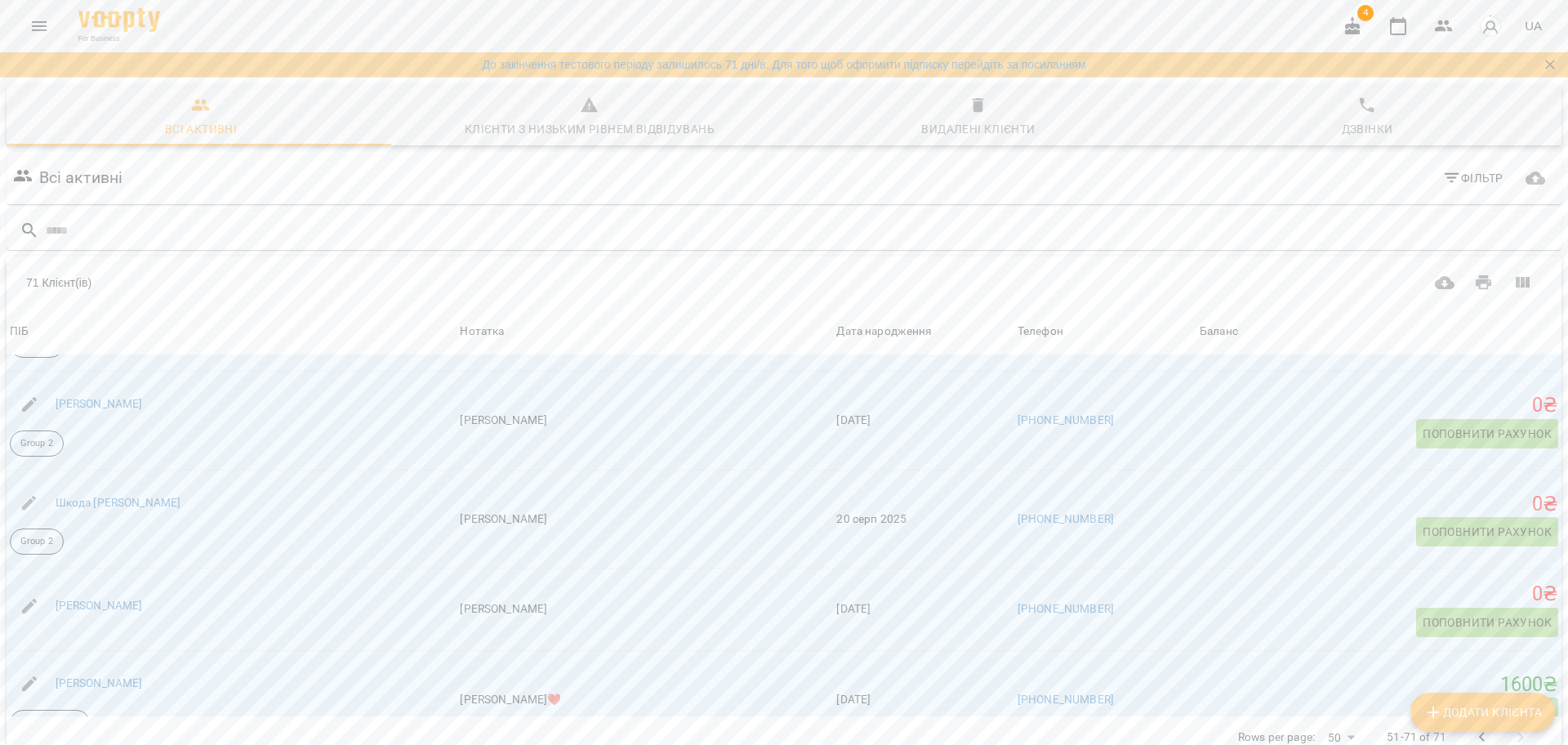
scroll to position [1690, 0]
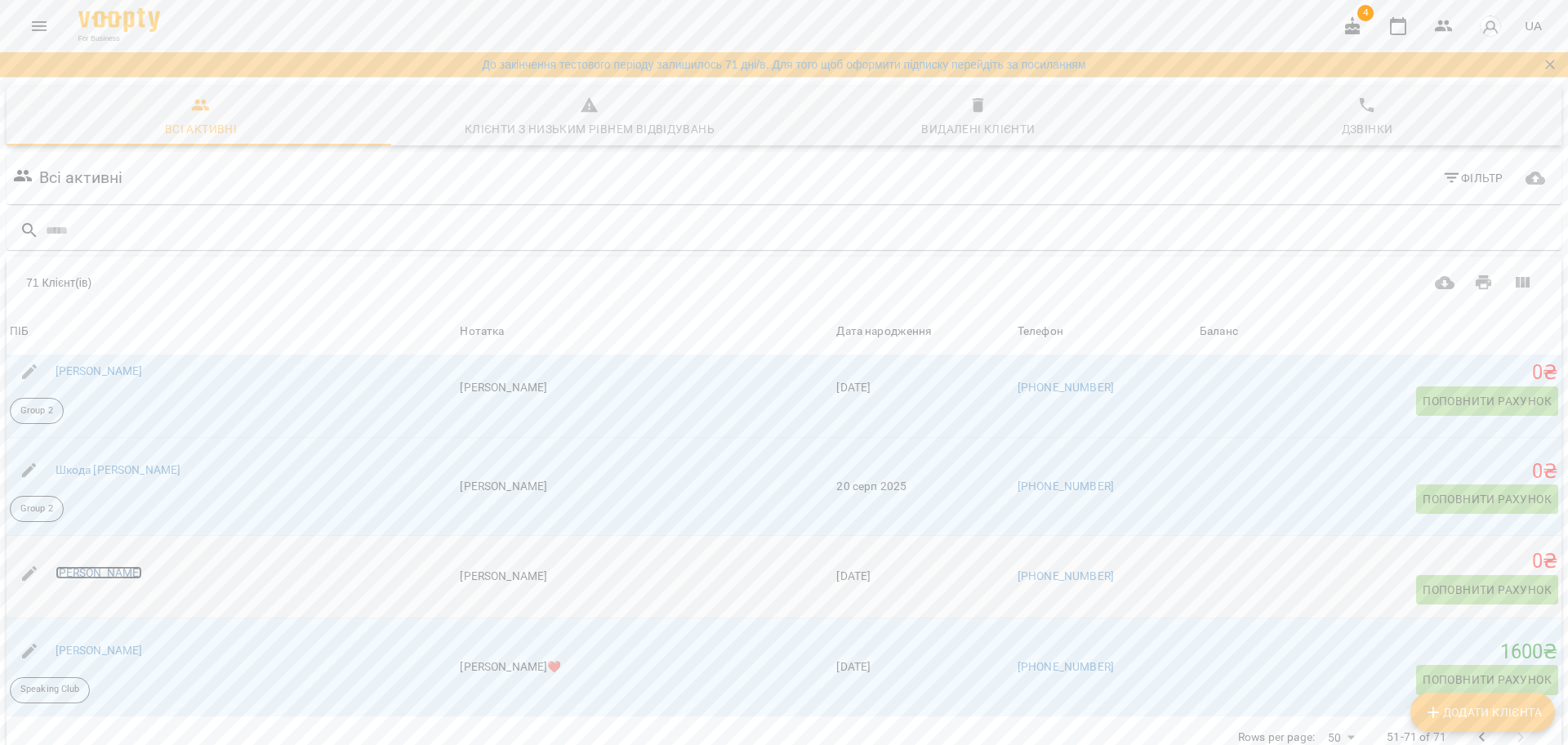
click at [102, 567] on link "Шкурат Анна" at bounding box center [98, 573] width 87 height 13
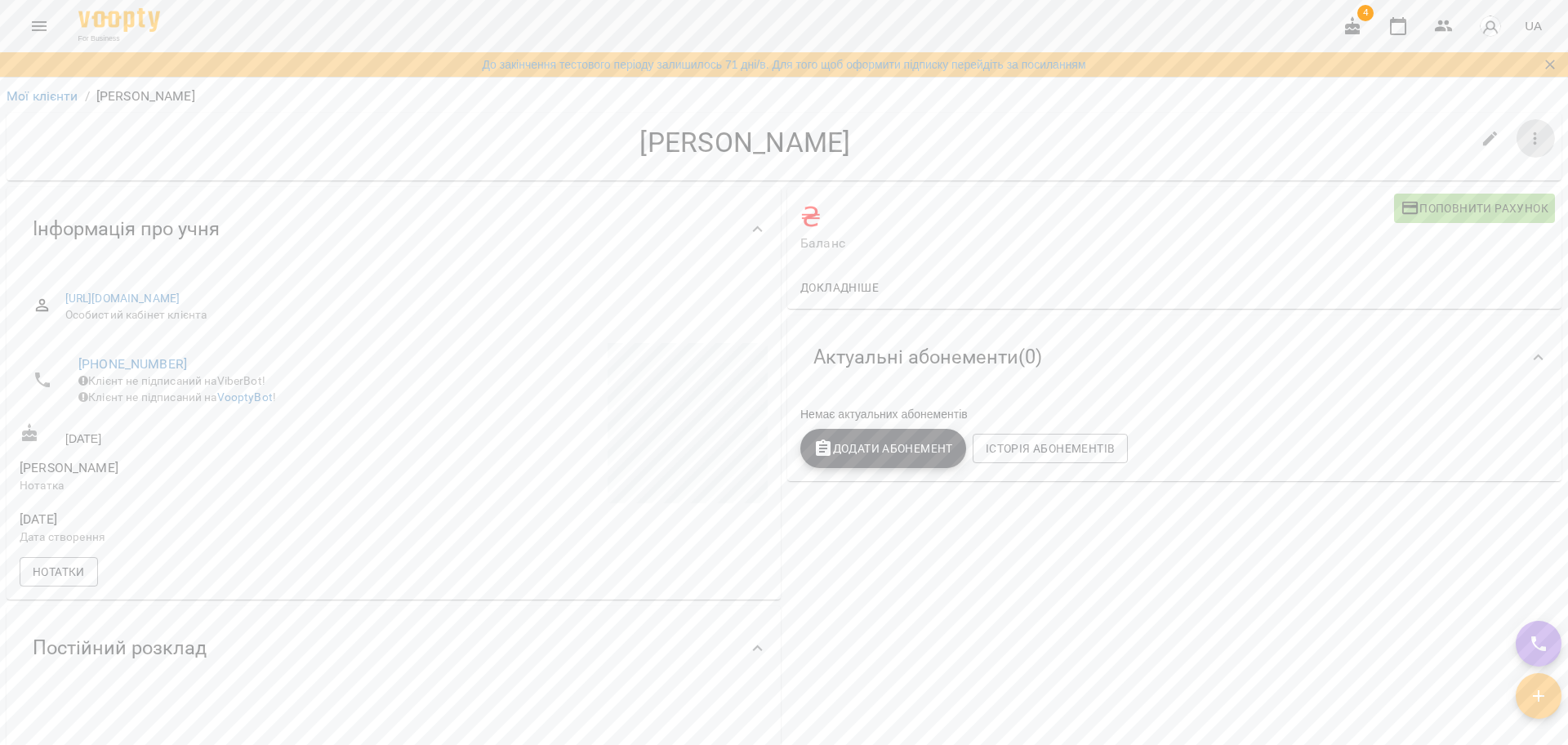
click at [1531, 142] on button "button" at bounding box center [1535, 138] width 39 height 39
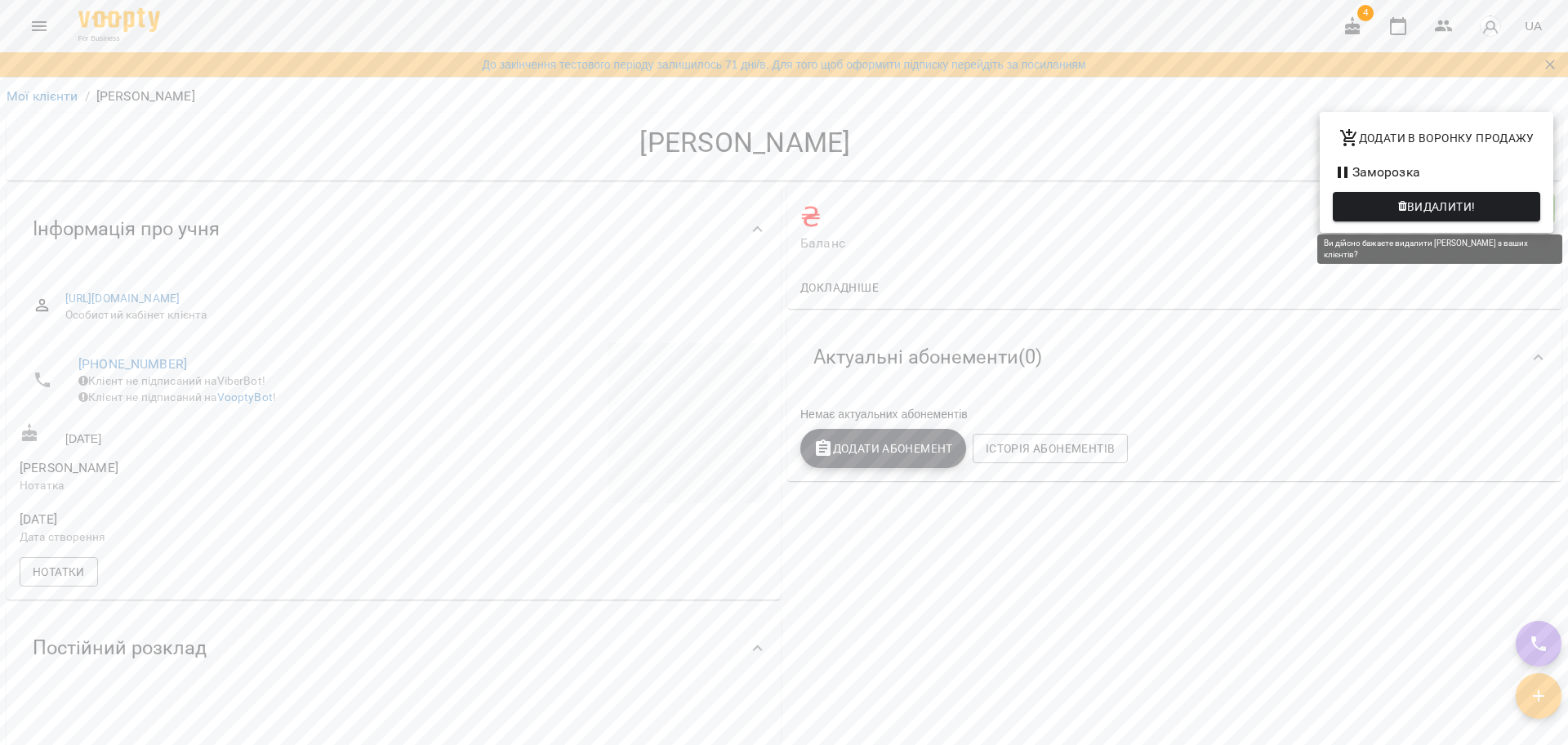
click at [1447, 195] on button "Видалити!" at bounding box center [1436, 206] width 207 height 30
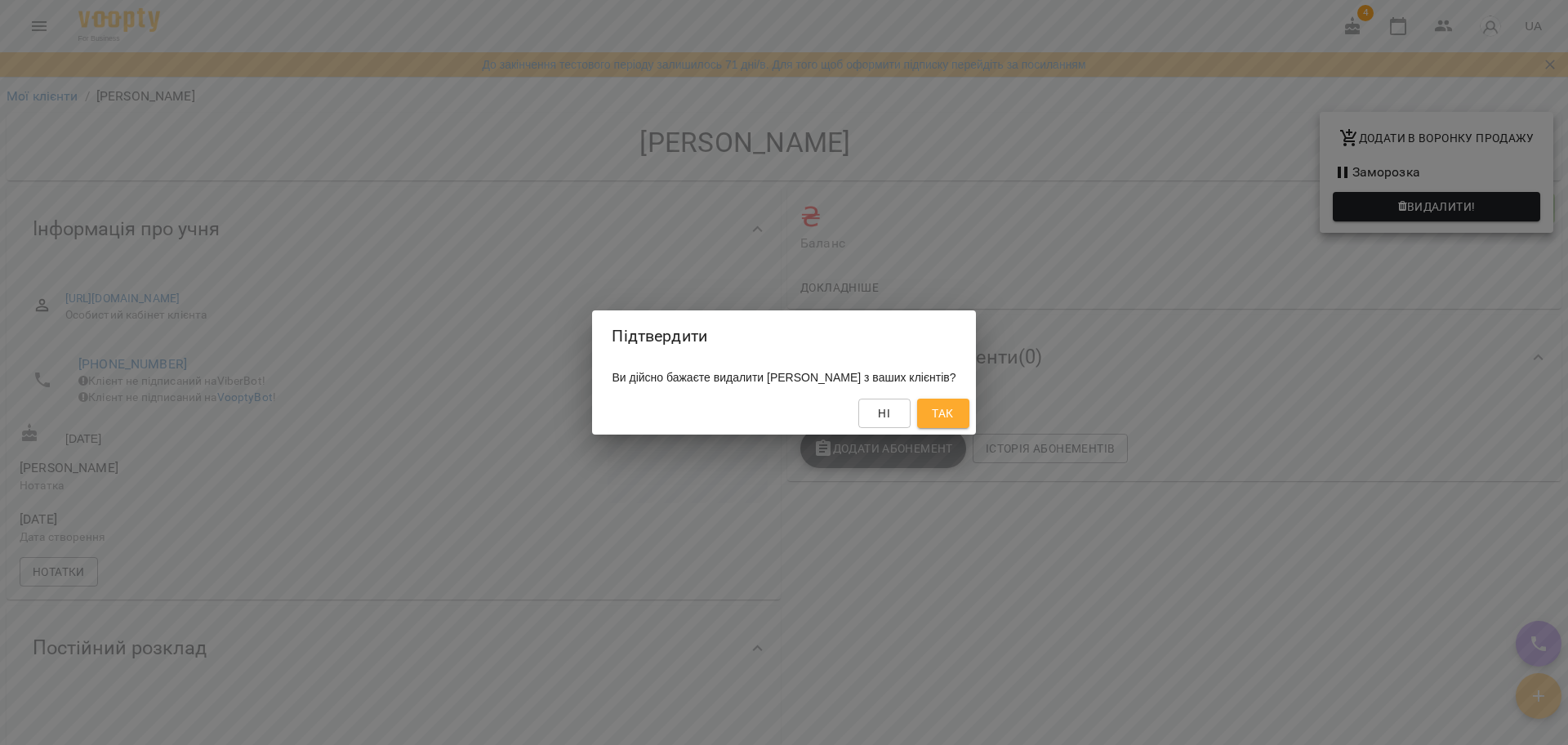
click at [953, 419] on span "Так" at bounding box center [941, 413] width 21 height 20
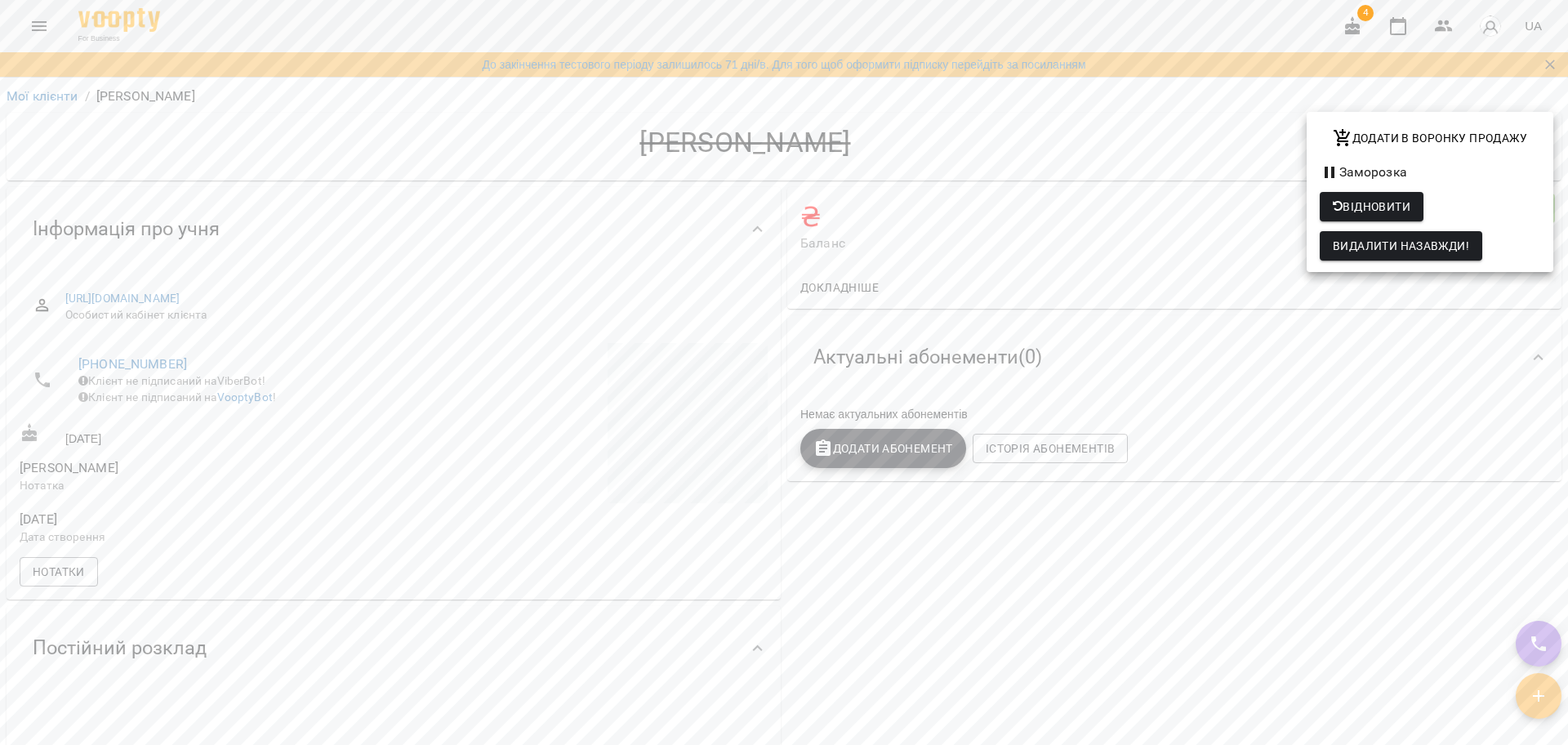
click at [16, 93] on div at bounding box center [784, 372] width 1568 height 745
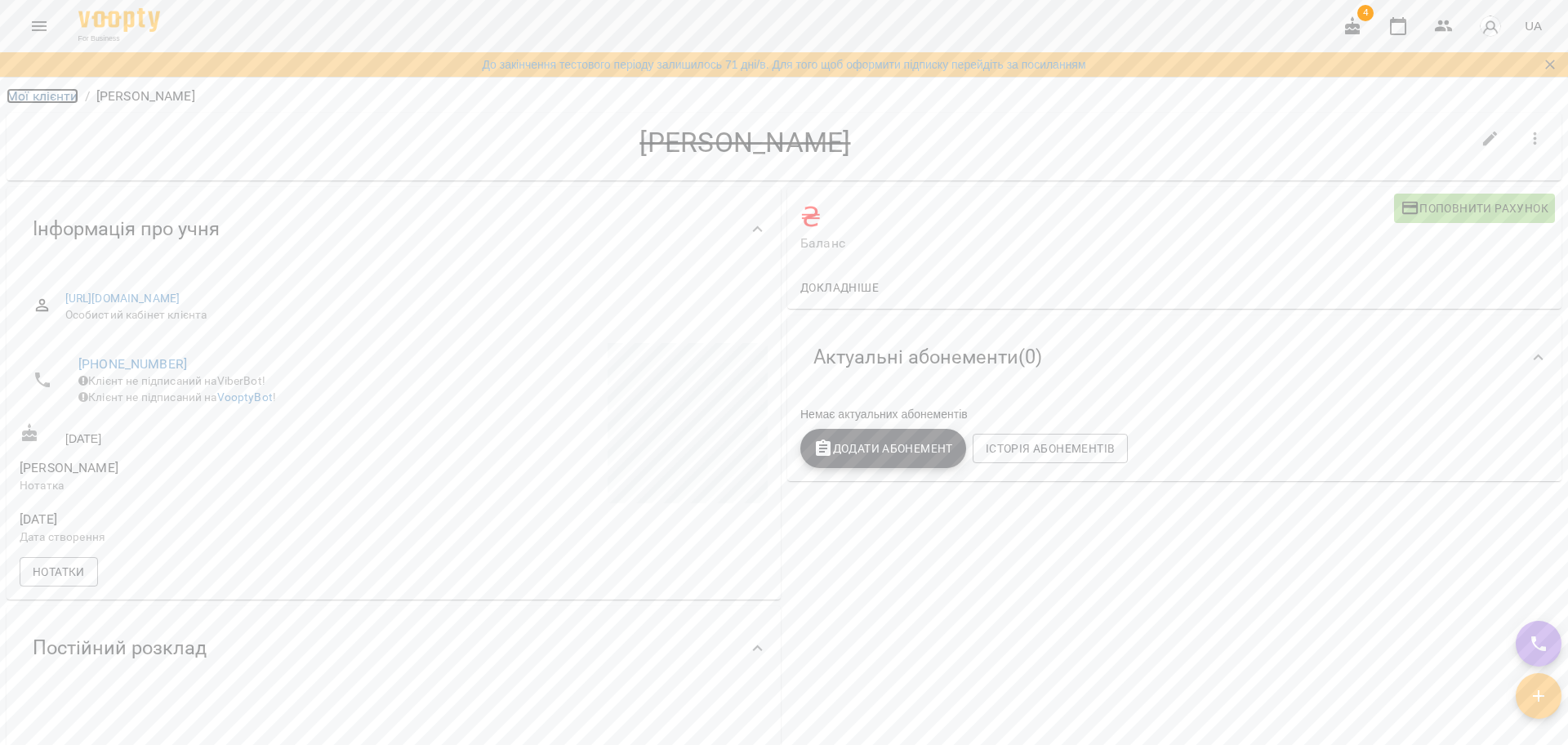
click at [37, 94] on link "Мої клієнти" at bounding box center [42, 96] width 72 height 15
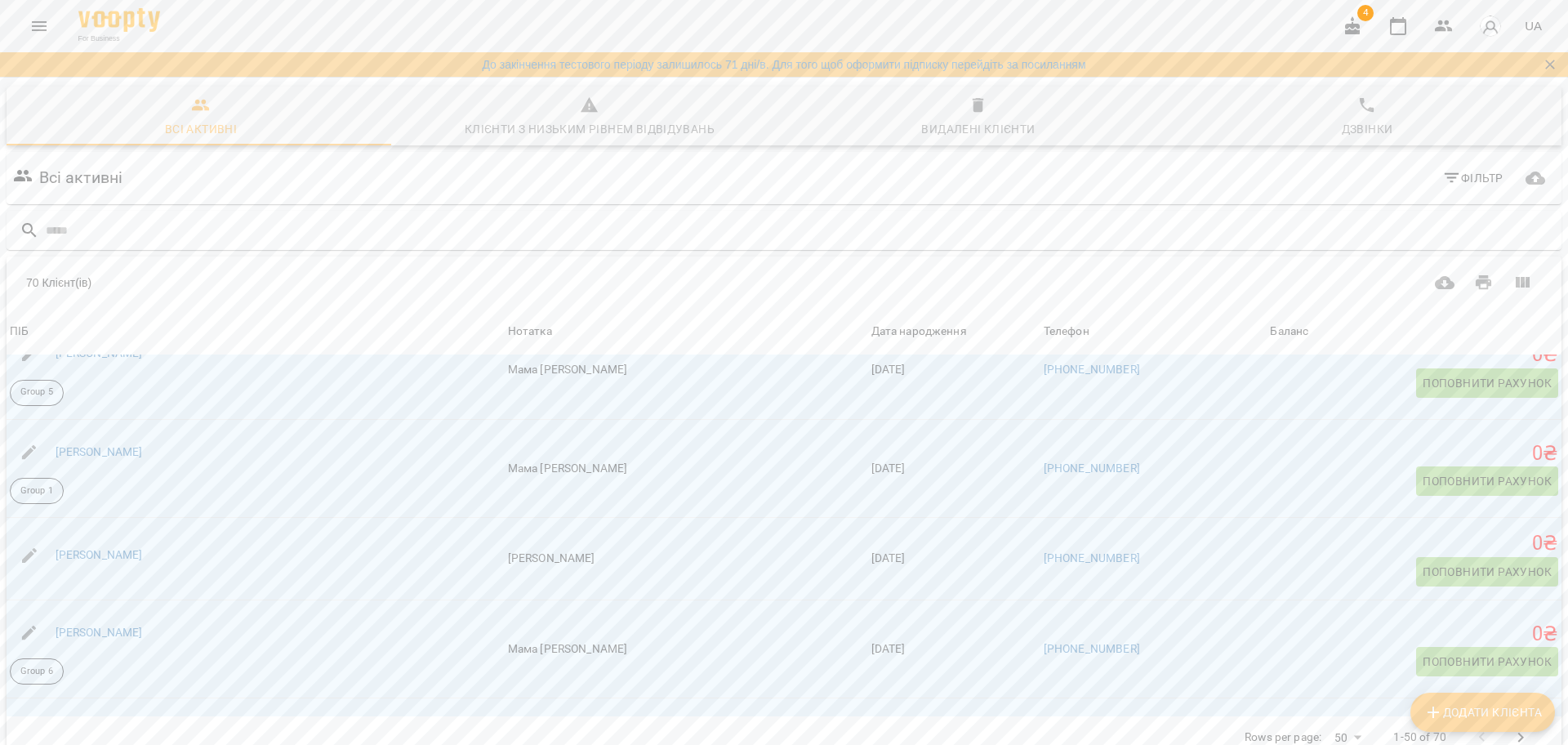
scroll to position [3773, 0]
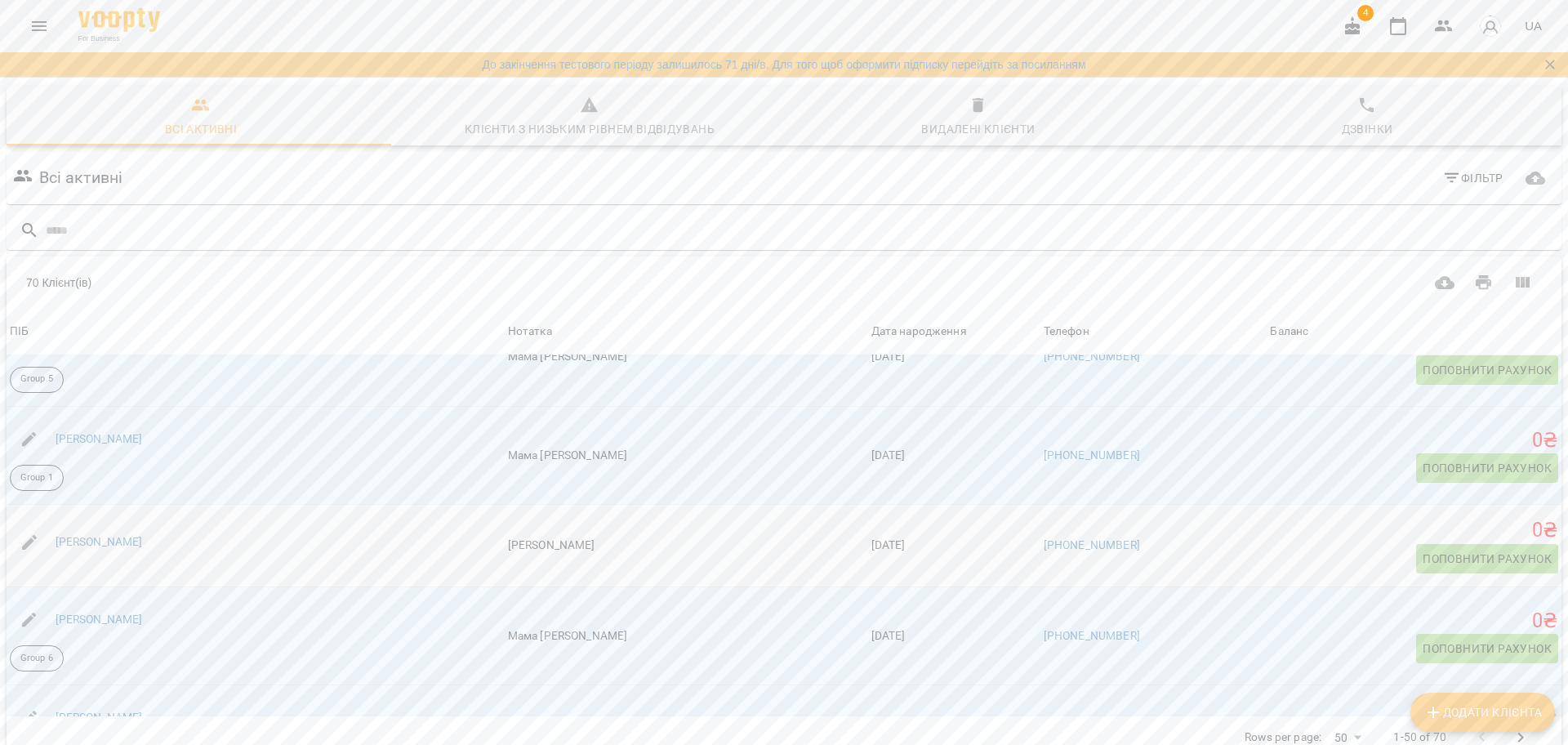
click at [201, 554] on div "Нечипорук Дмитро" at bounding box center [256, 543] width 498 height 46
click at [97, 535] on link "Нечипорук Дмитро" at bounding box center [98, 541] width 87 height 13
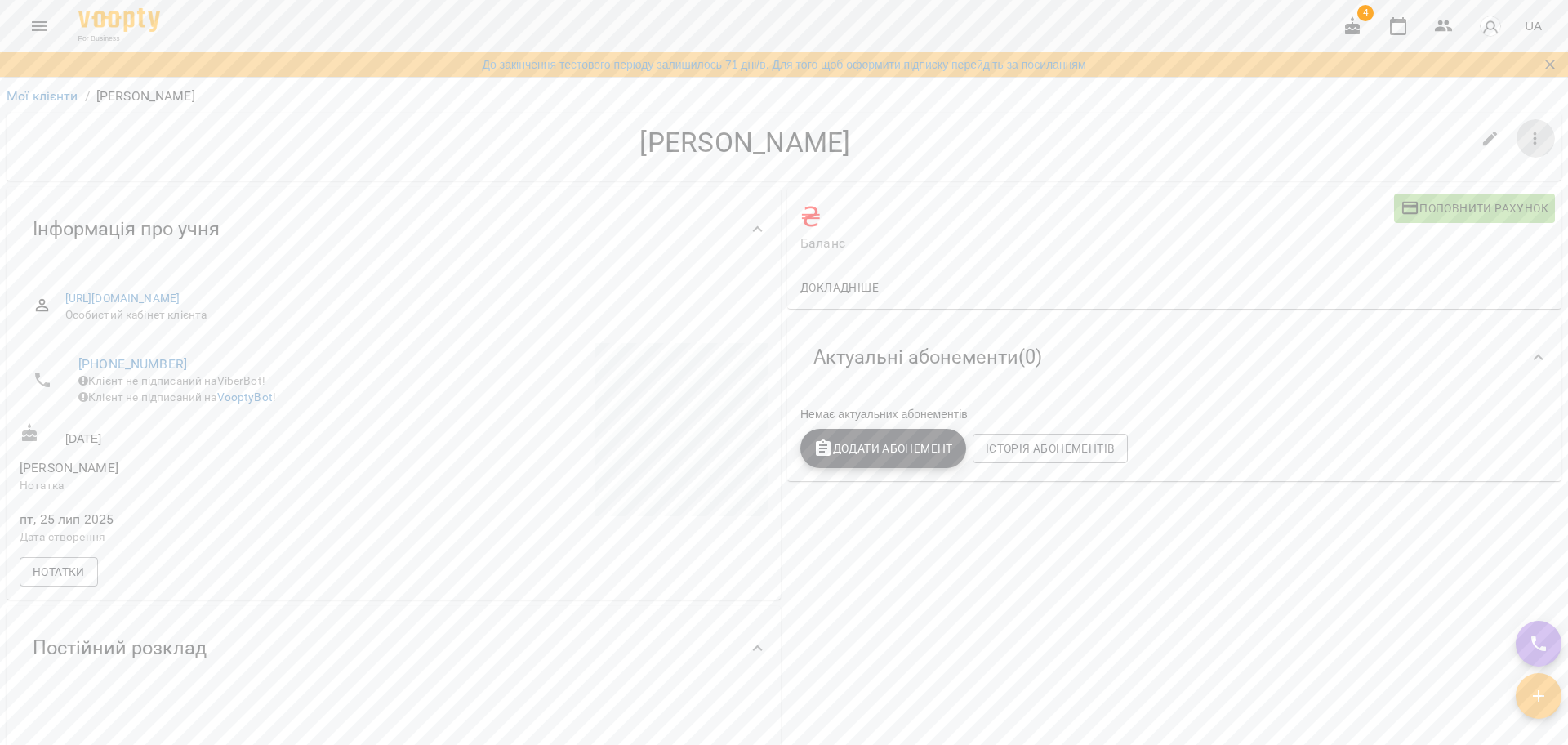
click at [1515, 137] on button "button" at bounding box center [1535, 138] width 39 height 39
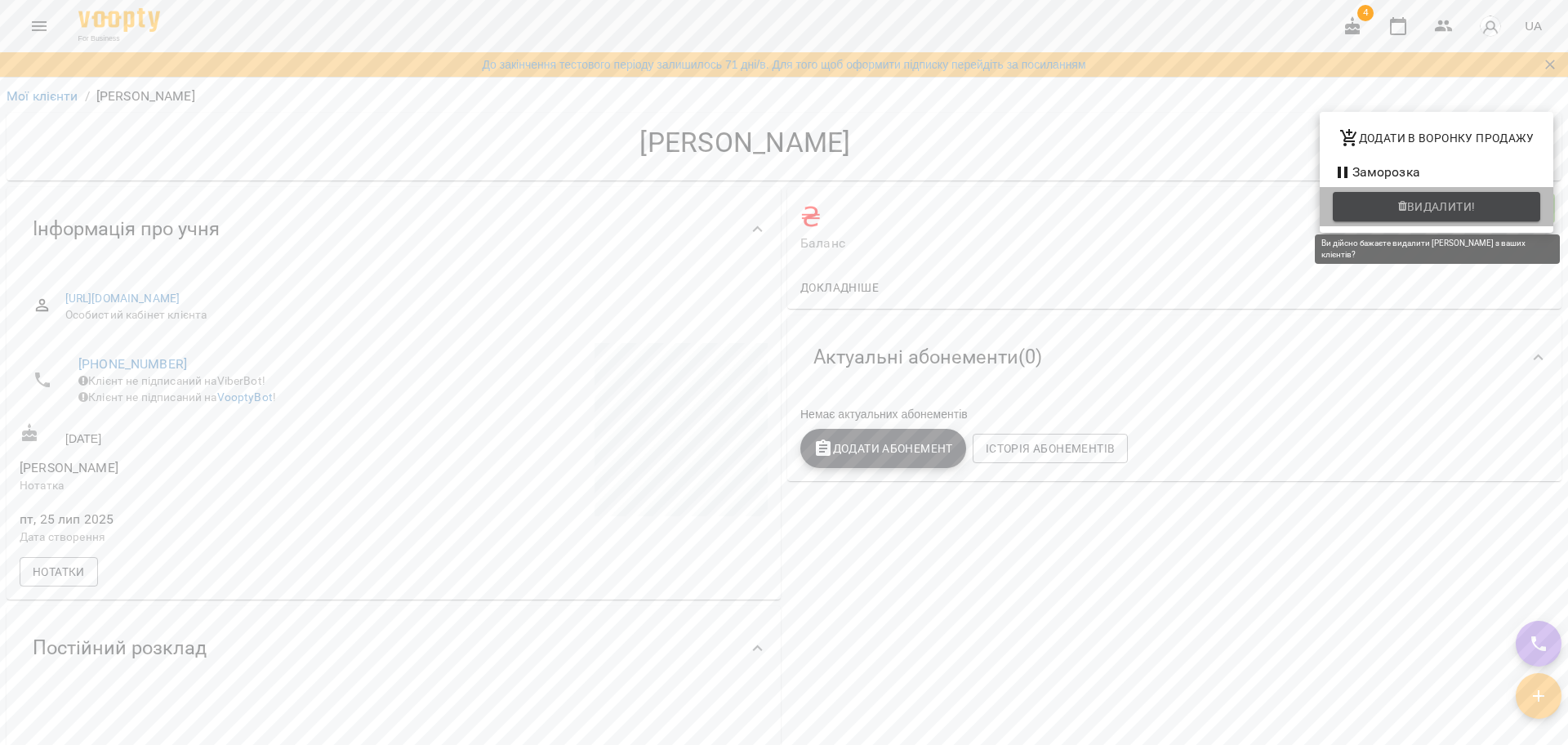
click at [1427, 203] on span "Видалити!" at bounding box center [1441, 206] width 69 height 20
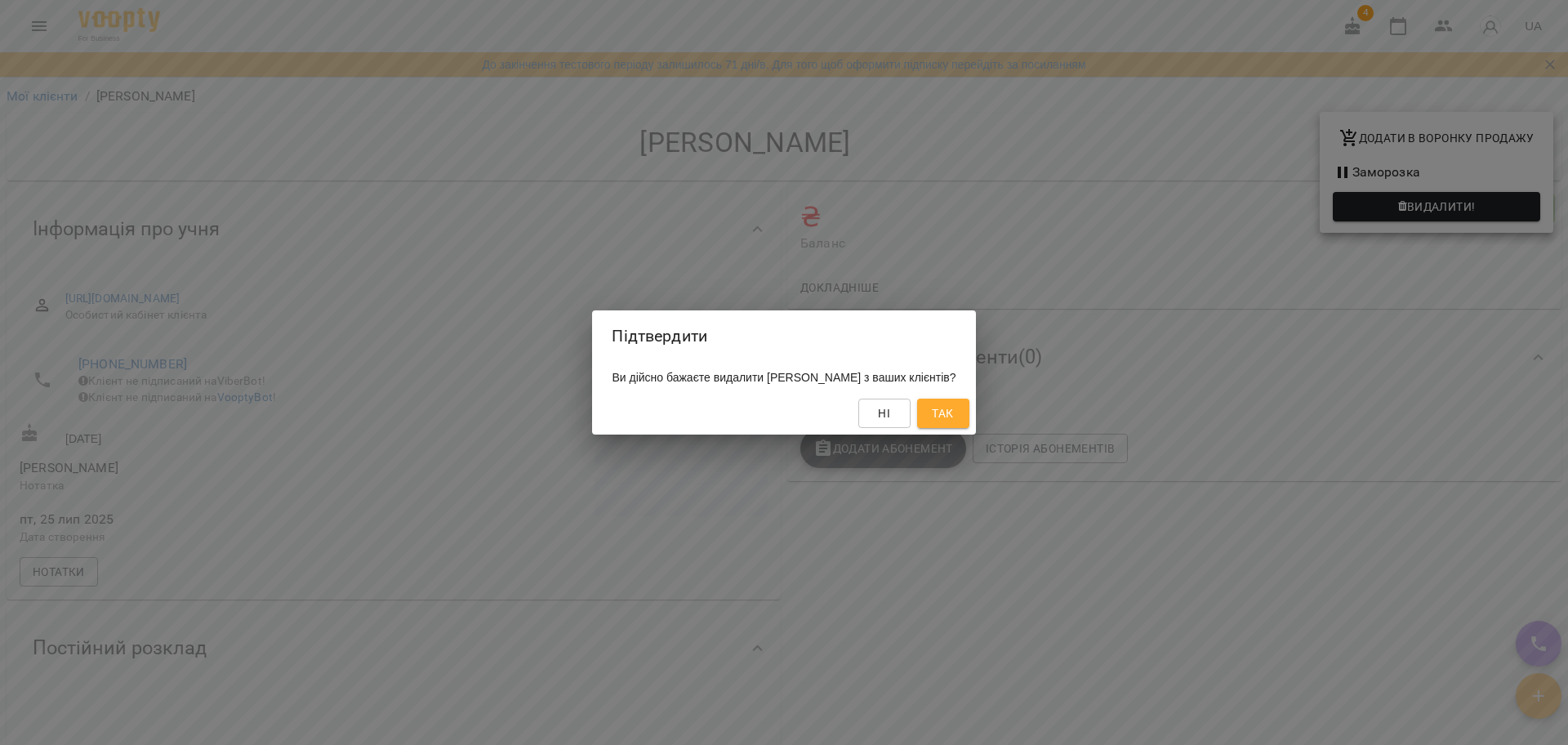
click at [969, 420] on button "Так" at bounding box center [943, 413] width 53 height 30
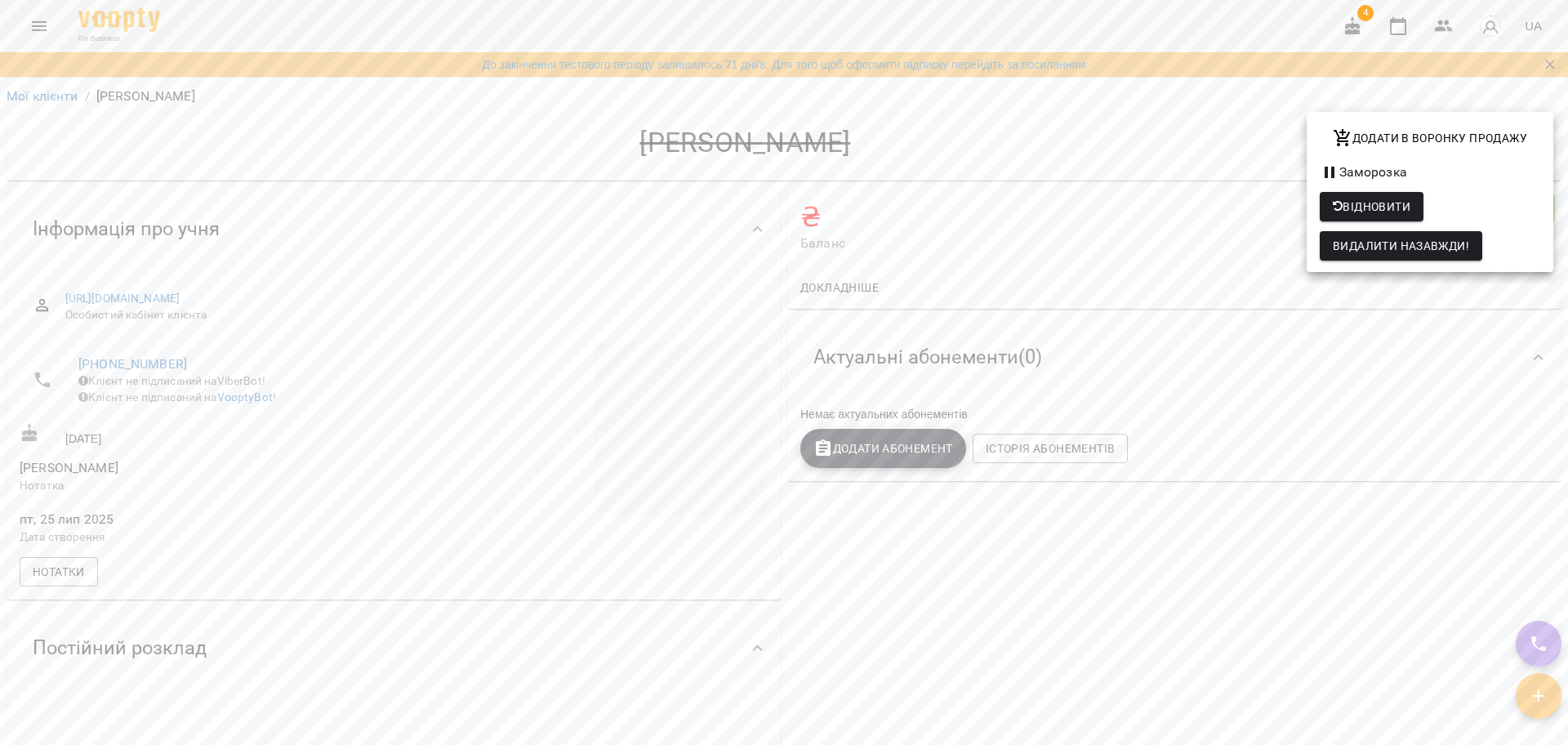
click at [30, 91] on div at bounding box center [784, 372] width 1568 height 745
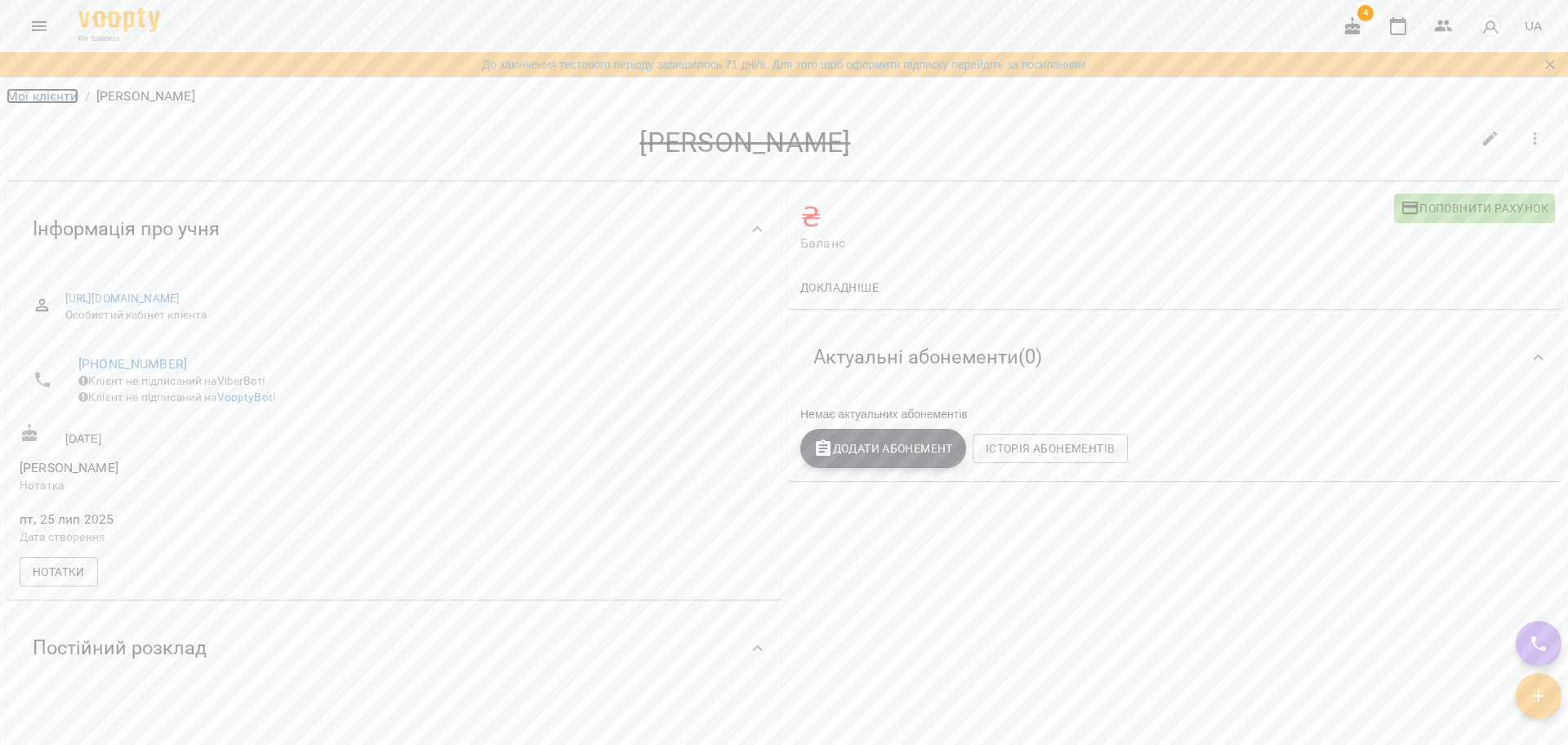
click at [29, 99] on link "Мої клієнти" at bounding box center [42, 96] width 72 height 15
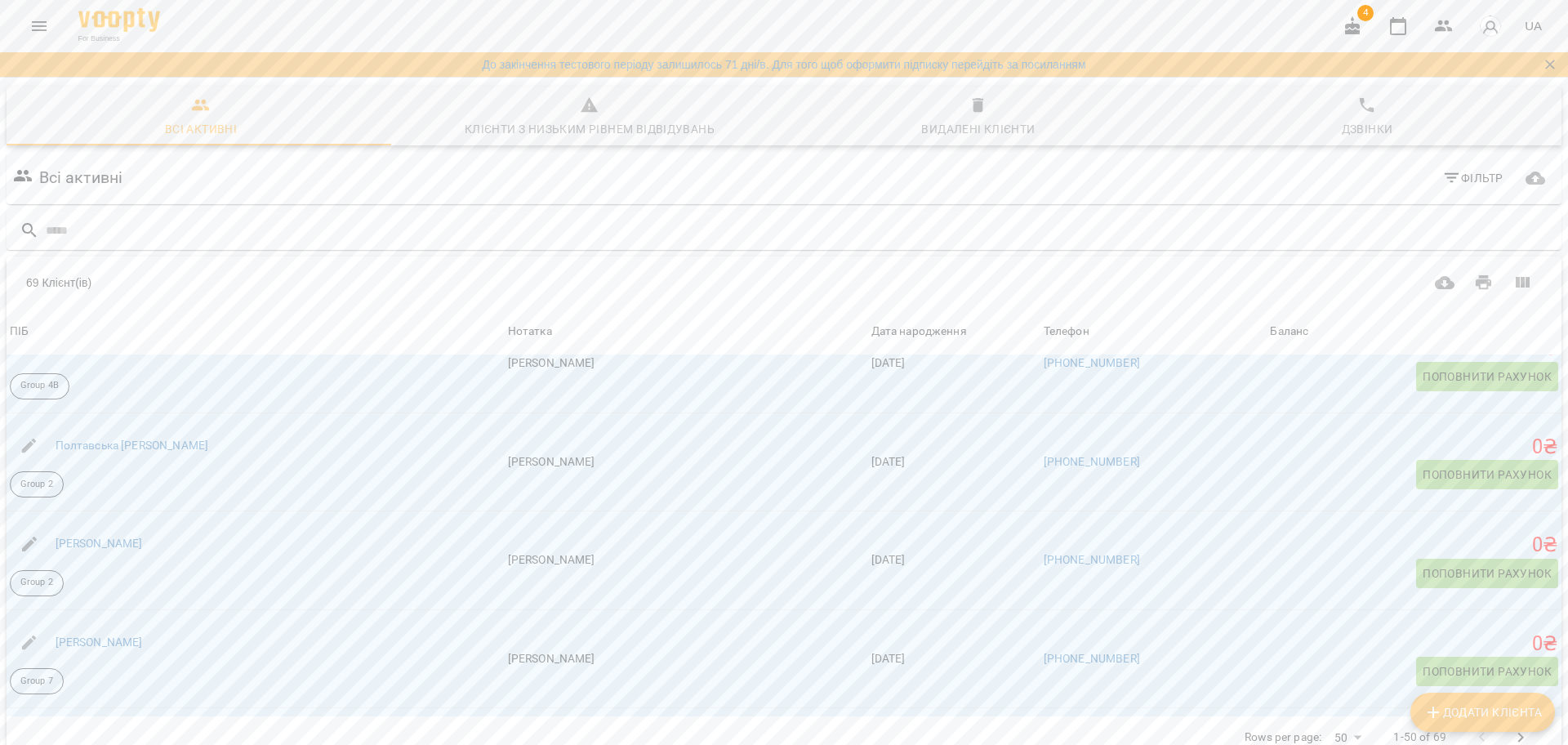
scroll to position [4547, 0]
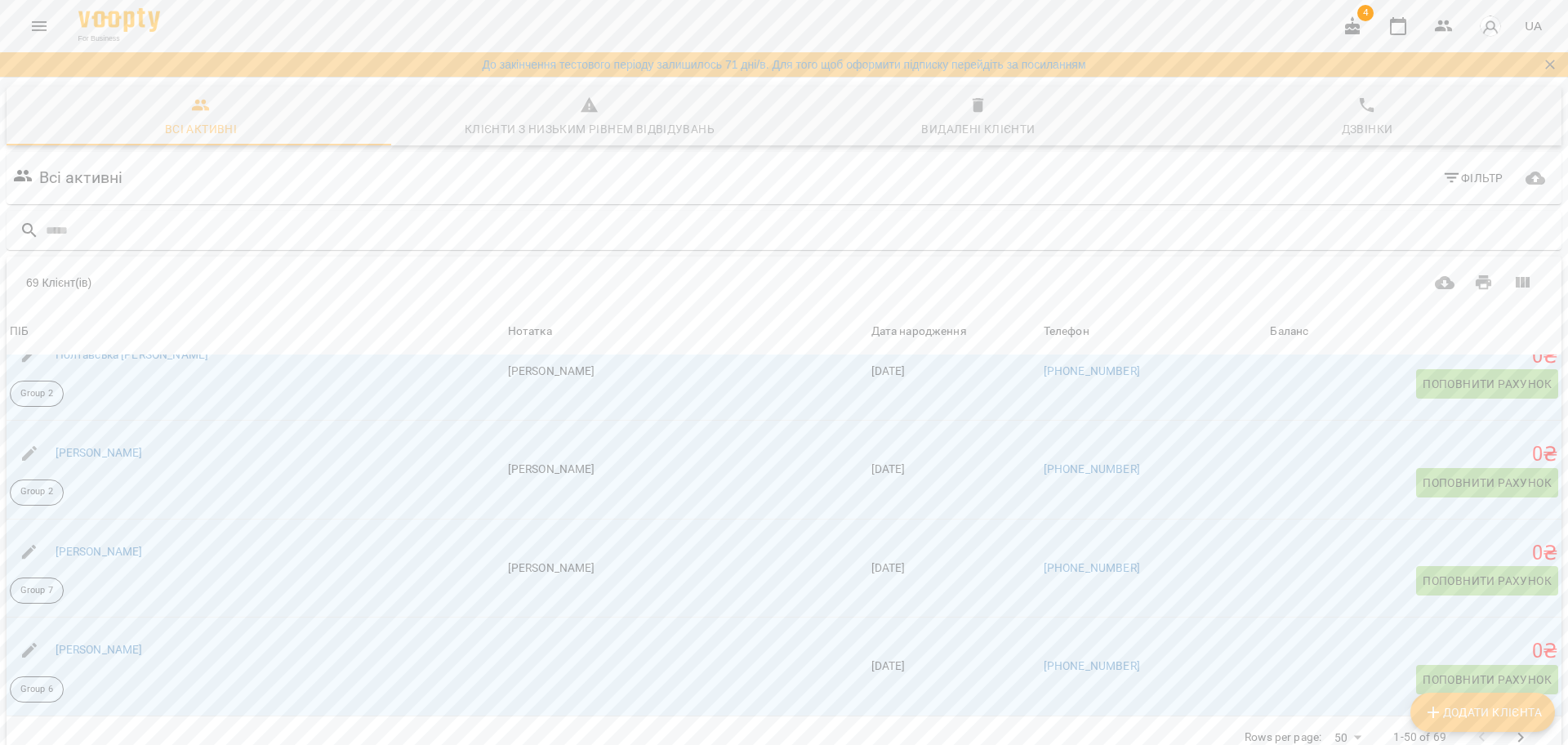
click at [1510, 728] on icon "Next Page" at bounding box center [1520, 737] width 20 height 20
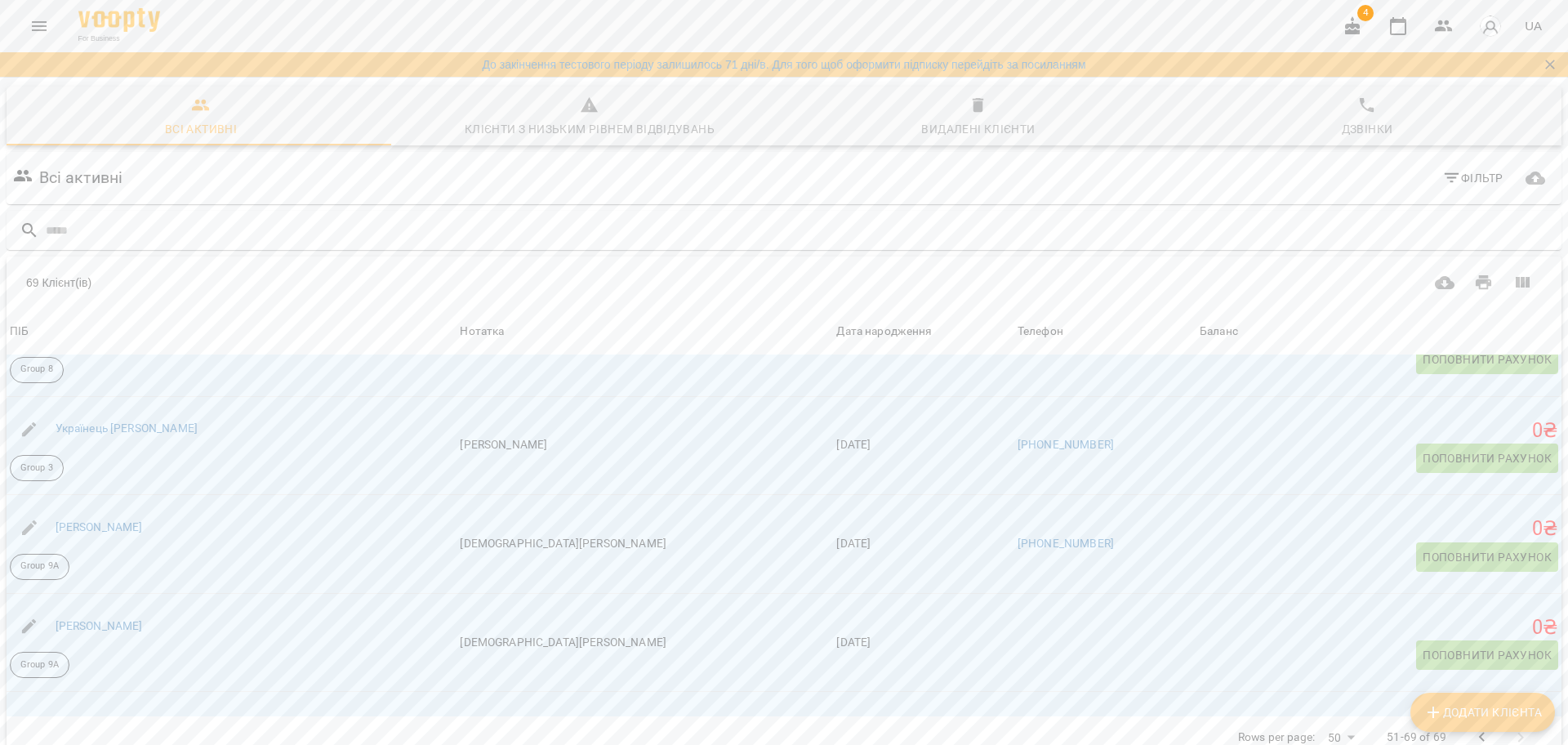
scroll to position [1510, 0]
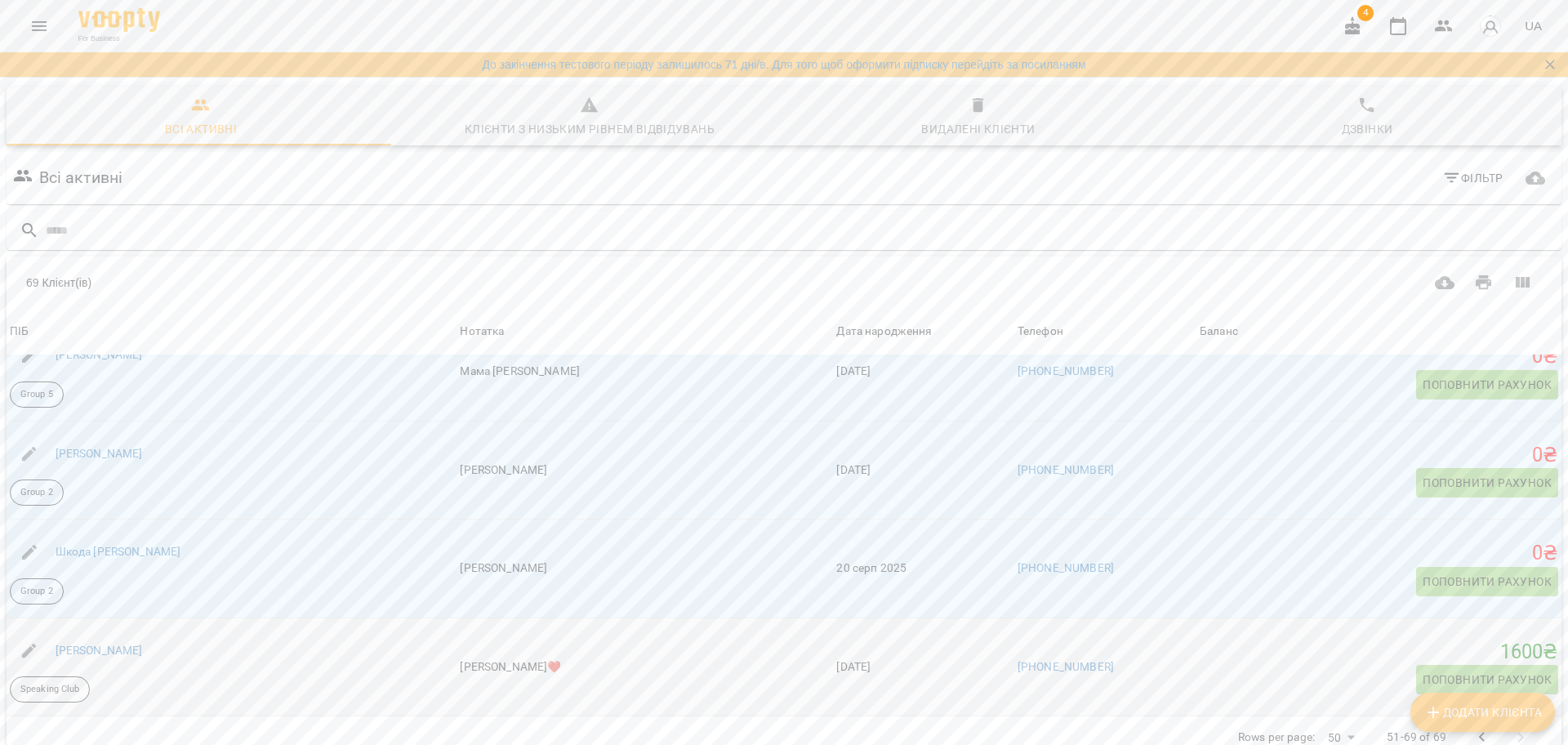
click at [1203, 640] on div "1600 ₴ Поповнити рахунок" at bounding box center [1379, 667] width 358 height 55
click at [77, 644] on link "Штангрет Данило" at bounding box center [98, 650] width 87 height 13
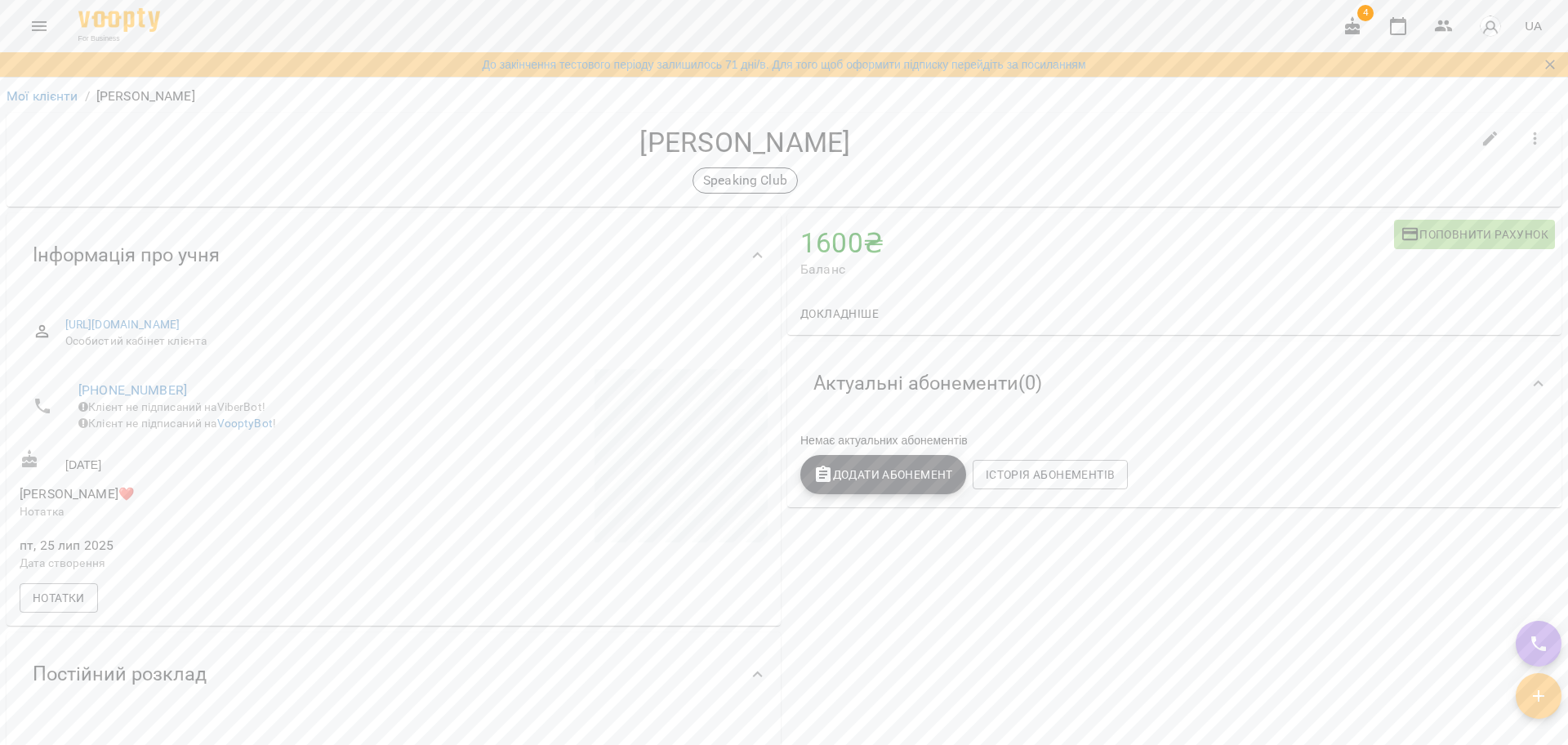
scroll to position [11, 0]
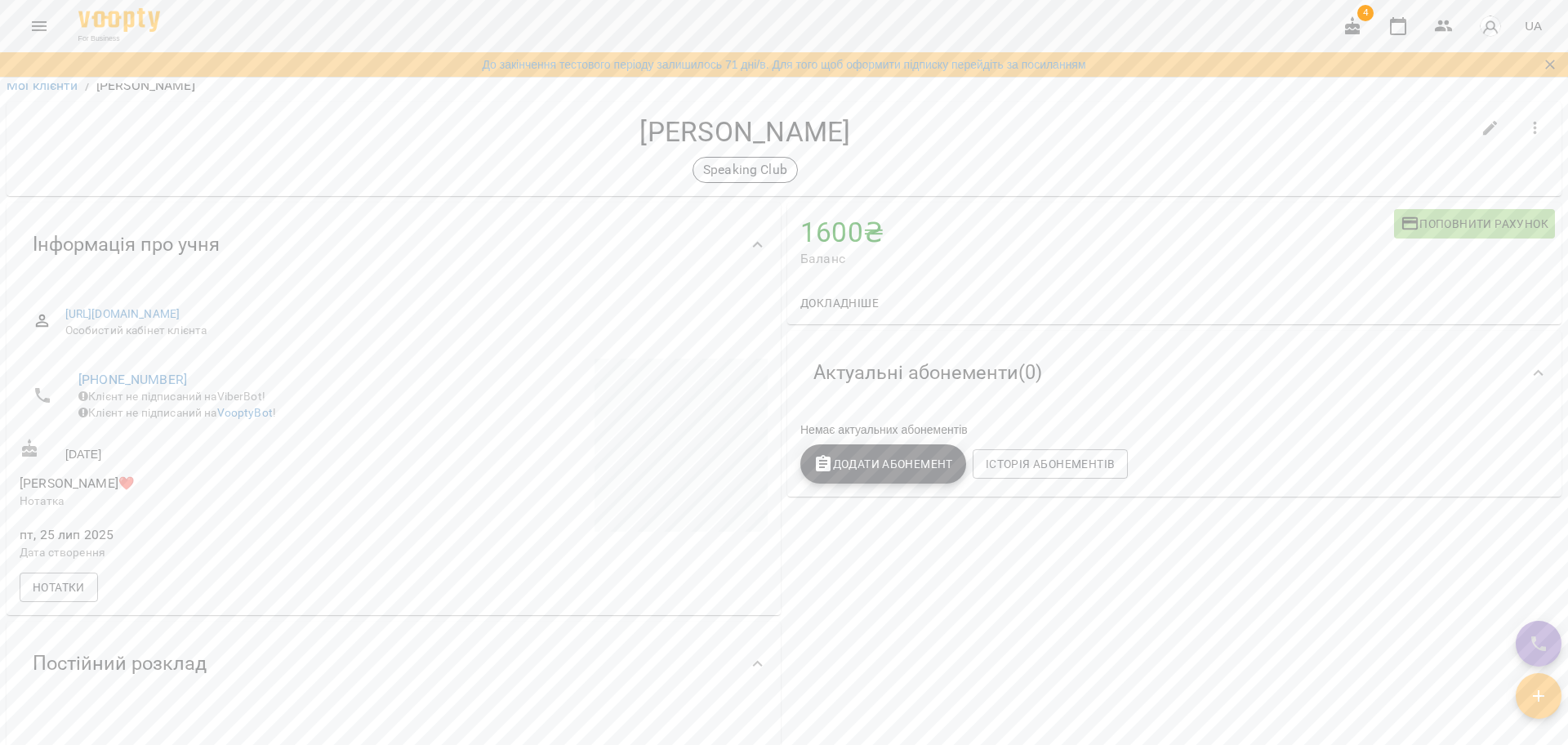
click at [1547, 636] on icon "button" at bounding box center [1537, 643] width 20 height 20
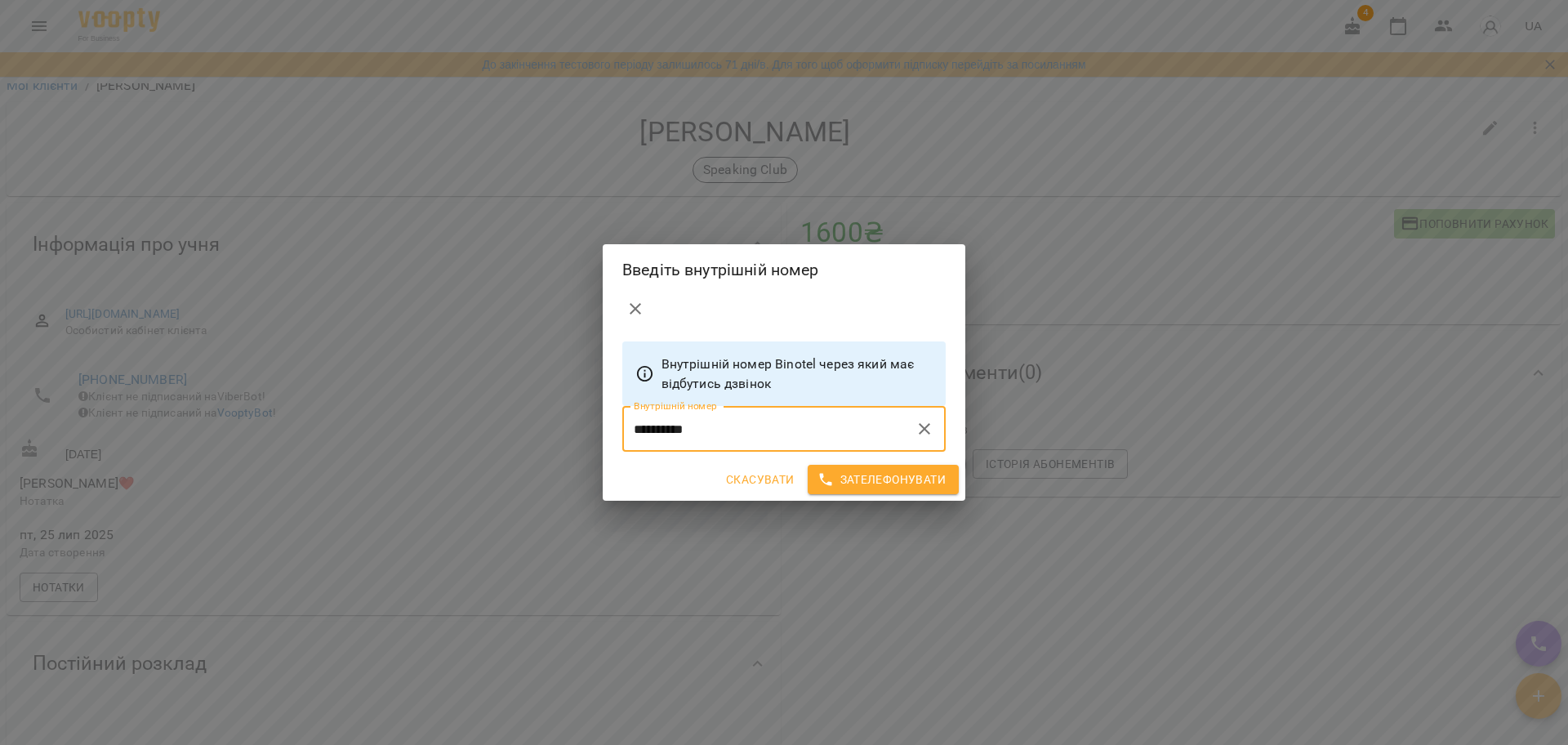
type input "**********"
click at [925, 424] on icon "clear input" at bounding box center [924, 428] width 20 height 20
click at [862, 438] on input "text" at bounding box center [760, 429] width 276 height 46
type input "**********"
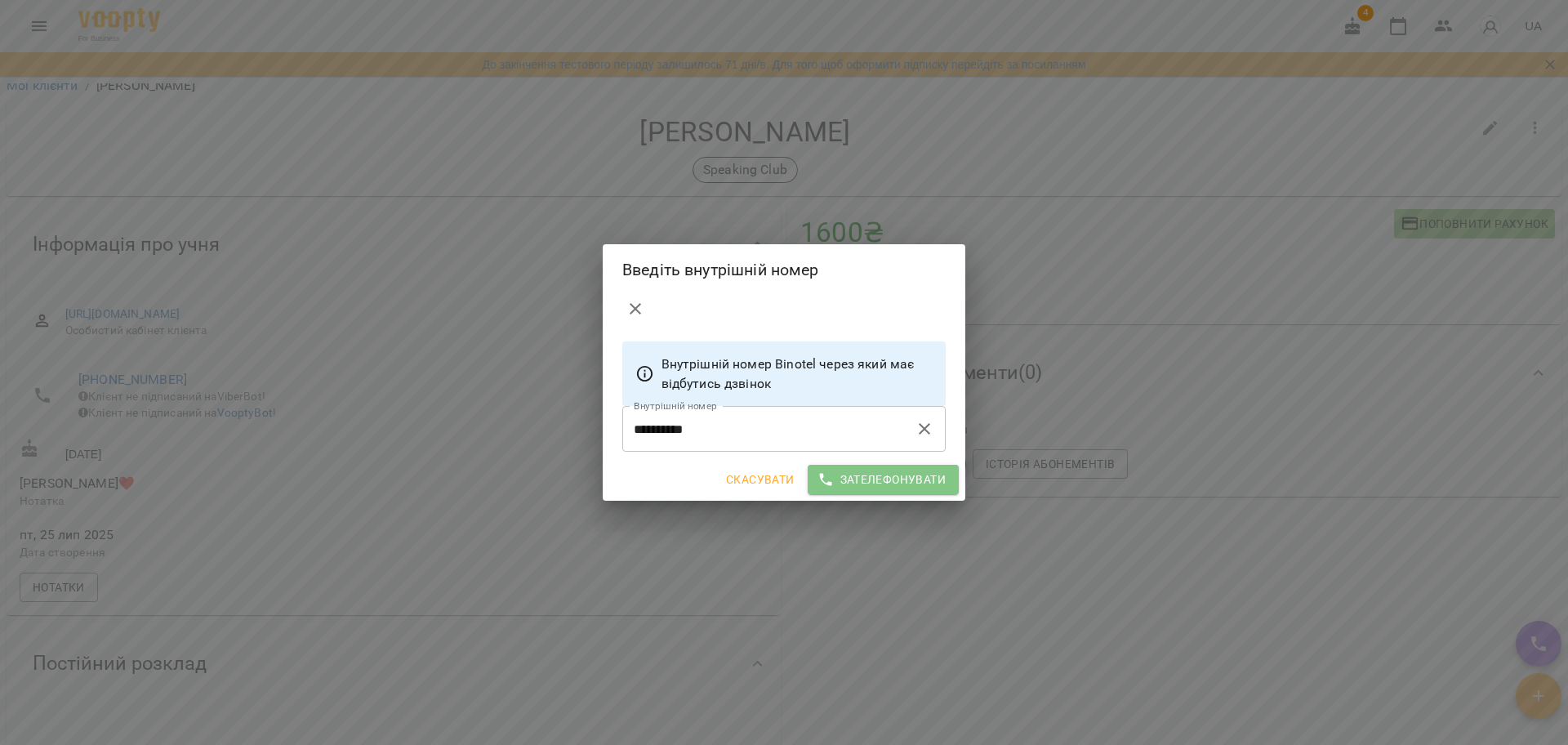
click at [904, 481] on span "Зателефонувати" at bounding box center [884, 479] width 126 height 20
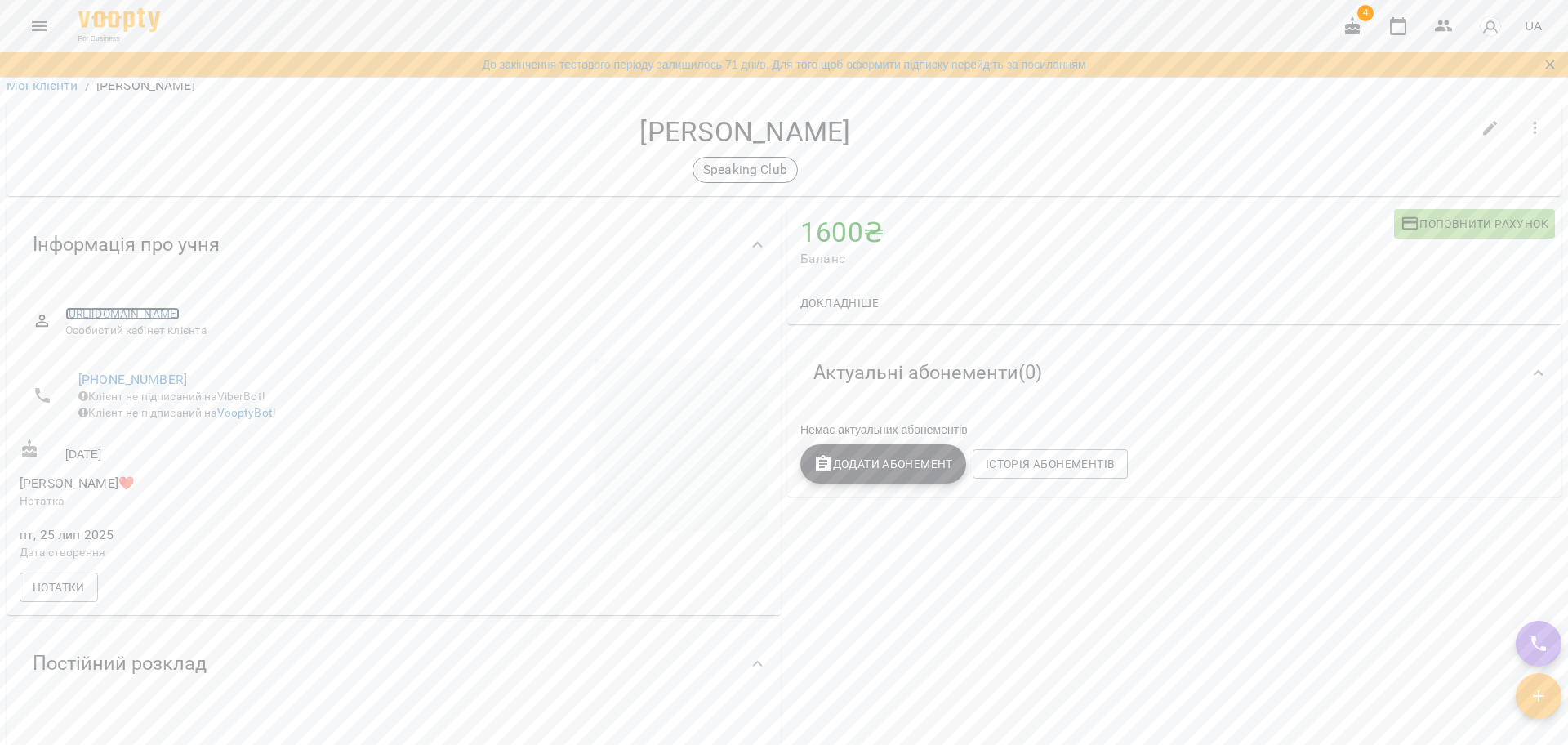
click at [181, 316] on link "https://www.voopty.com.ua/client/6881f1684330513d9fa7470d/6883da594330513d9f266…" at bounding box center [123, 313] width 115 height 13
